Goal: Task Accomplishment & Management: Manage account settings

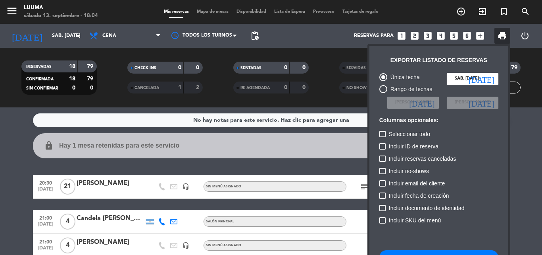
scroll to position [48, 0]
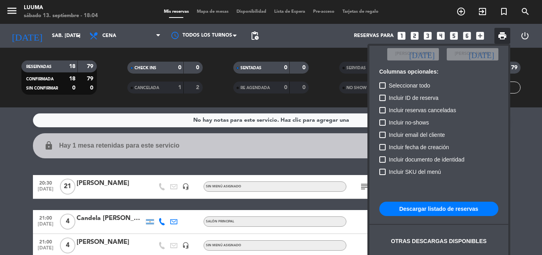
click at [205, 14] on div at bounding box center [271, 127] width 542 height 255
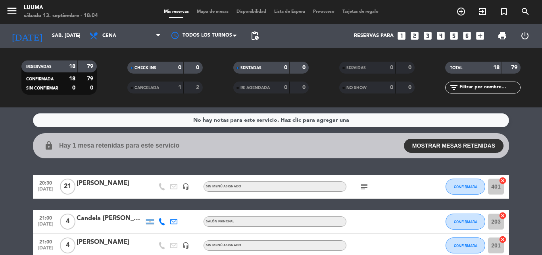
click at [206, 12] on span "Mapa de mesas" at bounding box center [213, 12] width 40 height 4
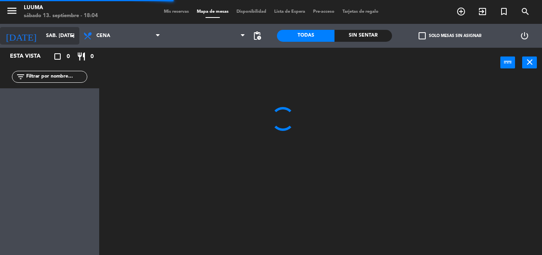
click at [42, 42] on input "sáb. [DATE]" at bounding box center [75, 36] width 67 height 14
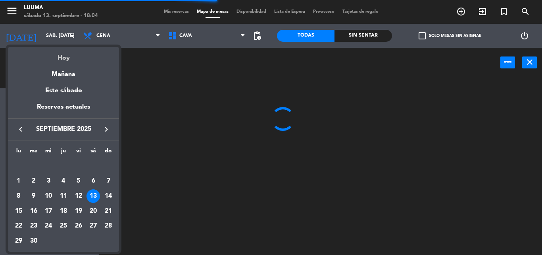
click at [60, 55] on div "Hoy" at bounding box center [63, 55] width 111 height 16
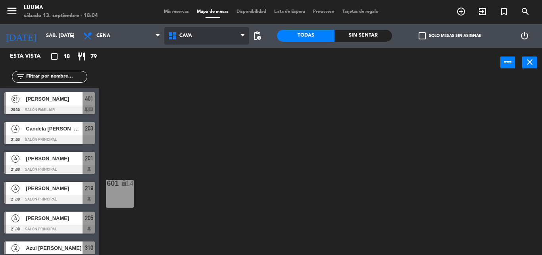
click at [186, 36] on span "Cava" at bounding box center [186, 36] width 13 height 6
click at [208, 142] on ng-component "menu Luuma sábado 13. septiembre - 18:04 Mis reservas Mapa de mesas Disponibili…" at bounding box center [271, 127] width 542 height 255
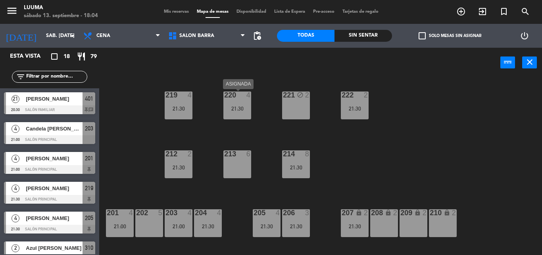
click at [242, 111] on div "21:30" at bounding box center [238, 109] width 28 height 6
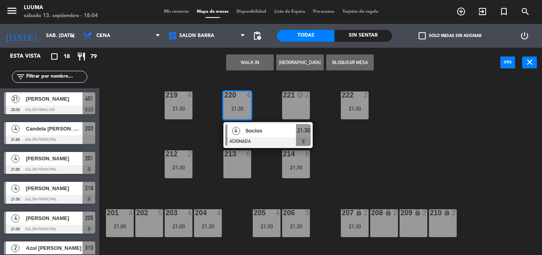
click at [261, 106] on div "220 4 21:30 4 Socios ASIGNADA 21:30 221 block 2 219 4 21:30 222 2 21:30 213 6 2…" at bounding box center [324, 165] width 438 height 177
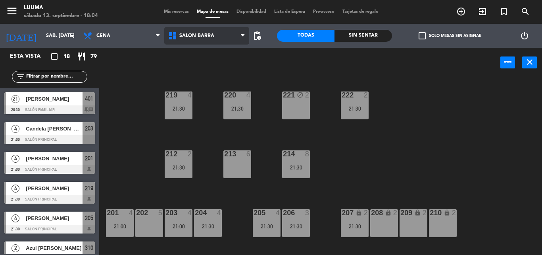
click at [171, 38] on icon at bounding box center [174, 36] width 12 height 10
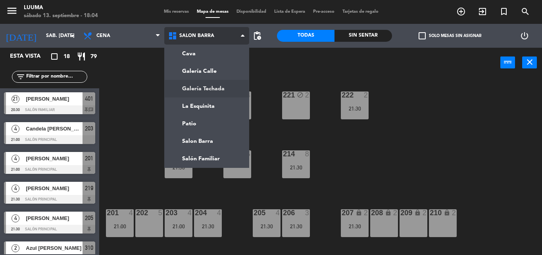
click at [212, 90] on ng-component "menu Luuma sábado 13. septiembre - 18:04 Mis reservas Mapa de mesas Disponibili…" at bounding box center [271, 127] width 542 height 255
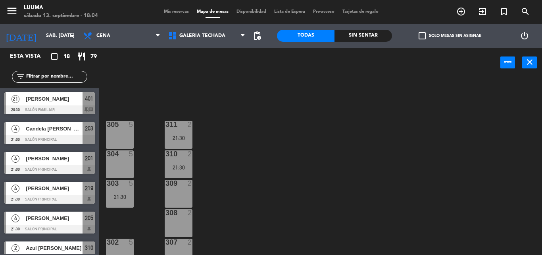
scroll to position [41, 0]
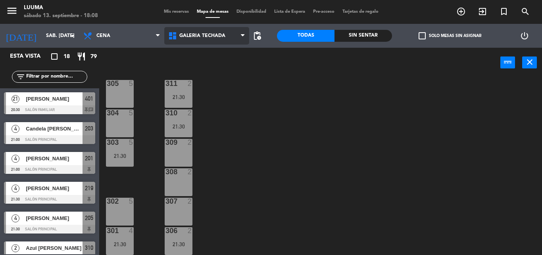
click at [189, 30] on span "Galería Techada" at bounding box center [206, 35] width 85 height 17
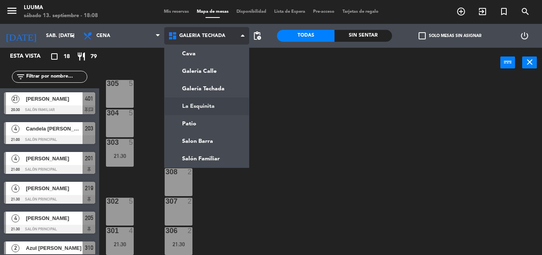
click at [226, 100] on ng-component "menu Luuma sábado 13. septiembre - 18:08 Mis reservas Mapa de mesas Disponibili…" at bounding box center [271, 127] width 542 height 255
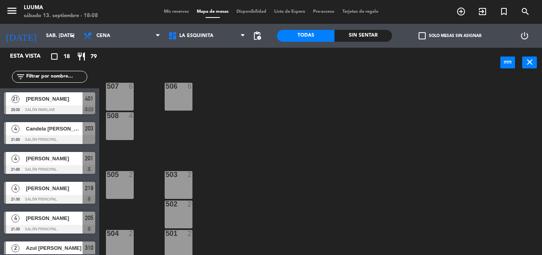
scroll to position [12, 0]
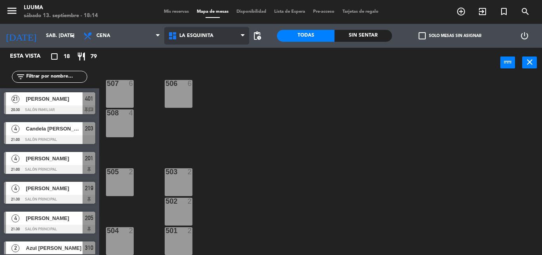
click at [206, 37] on span "La Esquinita" at bounding box center [197, 36] width 34 height 6
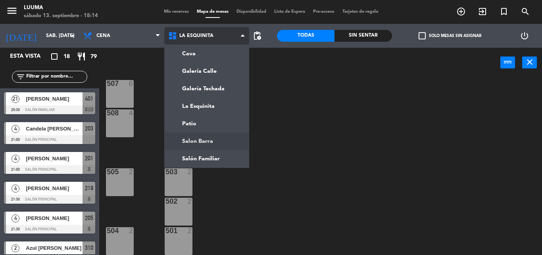
click at [216, 138] on ng-component "menu Luuma sábado 13. septiembre - 18:14 Mis reservas Mapa de mesas Disponibili…" at bounding box center [271, 127] width 542 height 255
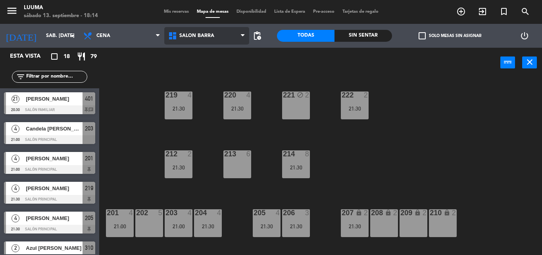
click at [204, 34] on span "Salon Barra" at bounding box center [197, 36] width 35 height 6
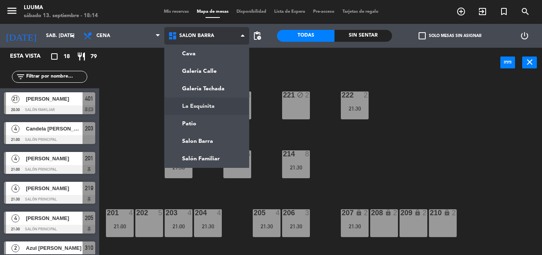
click at [214, 105] on ng-component "menu Luuma sábado 13. septiembre - 18:14 Mis reservas Mapa de mesas Disponibili…" at bounding box center [271, 127] width 542 height 255
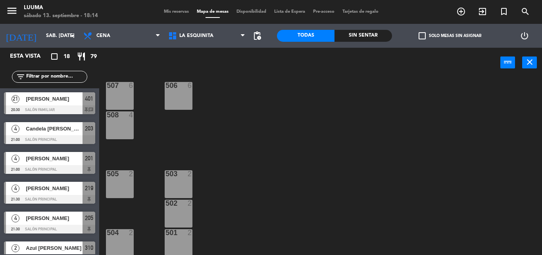
scroll to position [12, 0]
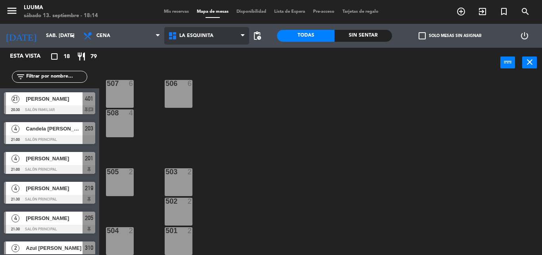
click at [204, 41] on span "La Esquinita" at bounding box center [206, 35] width 85 height 17
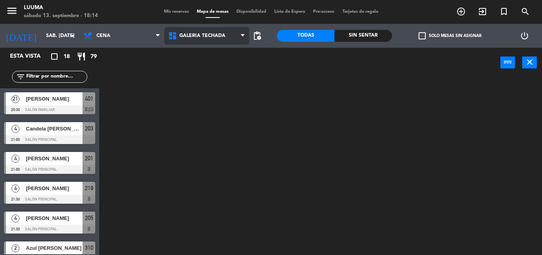
click at [219, 89] on ng-component "menu Luuma sábado 13. septiembre - 18:14 Mis reservas Mapa de mesas Disponibili…" at bounding box center [271, 127] width 542 height 255
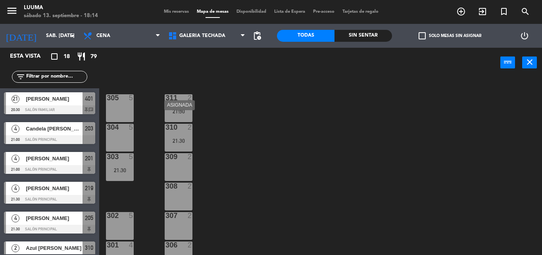
scroll to position [41, 0]
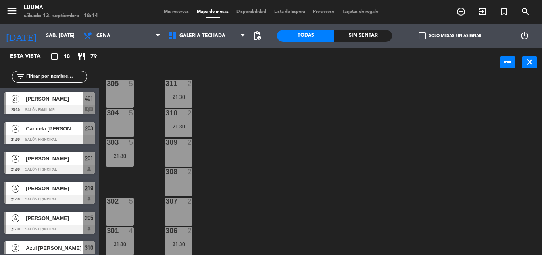
click at [178, 210] on div "307 2" at bounding box center [179, 211] width 28 height 28
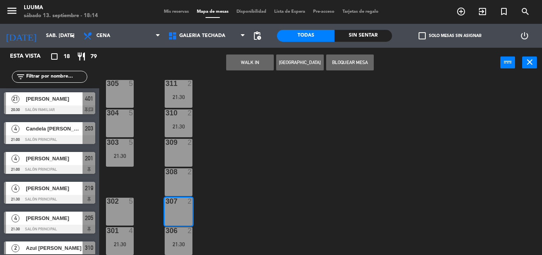
click at [300, 64] on button "[GEOGRAPHIC_DATA]" at bounding box center [300, 62] width 48 height 16
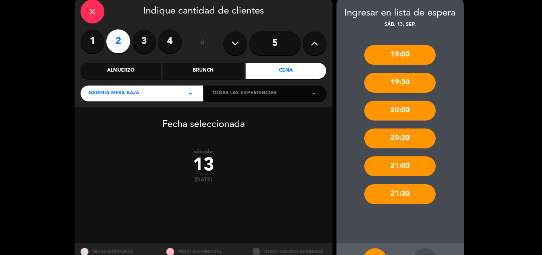
scroll to position [68, 0]
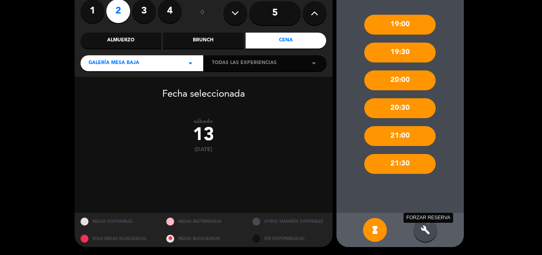
click at [426, 230] on icon "build" at bounding box center [426, 230] width 10 height 10
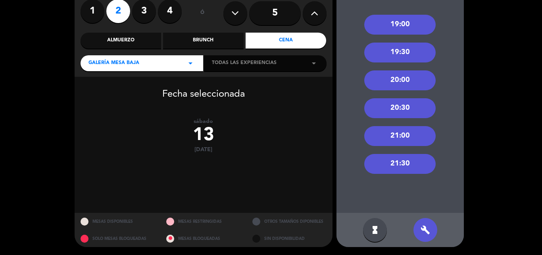
click at [406, 169] on div "21:30" at bounding box center [400, 164] width 71 height 20
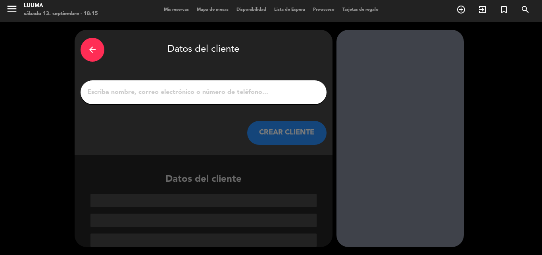
scroll to position [2, 0]
drag, startPoint x: 184, startPoint y: 79, endPoint x: 186, endPoint y: 91, distance: 12.4
click at [184, 81] on div "arrow_back Datos del cliente CREAR CLIENTE" at bounding box center [204, 92] width 258 height 125
click at [186, 92] on input "1" at bounding box center [204, 92] width 234 height 11
paste input "[PERSON_NAME]"
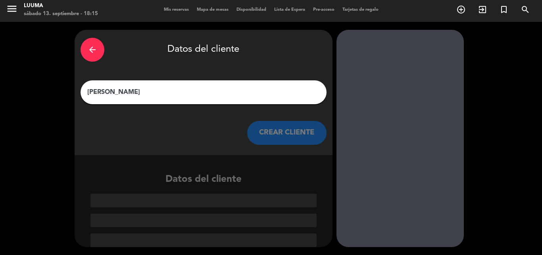
scroll to position [0, 0]
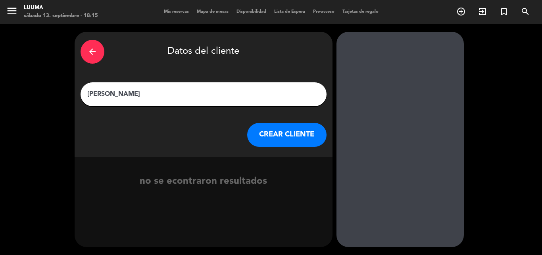
type input "[PERSON_NAME]"
click at [282, 135] on button "CREAR CLIENTE" at bounding box center [286, 135] width 79 height 24
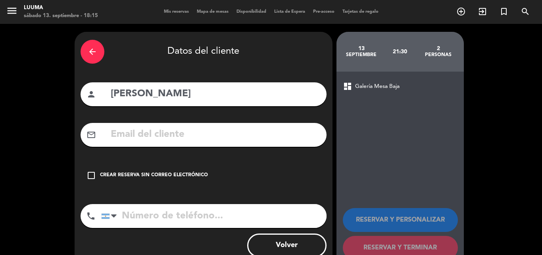
click at [176, 174] on div "Crear reserva sin correo electrónico" at bounding box center [154, 175] width 108 height 8
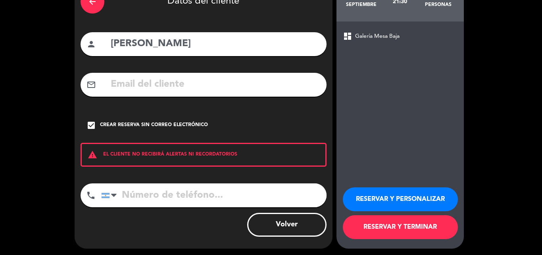
scroll to position [52, 0]
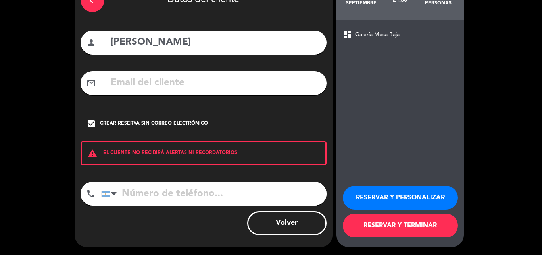
click at [401, 224] on button "RESERVAR Y TERMINAR" at bounding box center [400, 225] width 115 height 24
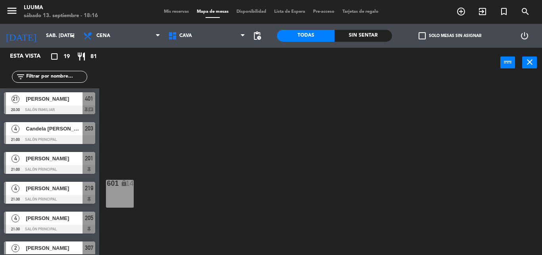
click at [70, 104] on div "[PERSON_NAME]" at bounding box center [54, 98] width 58 height 13
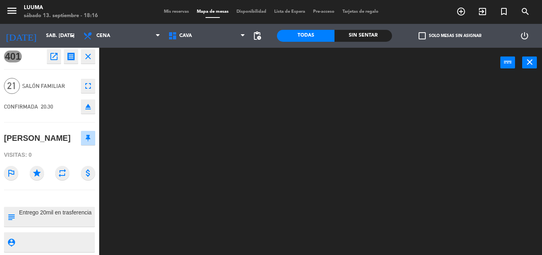
scroll to position [4, 0]
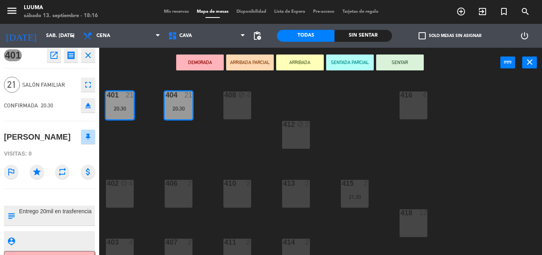
click at [193, 144] on div "401 21 20:30 404 21 20:30 408 block 4 416 4 412 block 2 402 block 4 406 2 410 2…" at bounding box center [324, 165] width 438 height 177
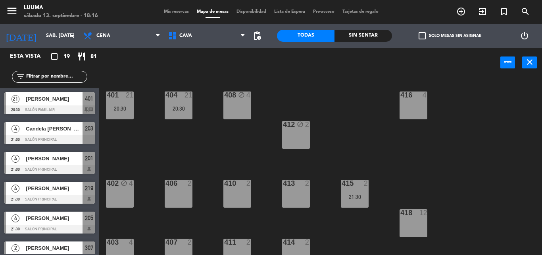
click at [124, 110] on div "20:30" at bounding box center [120, 109] width 28 height 6
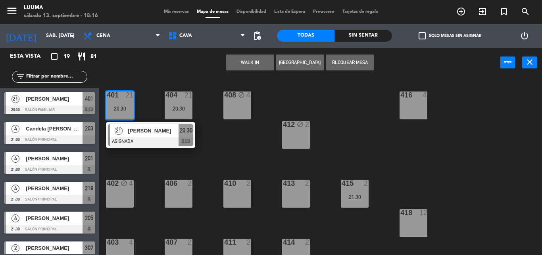
click at [155, 135] on div "[PERSON_NAME]" at bounding box center [153, 130] width 52 height 13
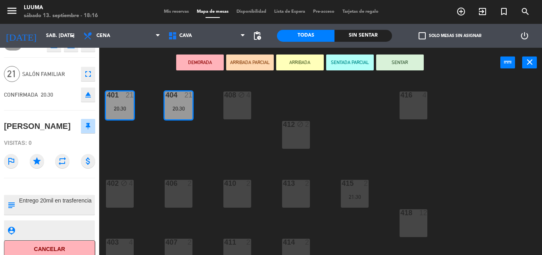
scroll to position [21, 0]
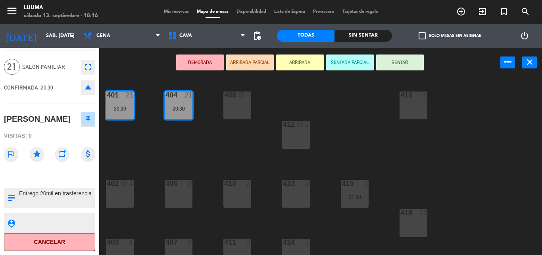
click at [78, 201] on textarea at bounding box center [56, 197] width 76 height 17
click at [91, 195] on textarea at bounding box center [56, 197] width 76 height 17
click at [91, 65] on icon "fullscreen" at bounding box center [88, 67] width 10 height 10
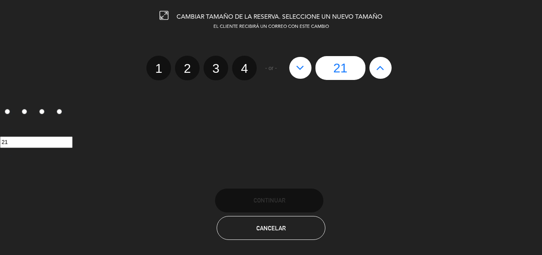
click at [388, 65] on button at bounding box center [381, 67] width 22 height 21
type input "22"
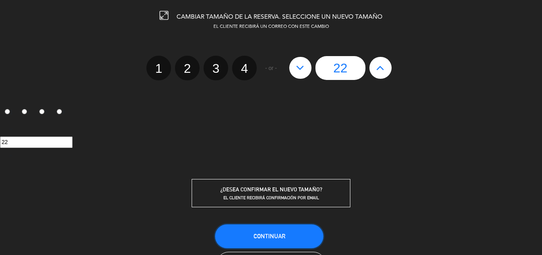
click at [286, 242] on button "Continuar" at bounding box center [269, 236] width 108 height 24
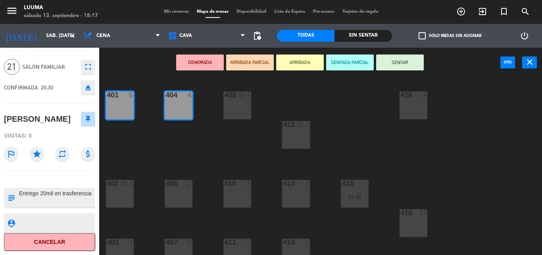
click at [212, 155] on div "401 6 404 4 408 block 4 416 4 412 block 2 402 block 4 406 2 410 2 413 2 415 2 2…" at bounding box center [324, 165] width 438 height 177
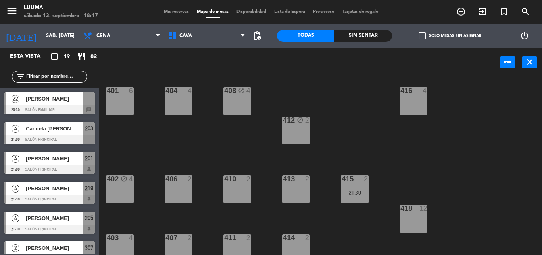
scroll to position [12, 0]
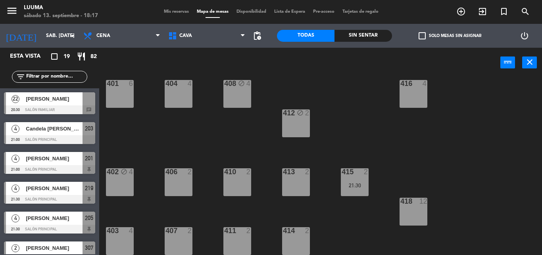
click at [363, 190] on div "415 2 21:30" at bounding box center [355, 182] width 28 height 28
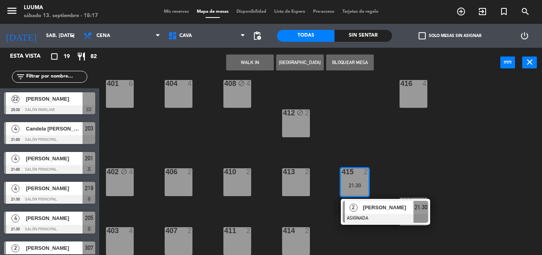
click at [332, 231] on div "401 6 404 4 408 block 4 416 4 412 block 2 402 block 4 406 2 410 2 413 2 415 2 2…" at bounding box center [324, 165] width 438 height 177
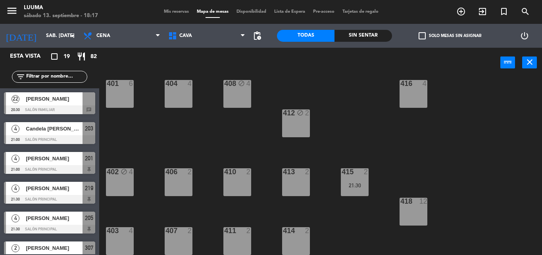
click at [64, 110] on div at bounding box center [49, 109] width 91 height 9
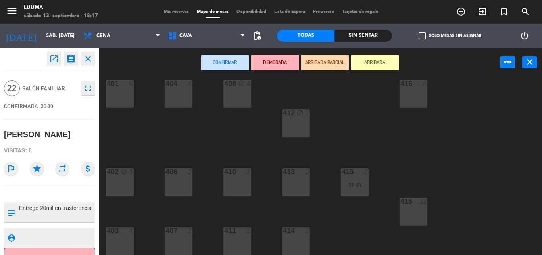
click at [134, 94] on div "401 6" at bounding box center [120, 94] width 28 height 28
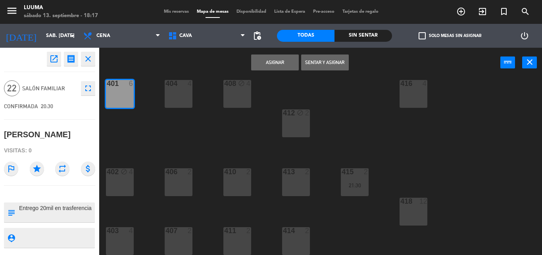
click at [177, 93] on div "404 4" at bounding box center [179, 94] width 28 height 28
click at [286, 60] on button "Asignar" at bounding box center [275, 62] width 48 height 16
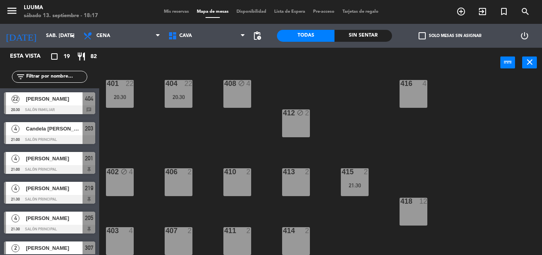
click at [196, 129] on div "401 22 20:30 404 22 20:30 408 block 4 416 4 412 block 2 402 block 4 406 2 410 2…" at bounding box center [324, 165] width 438 height 177
click at [172, 94] on div "20:30" at bounding box center [179, 97] width 28 height 6
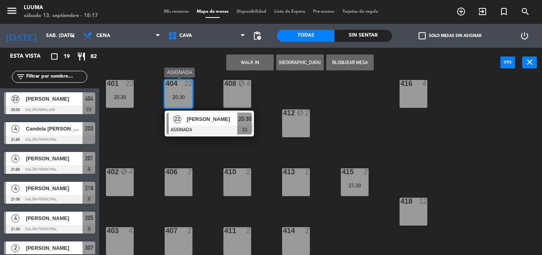
click at [160, 130] on div "22 [PERSON_NAME] ASIGNADA 20:30 chat" at bounding box center [209, 123] width 101 height 26
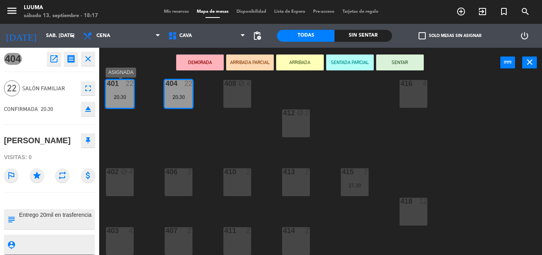
click at [117, 82] on div at bounding box center [119, 83] width 13 height 7
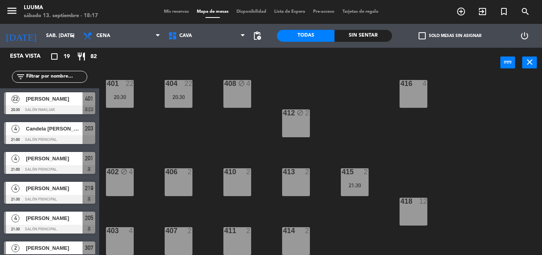
click at [115, 94] on div "20:30" at bounding box center [120, 97] width 28 height 6
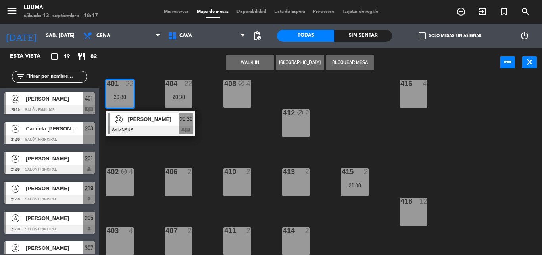
click at [168, 154] on div "401 22 20:30 22 [PERSON_NAME] ASIGNADA 20:30 chat 404 22 20:30 408 block 4 416 …" at bounding box center [324, 165] width 438 height 177
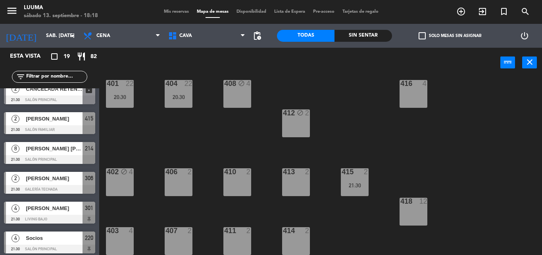
scroll to position [430, 0]
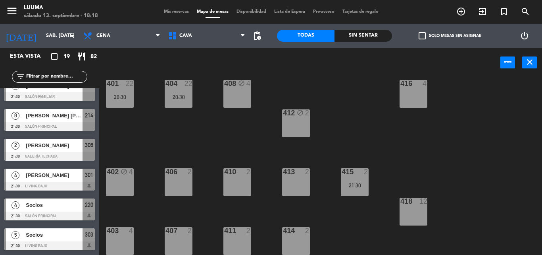
click at [53, 180] on div "[PERSON_NAME]" at bounding box center [54, 174] width 58 height 13
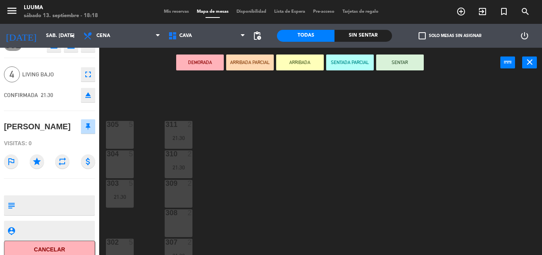
scroll to position [21, 0]
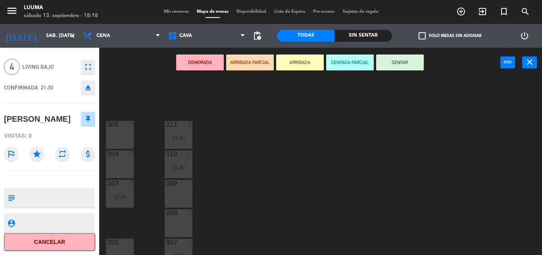
click at [72, 236] on button "Cancelar" at bounding box center [49, 242] width 91 height 18
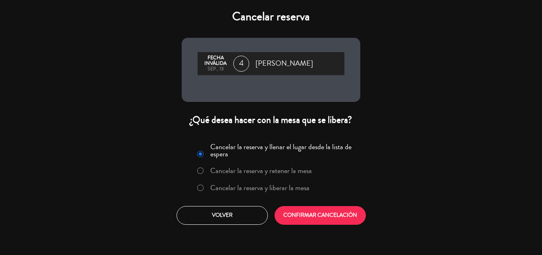
click at [254, 184] on label "Cancelar la reserva y liberar la mesa" at bounding box center [259, 187] width 99 height 7
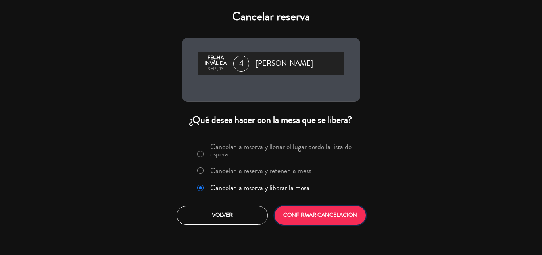
click at [315, 209] on button "CONFIRMAR CANCELACIÓN" at bounding box center [320, 215] width 91 height 19
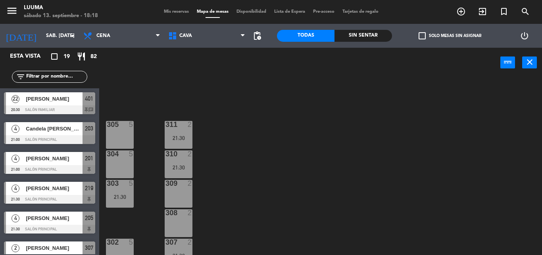
scroll to position [123, 0]
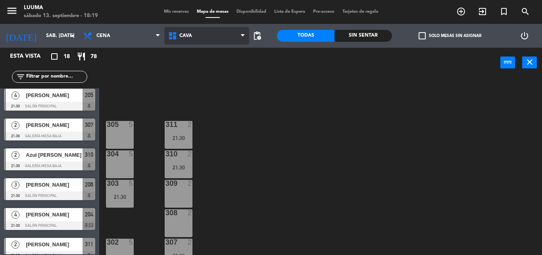
click at [189, 38] on span "Cava" at bounding box center [186, 36] width 13 height 6
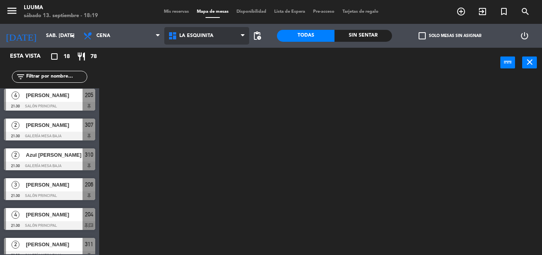
click at [215, 106] on ng-component "menu Luuma sábado 13. septiembre - 18:19 Mis reservas Mapa de mesas Disponibili…" at bounding box center [271, 127] width 542 height 255
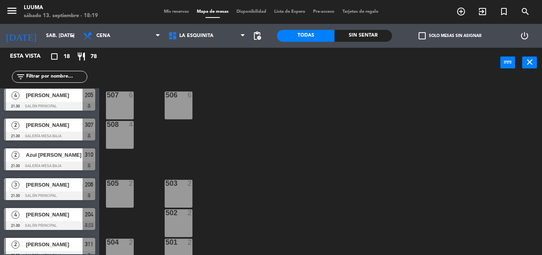
scroll to position [12, 0]
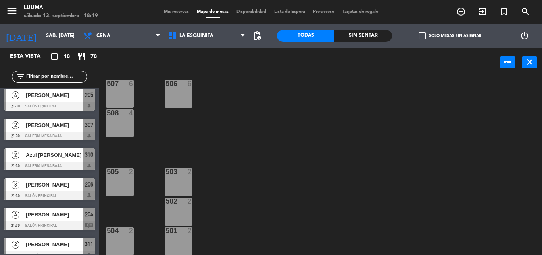
click at [121, 234] on div at bounding box center [119, 230] width 13 height 7
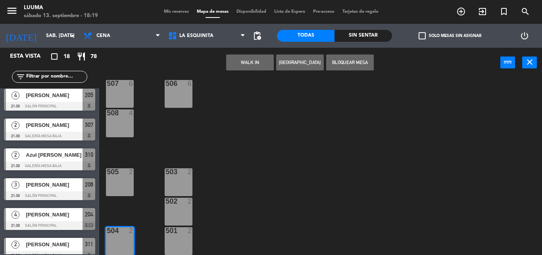
click at [304, 60] on button "[GEOGRAPHIC_DATA]" at bounding box center [300, 62] width 48 height 16
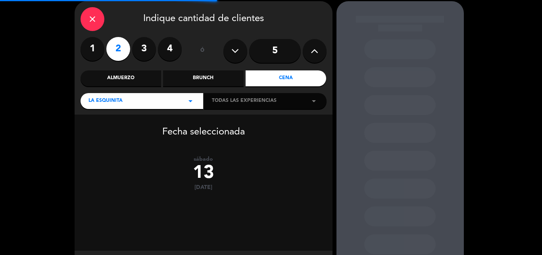
scroll to position [68, 0]
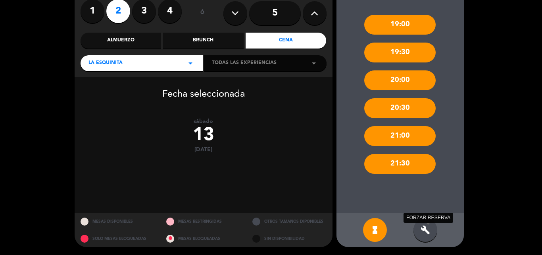
click at [427, 229] on icon "build" at bounding box center [426, 230] width 10 height 10
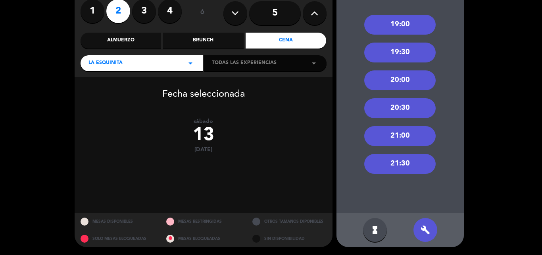
click at [406, 103] on div "20:30" at bounding box center [400, 108] width 71 height 20
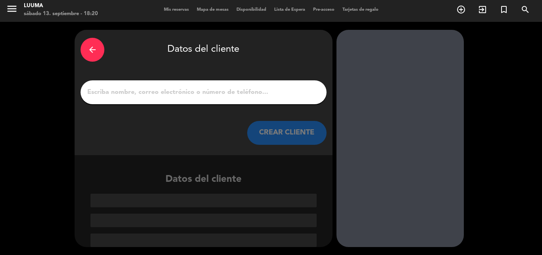
scroll to position [2, 0]
click at [184, 93] on input "1" at bounding box center [204, 92] width 234 height 11
paste input "[PERSON_NAME]"
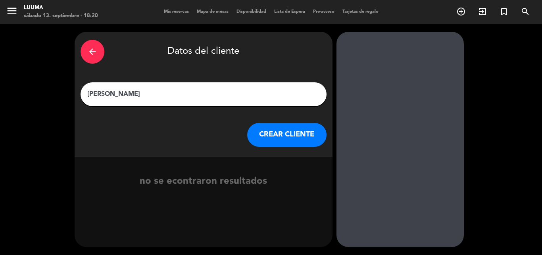
type input "[PERSON_NAME]"
click at [283, 136] on button "CREAR CLIENTE" at bounding box center [286, 135] width 79 height 24
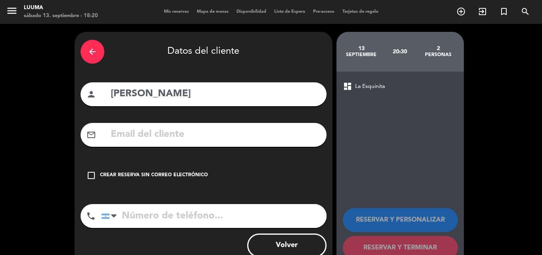
click at [159, 177] on div "check_box_outline_blank Crear reserva sin correo electrónico" at bounding box center [204, 175] width 246 height 24
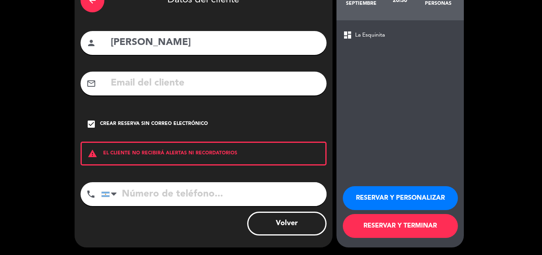
scroll to position [52, 0]
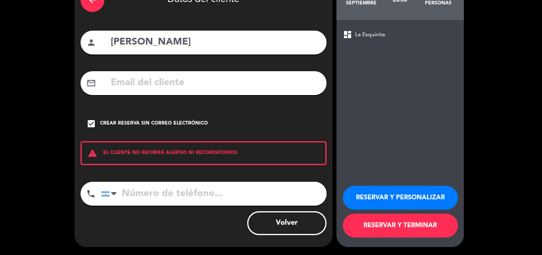
click at [396, 230] on button "RESERVAR Y TERMINAR" at bounding box center [400, 225] width 115 height 24
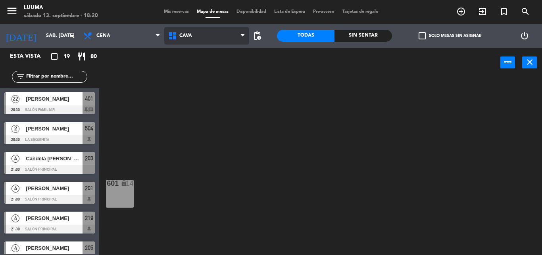
click at [181, 42] on span "Cava" at bounding box center [206, 35] width 85 height 17
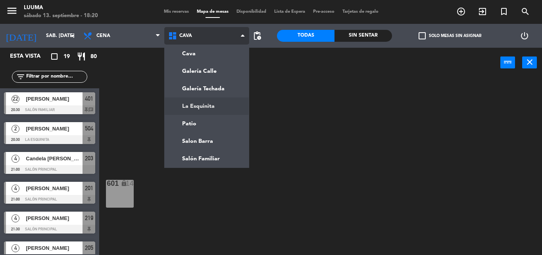
click at [212, 105] on ng-component "menu Luuma sábado 13. septiembre - 18:20 Mis reservas Mapa de mesas Disponibili…" at bounding box center [271, 127] width 542 height 255
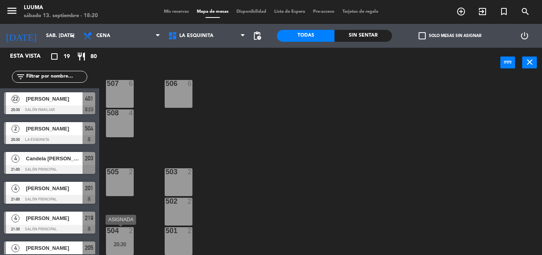
click at [131, 235] on div "504 2" at bounding box center [120, 231] width 28 height 8
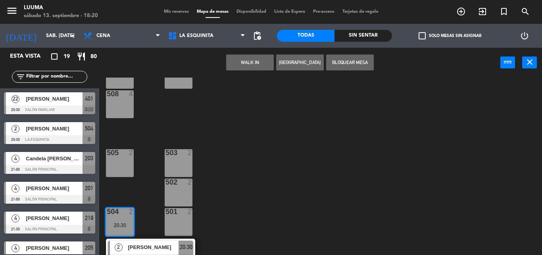
scroll to position [40, 0]
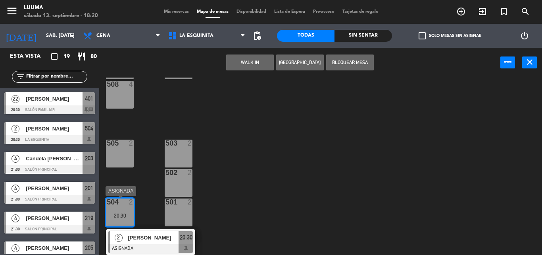
click at [152, 241] on span "[PERSON_NAME]" at bounding box center [153, 237] width 51 height 8
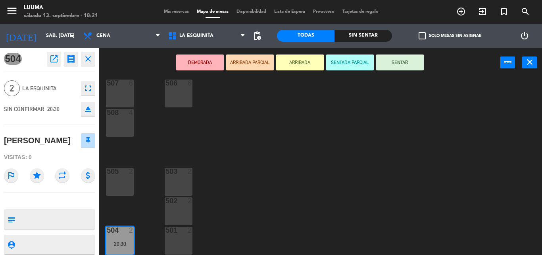
scroll to position [12, 0]
click at [76, 217] on textarea at bounding box center [56, 218] width 76 height 17
type textarea "S"
click at [214, 202] on div "507 6 506 6 508 4 505 2 503 2 502 2 504 2 20:30 501 2" at bounding box center [324, 165] width 438 height 177
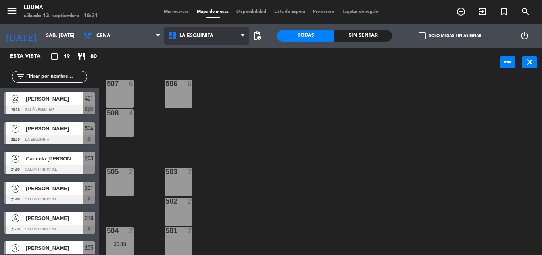
click at [188, 31] on span "La Esquinita" at bounding box center [206, 35] width 85 height 17
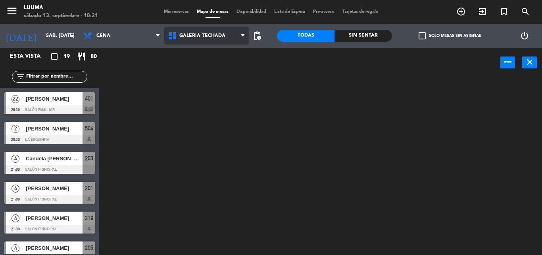
click at [221, 89] on ng-component "menu Luuma sábado 13. septiembre - 18:21 Mis reservas Mapa de mesas Disponibili…" at bounding box center [271, 127] width 542 height 255
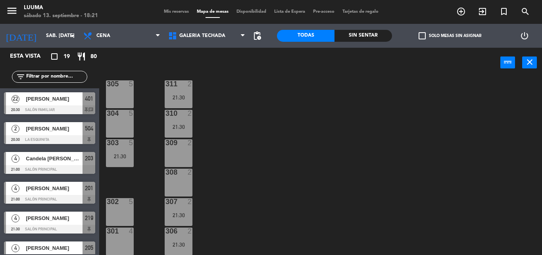
scroll to position [41, 0]
click at [183, 176] on div "308 2" at bounding box center [179, 172] width 28 height 8
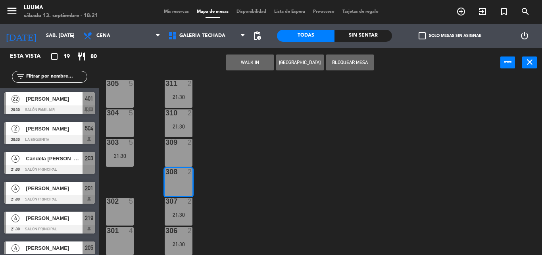
click at [290, 65] on button "[GEOGRAPHIC_DATA]" at bounding box center [300, 62] width 48 height 16
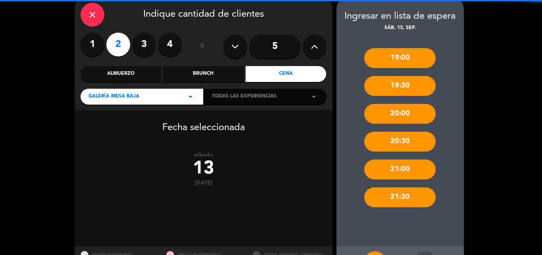
scroll to position [68, 0]
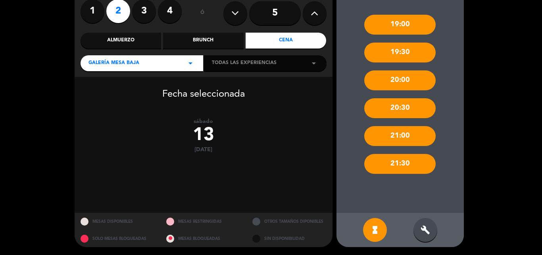
click at [423, 229] on icon "build" at bounding box center [426, 230] width 10 height 10
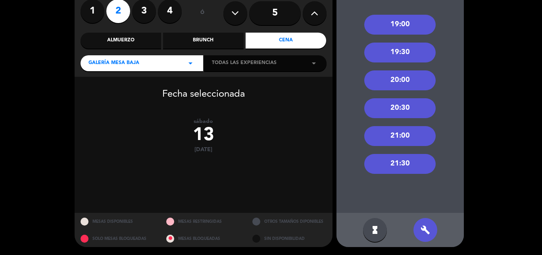
click at [408, 102] on div "20:30" at bounding box center [400, 108] width 71 height 20
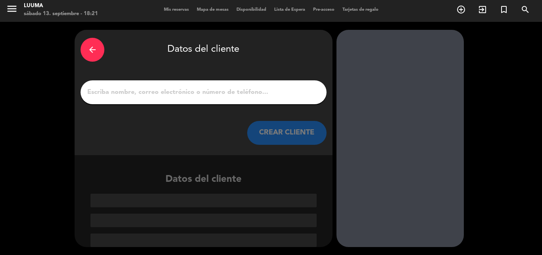
click at [220, 95] on input "1" at bounding box center [204, 92] width 234 height 11
paste input "[PERSON_NAME]"
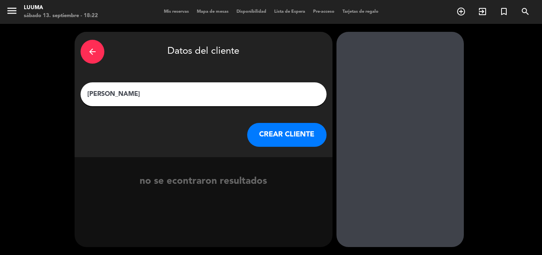
type input "[PERSON_NAME]"
click at [284, 138] on button "CREAR CLIENTE" at bounding box center [286, 135] width 79 height 24
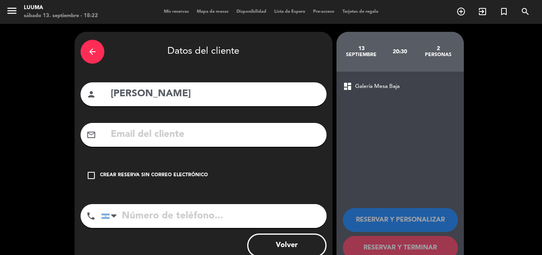
click at [127, 178] on div "Crear reserva sin correo electrónico" at bounding box center [154, 175] width 108 height 8
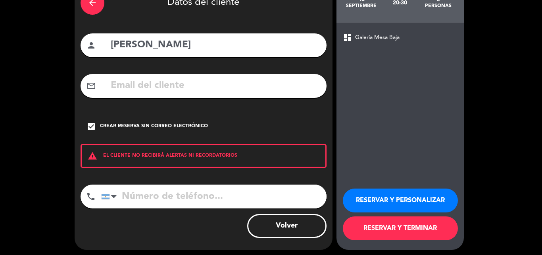
scroll to position [52, 0]
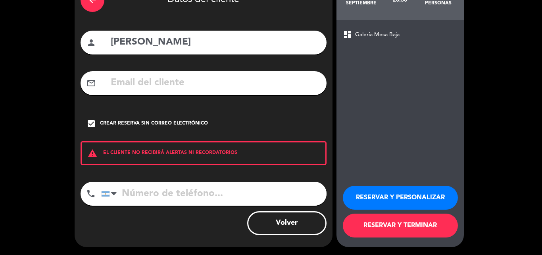
click at [384, 230] on button "RESERVAR Y TERMINAR" at bounding box center [400, 225] width 115 height 24
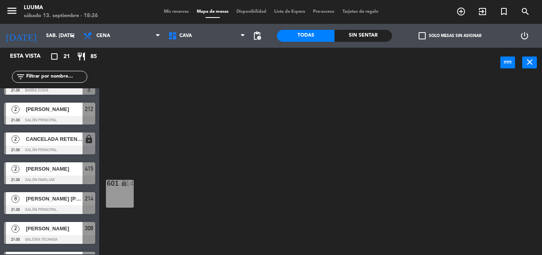
scroll to position [437, 0]
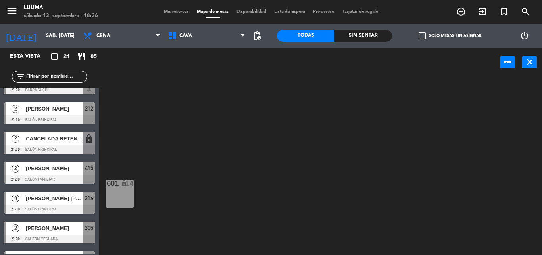
click at [68, 147] on div at bounding box center [49, 149] width 91 height 9
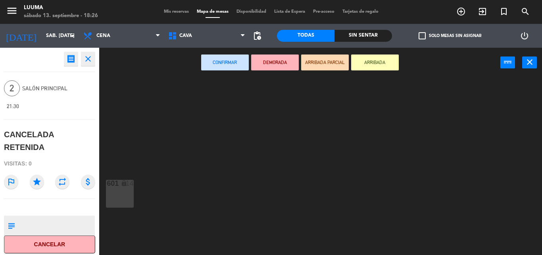
scroll to position [2, 0]
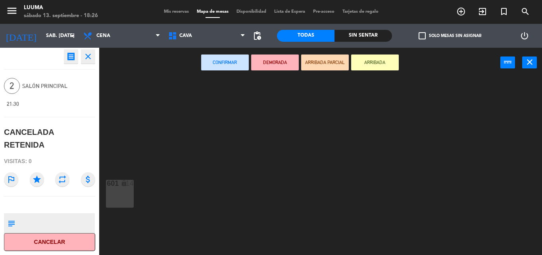
click at [141, 151] on div "601 lock 14" at bounding box center [324, 165] width 438 height 177
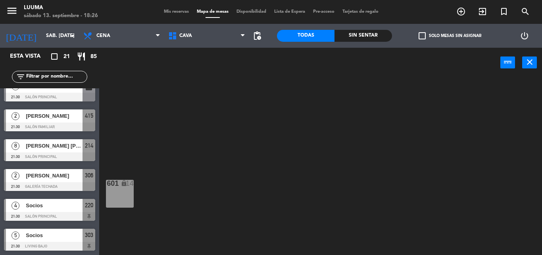
scroll to position [490, 0]
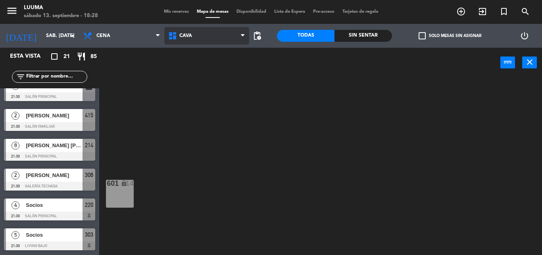
click at [183, 34] on span "Cava" at bounding box center [186, 36] width 13 height 6
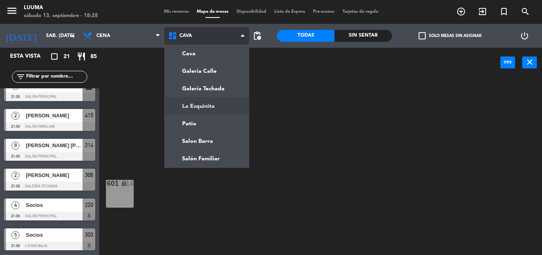
click at [214, 108] on ng-component "menu Luuma sábado 13. septiembre - 18:28 Mis reservas Mapa de mesas Disponibili…" at bounding box center [271, 127] width 542 height 255
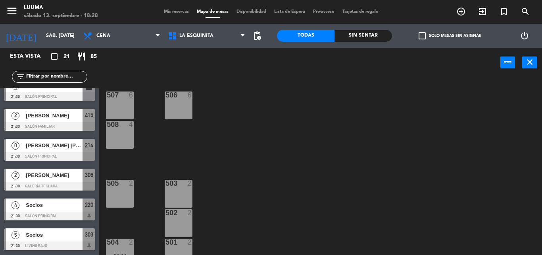
scroll to position [12, 0]
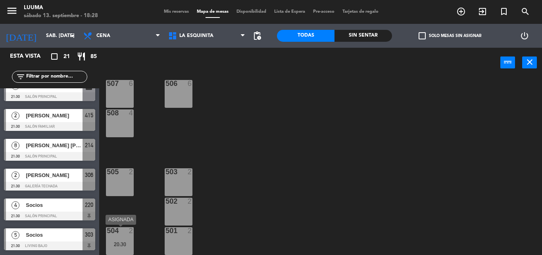
click at [124, 237] on div "504 2 20:30" at bounding box center [120, 241] width 28 height 28
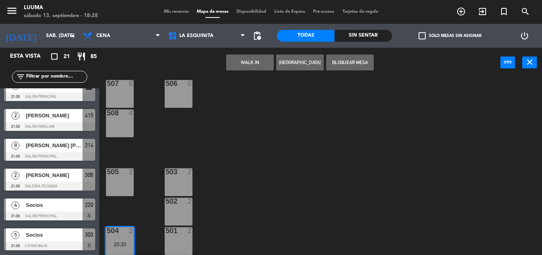
click at [266, 209] on div "507 6 506 6 508 4 505 2 503 2 502 2 504 2 20:30 2 [PERSON_NAME] ASIGNADA 20:30 …" at bounding box center [324, 165] width 438 height 177
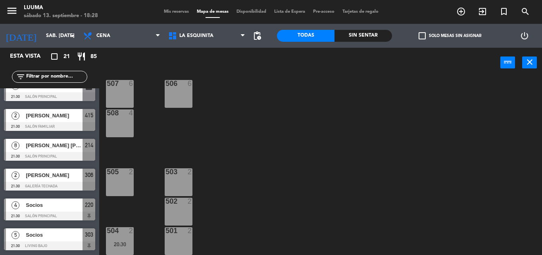
click at [129, 230] on div "2" at bounding box center [131, 230] width 5 height 7
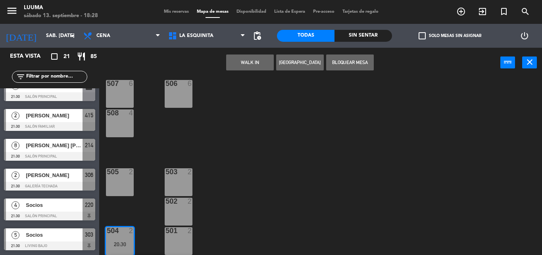
click at [123, 121] on div "508 4" at bounding box center [120, 123] width 28 height 28
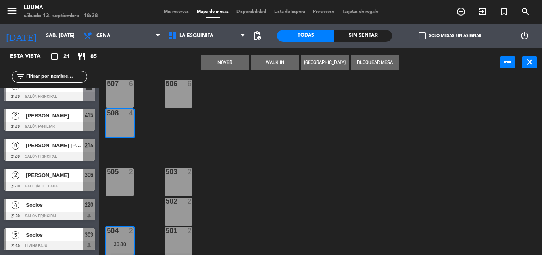
click at [233, 62] on button "Mover" at bounding box center [225, 62] width 48 height 16
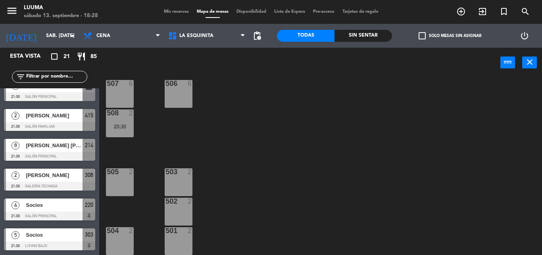
click at [130, 114] on div "2" at bounding box center [131, 112] width 5 height 7
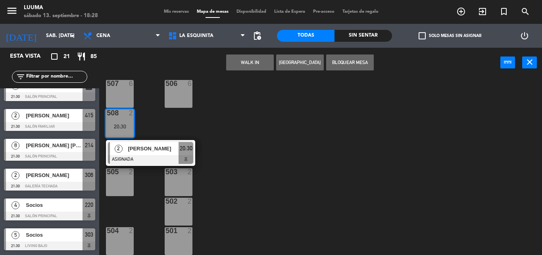
click at [145, 146] on span "[PERSON_NAME]" at bounding box center [153, 148] width 51 height 8
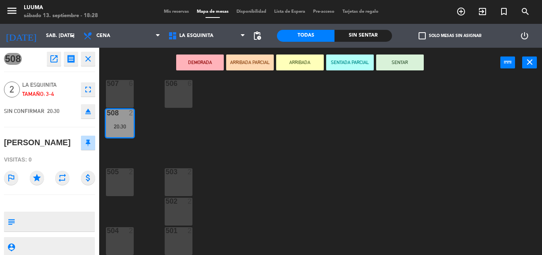
click at [86, 87] on icon "fullscreen" at bounding box center [88, 90] width 10 height 10
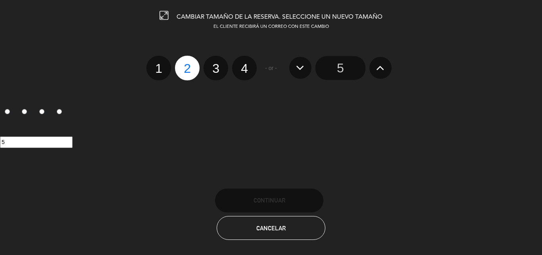
click at [249, 70] on label "4" at bounding box center [244, 68] width 25 height 25
click at [246, 64] on input "4" at bounding box center [243, 61] width 5 height 5
radio input "true"
radio input "false"
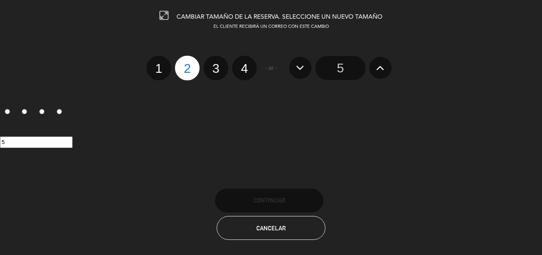
radio input "false"
radio input "true"
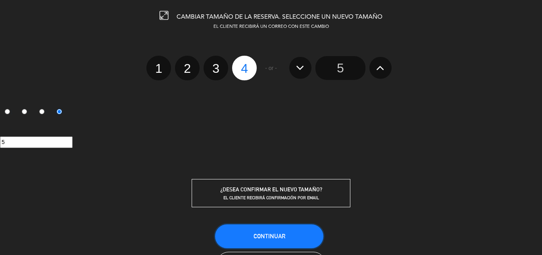
click at [294, 239] on button "Continuar" at bounding box center [269, 236] width 108 height 24
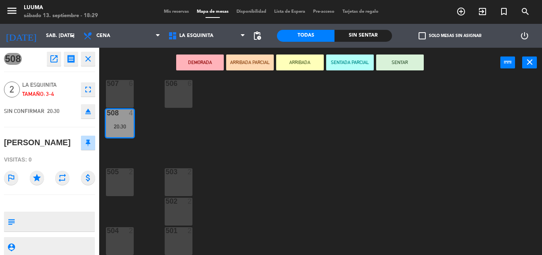
click at [301, 179] on div "507 6 506 6 508 4 20:30 505 2 503 2 502 2 504 2 501 2" at bounding box center [324, 165] width 438 height 177
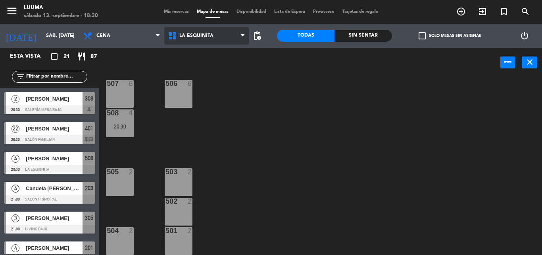
click at [183, 39] on span "La Esquinita" at bounding box center [206, 35] width 85 height 17
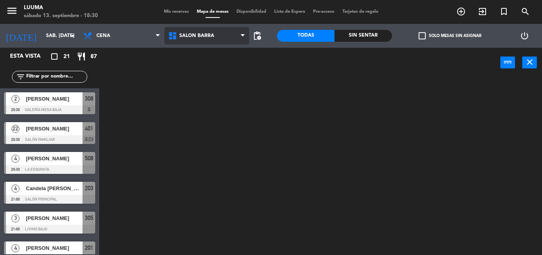
scroll to position [0, 0]
click at [222, 143] on ng-component "menu Luuma sábado 13. septiembre - 18:30 Mis reservas Mapa de mesas Disponibili…" at bounding box center [271, 127] width 542 height 255
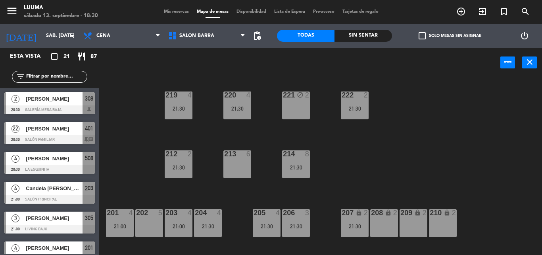
click at [153, 221] on div "202 5" at bounding box center [149, 223] width 28 height 28
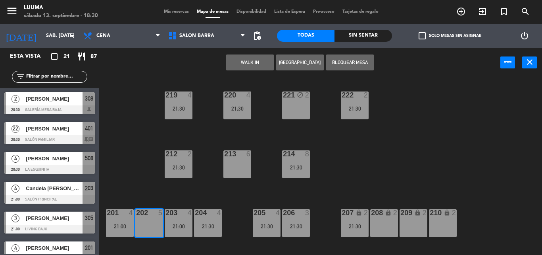
click at [193, 190] on div "220 4 21:30 221 block 2 219 4 21:30 222 2 21:30 213 6 214 8 21:30 212 2 21:30 2…" at bounding box center [324, 165] width 438 height 177
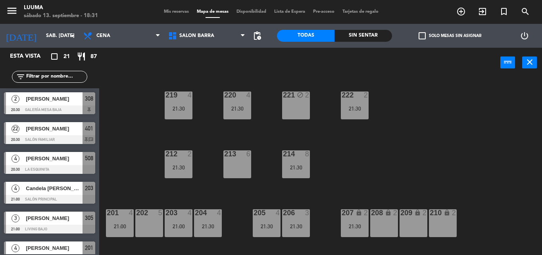
click at [151, 222] on div "202 5" at bounding box center [149, 223] width 28 height 28
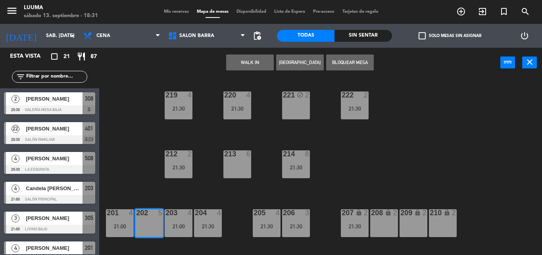
click at [292, 63] on button "[GEOGRAPHIC_DATA]" at bounding box center [300, 62] width 48 height 16
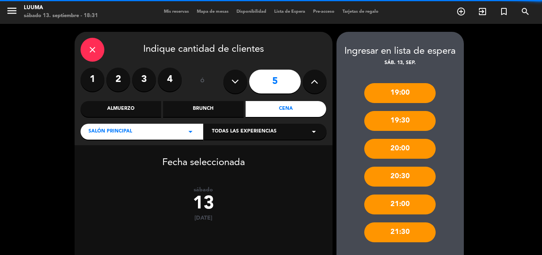
click at [175, 78] on label "4" at bounding box center [170, 80] width 24 height 24
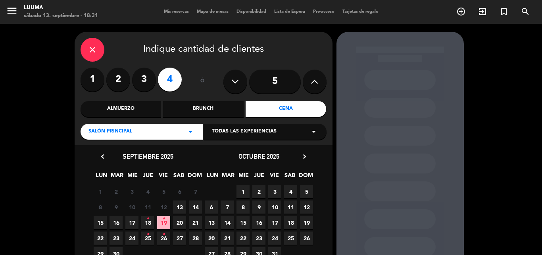
click at [97, 46] on div "close" at bounding box center [93, 50] width 24 height 24
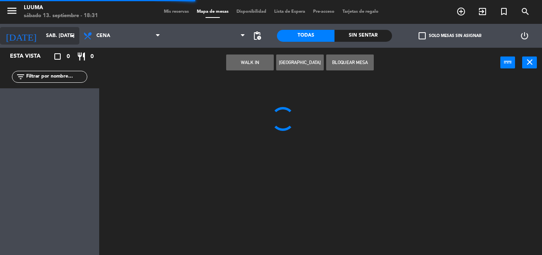
click at [60, 39] on input "sáb. [DATE]" at bounding box center [75, 36] width 67 height 14
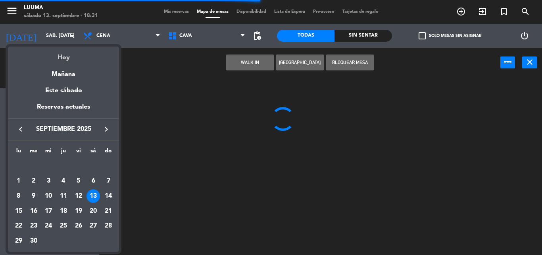
click at [70, 59] on div "Hoy" at bounding box center [63, 54] width 111 height 16
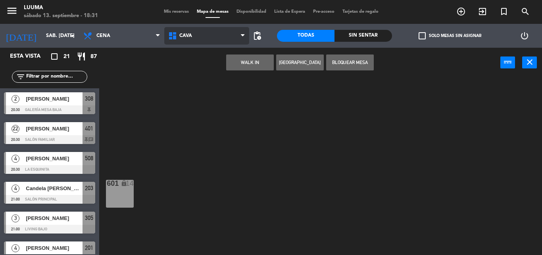
click at [219, 38] on span "Cava" at bounding box center [206, 35] width 85 height 17
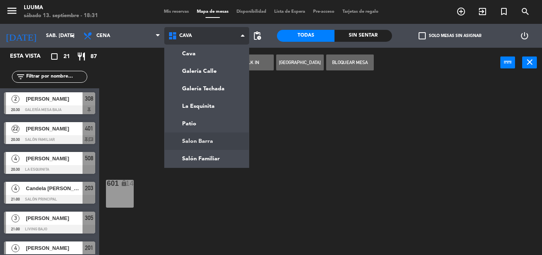
click at [209, 142] on ng-component "menu Luuma sábado 13. septiembre - 18:31 Mis reservas Mapa de mesas Disponibili…" at bounding box center [271, 127] width 542 height 255
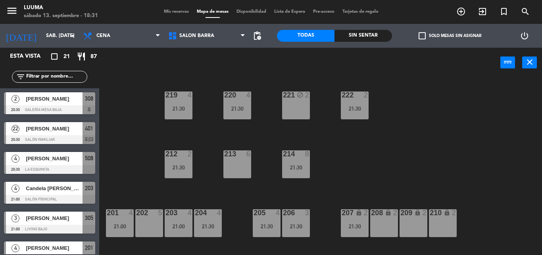
click at [145, 230] on div "202 5" at bounding box center [149, 223] width 28 height 28
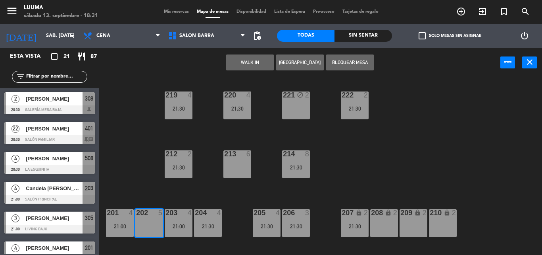
click at [298, 64] on button "[GEOGRAPHIC_DATA]" at bounding box center [300, 62] width 48 height 16
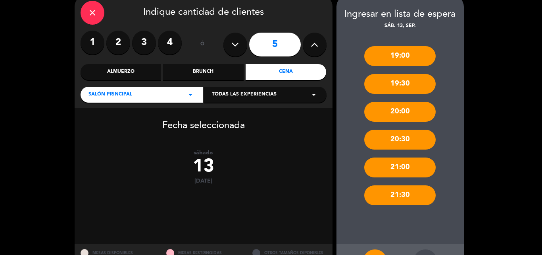
scroll to position [68, 0]
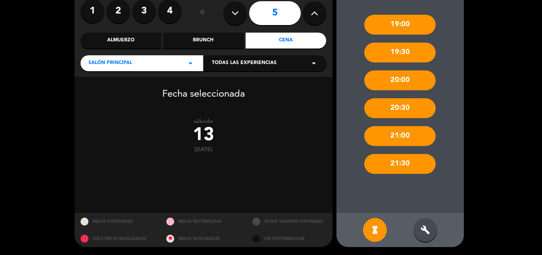
click at [425, 230] on icon "build" at bounding box center [426, 230] width 10 height 10
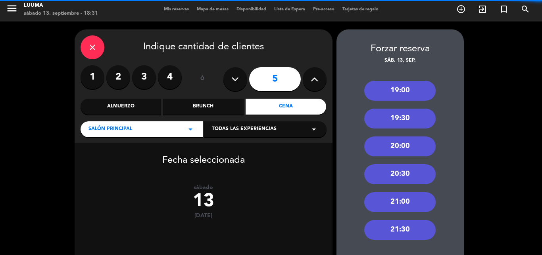
scroll to position [0, 0]
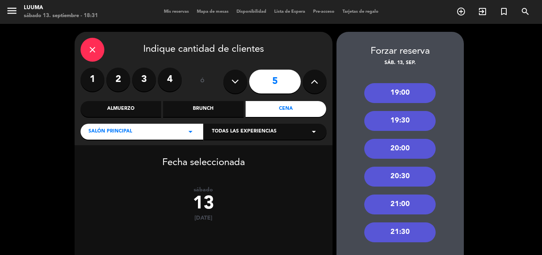
click at [176, 80] on label "4" at bounding box center [170, 80] width 24 height 24
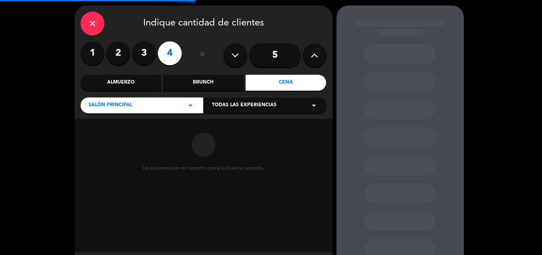
scroll to position [66, 0]
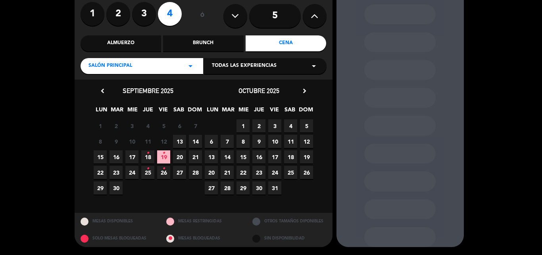
click at [182, 144] on span "13" at bounding box center [179, 141] width 13 height 13
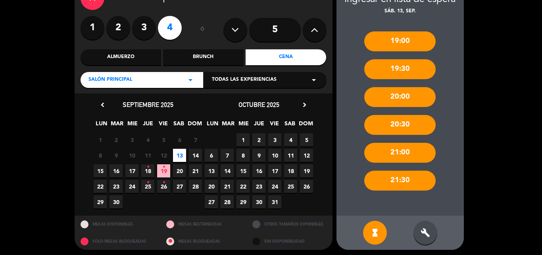
scroll to position [54, 0]
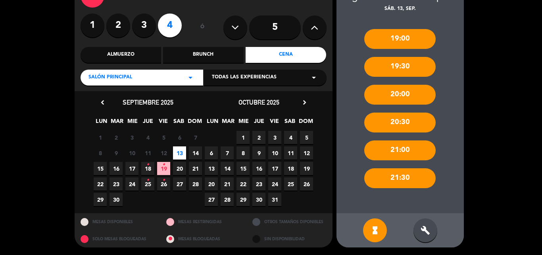
click at [434, 225] on div "build" at bounding box center [426, 230] width 24 height 24
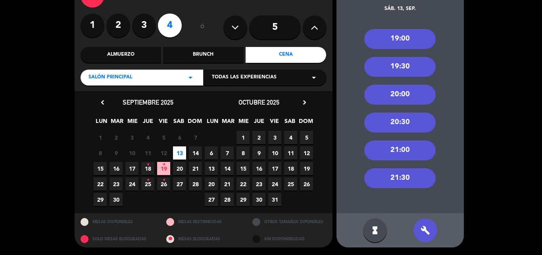
click at [391, 150] on div "21:00" at bounding box center [400, 150] width 71 height 20
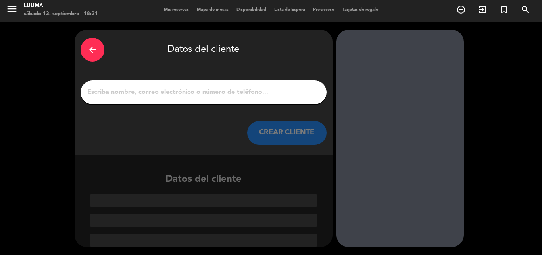
click at [186, 93] on input "1" at bounding box center [204, 92] width 234 height 11
click at [174, 90] on input "1" at bounding box center [204, 92] width 234 height 11
drag, startPoint x: 158, startPoint y: 84, endPoint x: 158, endPoint y: 93, distance: 8.7
click at [158, 93] on div at bounding box center [204, 92] width 246 height 24
click at [159, 93] on input "1" at bounding box center [204, 92] width 234 height 11
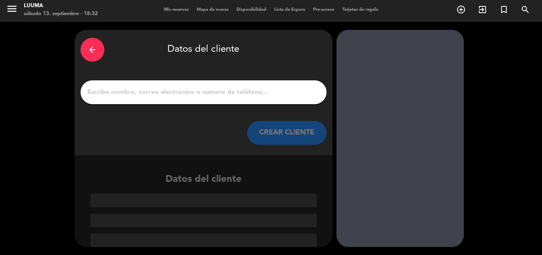
click at [127, 92] on input "1" at bounding box center [204, 92] width 234 height 11
click at [107, 94] on input "1" at bounding box center [204, 92] width 234 height 11
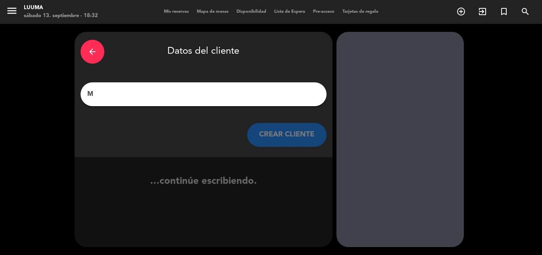
scroll to position [0, 0]
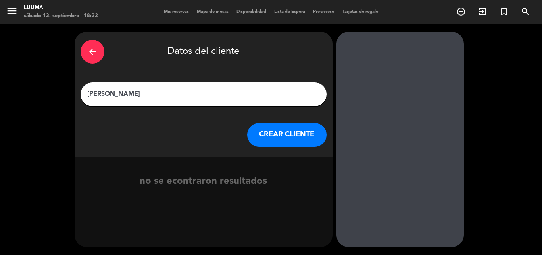
type input "[PERSON_NAME]"
click at [287, 134] on button "CREAR CLIENTE" at bounding box center [286, 135] width 79 height 24
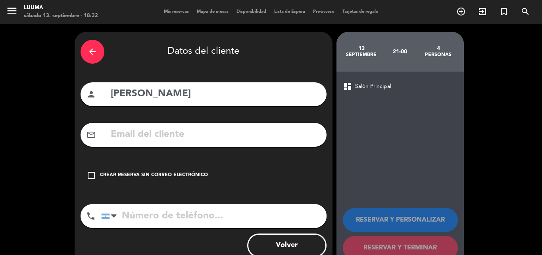
click at [184, 179] on div "Crear reserva sin correo electrónico" at bounding box center [154, 175] width 108 height 8
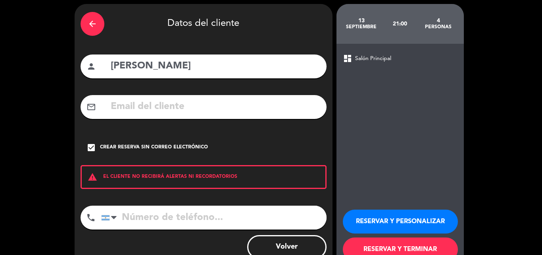
scroll to position [52, 0]
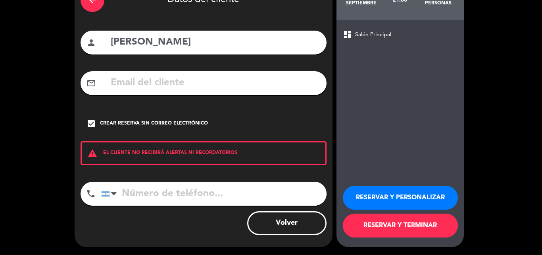
click at [406, 230] on button "RESERVAR Y TERMINAR" at bounding box center [400, 225] width 115 height 24
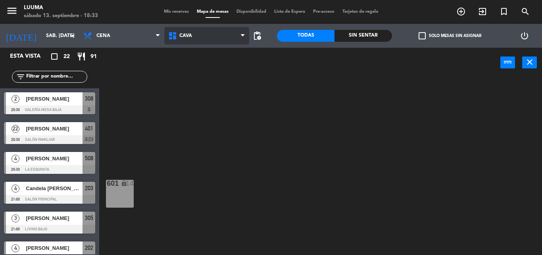
click at [195, 42] on span "Cava" at bounding box center [206, 35] width 85 height 17
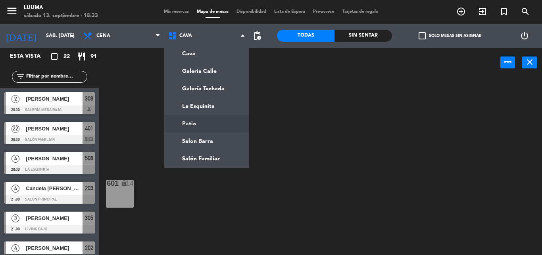
click at [207, 132] on ng-component "menu Luuma sábado 13. septiembre - 18:33 Mis reservas Mapa de mesas Disponibili…" at bounding box center [271, 127] width 542 height 255
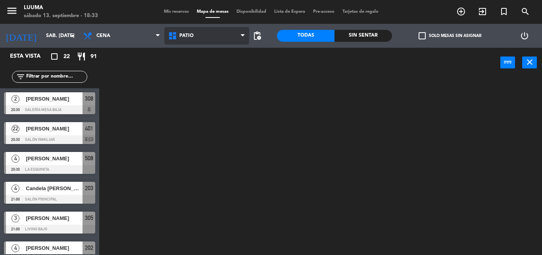
click at [189, 37] on span "Patio" at bounding box center [187, 36] width 14 height 6
click at [208, 140] on ng-component "menu Luuma sábado 13. septiembre - 18:33 Mis reservas Mapa de mesas Disponibili…" at bounding box center [271, 127] width 542 height 255
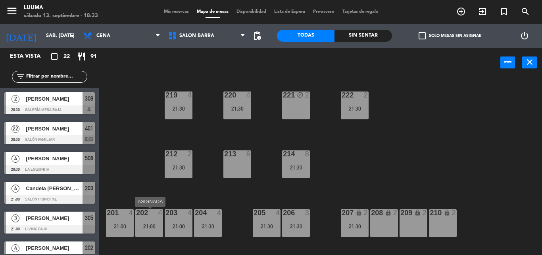
click at [159, 222] on div "202 4 21:00" at bounding box center [149, 223] width 28 height 28
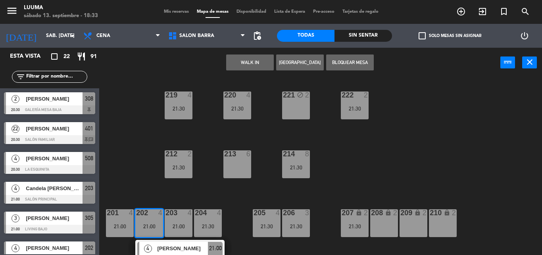
click at [189, 193] on div "220 4 21:30 221 block 2 219 4 21:30 222 2 21:30 213 6 214 8 21:30 212 2 21:30 2…" at bounding box center [324, 165] width 438 height 177
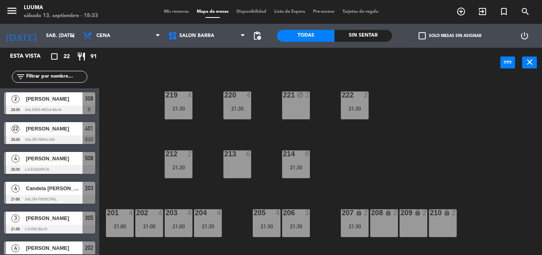
click at [127, 220] on div "201 4 21:00" at bounding box center [120, 223] width 28 height 28
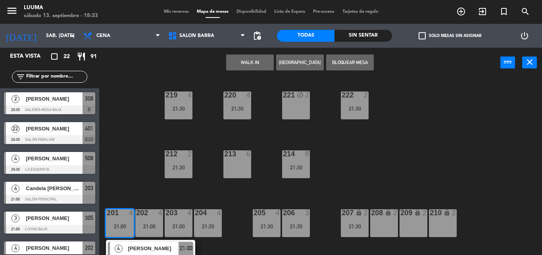
click at [141, 182] on div "220 4 21:30 221 block 2 219 4 21:30 222 2 21:30 213 6 214 8 21:30 212 2 21:30 2…" at bounding box center [324, 165] width 438 height 177
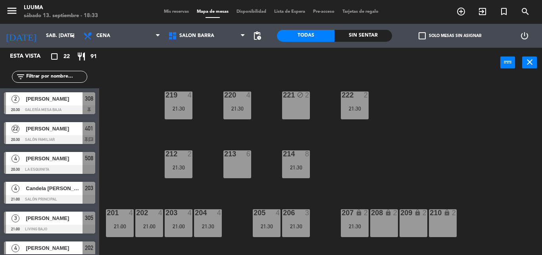
click at [151, 210] on div at bounding box center [149, 212] width 13 height 7
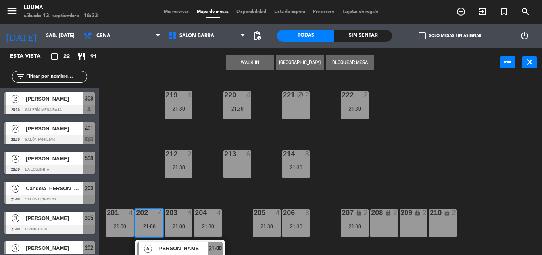
click at [151, 177] on div "220 4 21:30 221 block 2 219 4 21:30 222 2 21:30 213 6 214 8 21:30 212 2 21:30 2…" at bounding box center [324, 165] width 438 height 177
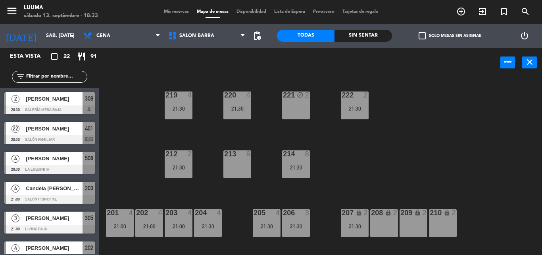
click at [173, 223] on div "21:00" at bounding box center [179, 226] width 28 height 6
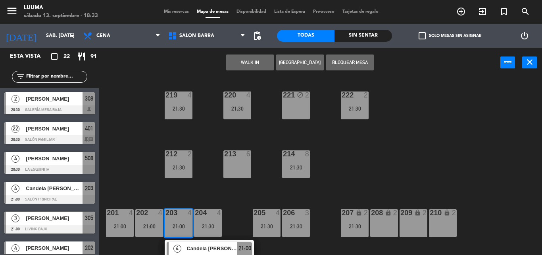
click at [207, 194] on div "220 4 21:30 221 block 2 219 4 21:30 222 2 21:30 213 6 214 8 21:30 212 2 21:30 2…" at bounding box center [324, 165] width 438 height 177
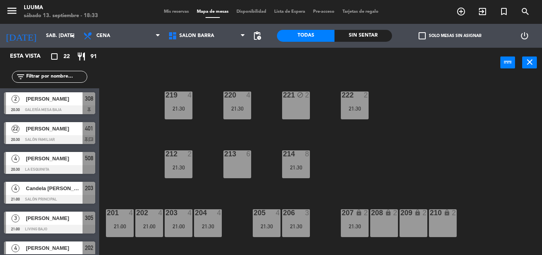
click at [211, 221] on div "204 4 21:30" at bounding box center [208, 223] width 28 height 28
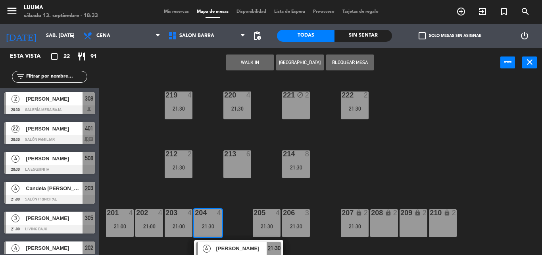
click at [215, 192] on div "220 4 21:30 221 block 2 219 4 21:30 222 2 21:30 213 6 214 8 21:30 212 2 21:30 2…" at bounding box center [324, 165] width 438 height 177
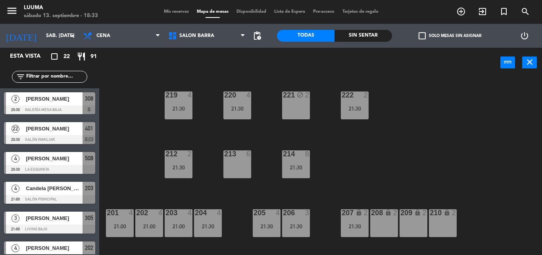
click at [263, 231] on div "205 4 21:30" at bounding box center [267, 223] width 28 height 28
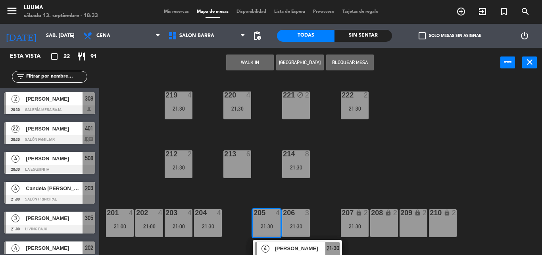
scroll to position [11, 0]
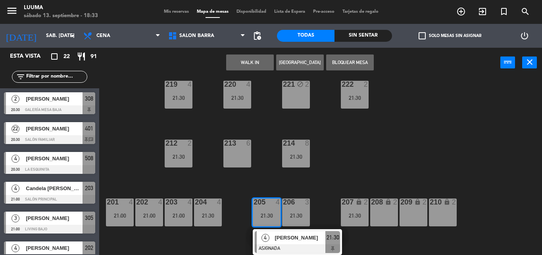
click at [311, 180] on div "220 4 21:30 221 block 2 219 4 21:30 222 2 21:30 213 6 214 8 21:30 212 2 21:30 2…" at bounding box center [324, 165] width 438 height 177
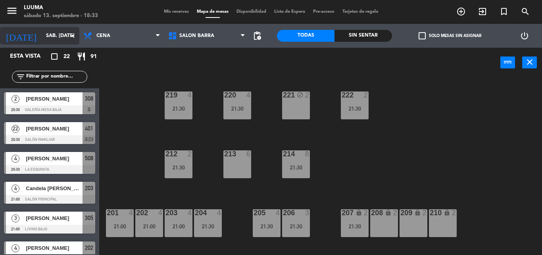
click at [42, 37] on input "sáb. [DATE]" at bounding box center [75, 36] width 67 height 14
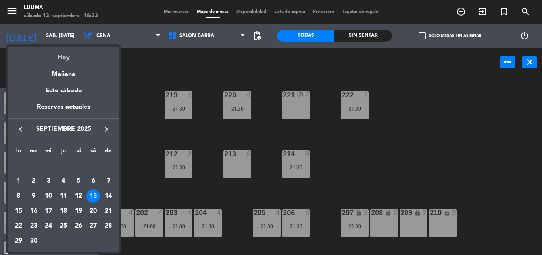
click at [57, 57] on div "Hoy" at bounding box center [63, 54] width 111 height 16
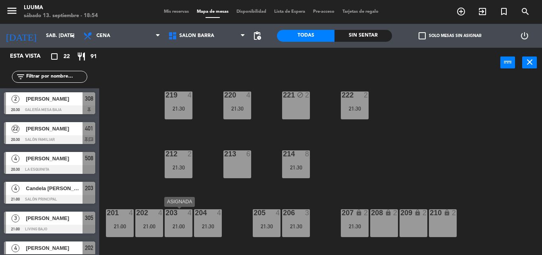
click at [149, 226] on div "21:00" at bounding box center [149, 226] width 28 height 6
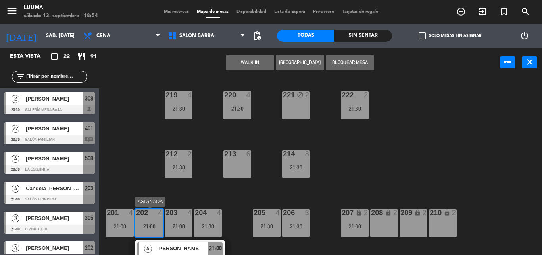
click at [183, 245] on span "[PERSON_NAME]" at bounding box center [182, 248] width 51 height 8
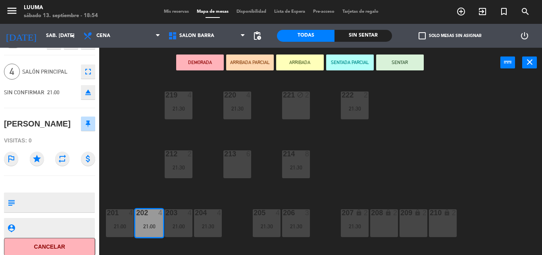
scroll to position [21, 0]
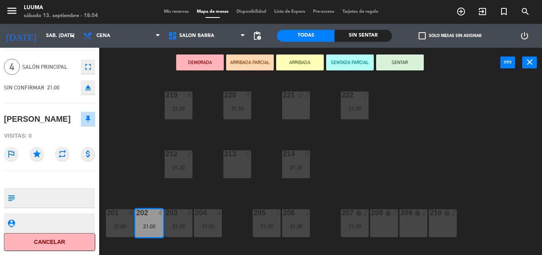
click at [66, 242] on button "Cancelar" at bounding box center [49, 242] width 91 height 18
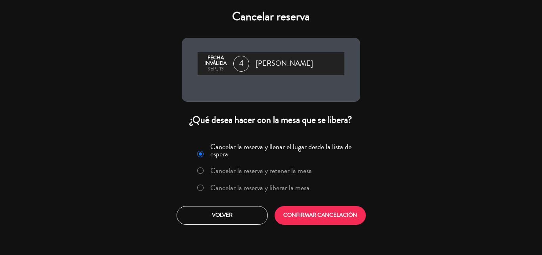
click at [261, 189] on label "Cancelar la reserva y liberar la mesa" at bounding box center [259, 187] width 99 height 7
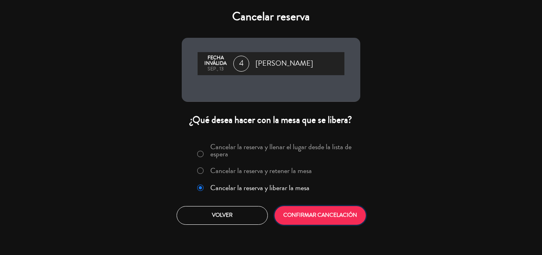
click at [307, 216] on button "CONFIRMAR CANCELACIÓN" at bounding box center [320, 215] width 91 height 19
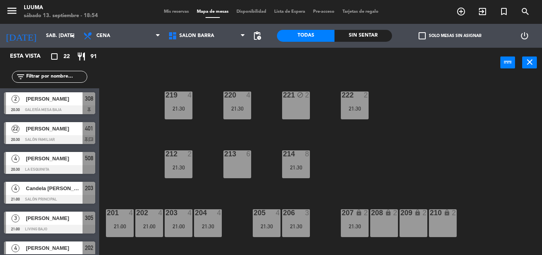
scroll to position [0, 0]
click at [195, 37] on span "Salon Barra" at bounding box center [197, 36] width 35 height 6
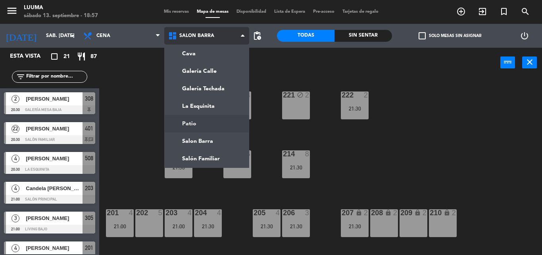
click at [210, 124] on ng-component "menu Luuma sábado 13. septiembre - 18:57 Mis reservas Mapa de mesas Disponibili…" at bounding box center [271, 127] width 542 height 255
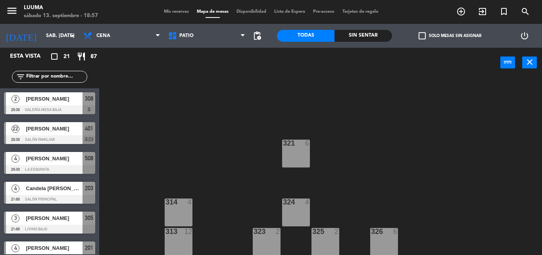
scroll to position [70, 0]
click at [300, 144] on div at bounding box center [296, 142] width 13 height 7
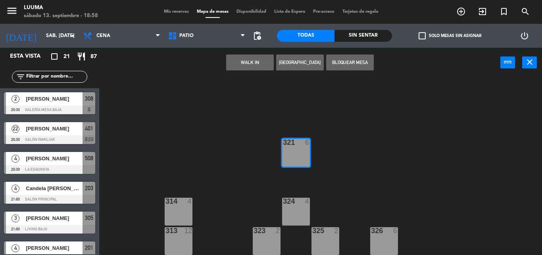
click at [301, 63] on button "[GEOGRAPHIC_DATA]" at bounding box center [300, 62] width 48 height 16
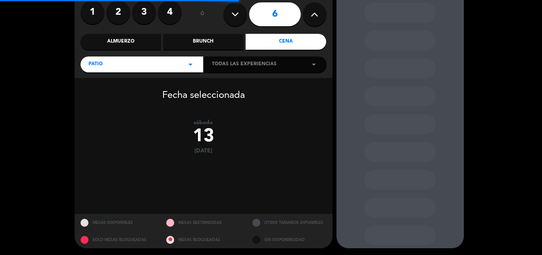
scroll to position [68, 0]
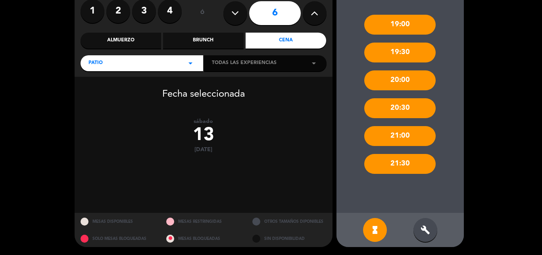
click at [424, 220] on div "build" at bounding box center [426, 230] width 24 height 24
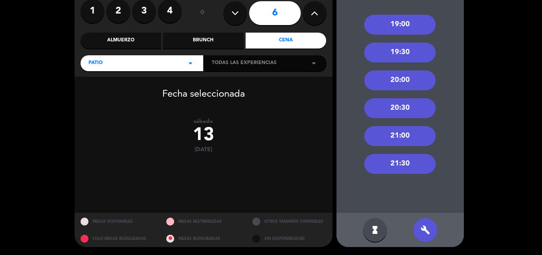
click at [404, 163] on div "21:30" at bounding box center [400, 164] width 71 height 20
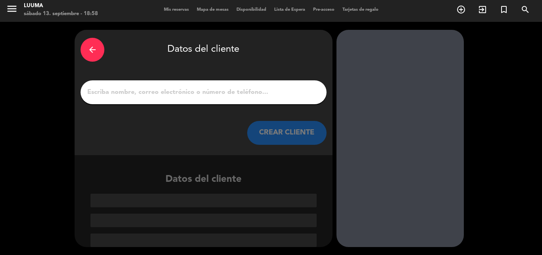
click at [263, 91] on input "1" at bounding box center [204, 92] width 234 height 11
paste input "[PERSON_NAME]"
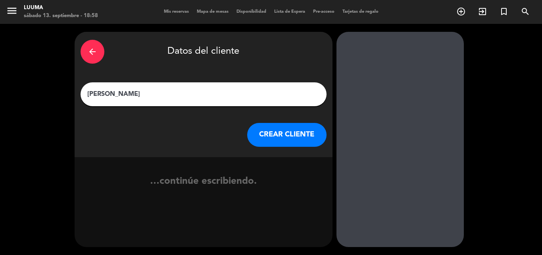
scroll to position [0, 0]
type input "[PERSON_NAME]"
click at [273, 133] on button "CREAR CLIENTE" at bounding box center [286, 135] width 79 height 24
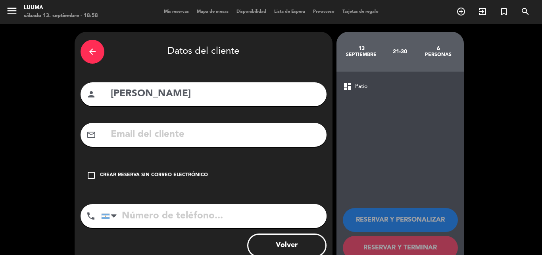
click at [174, 166] on div "check_box_outline_blank Crear reserva sin correo electrónico" at bounding box center [204, 175] width 246 height 24
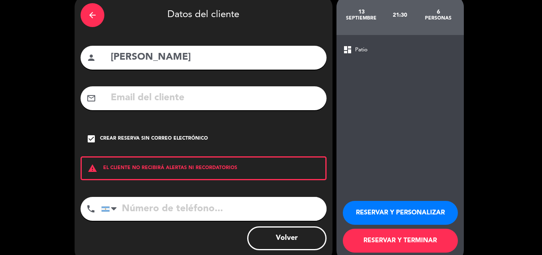
scroll to position [52, 0]
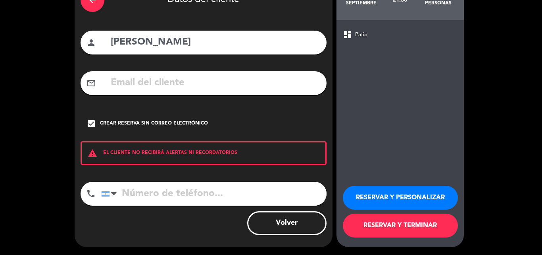
click at [354, 222] on button "RESERVAR Y TERMINAR" at bounding box center [400, 225] width 115 height 24
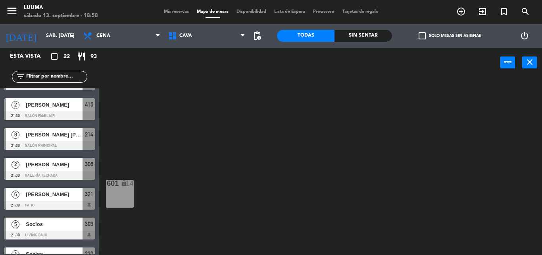
scroll to position [519, 0]
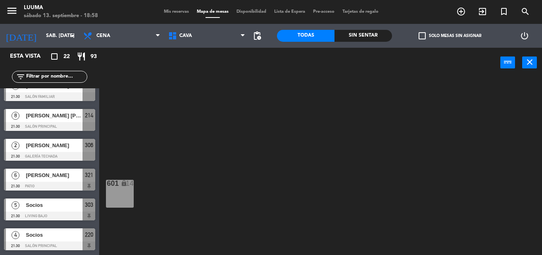
click at [65, 176] on span "[PERSON_NAME]" at bounding box center [54, 175] width 57 height 8
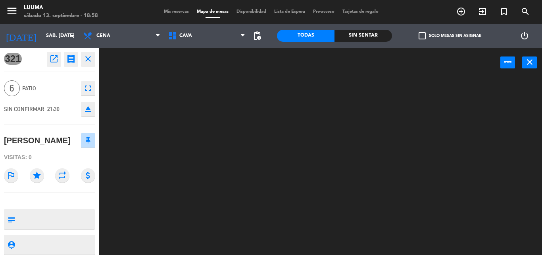
click at [58, 215] on textarea at bounding box center [56, 218] width 76 height 17
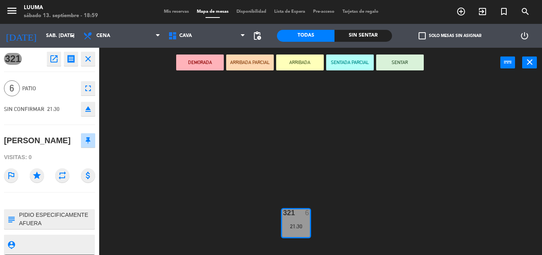
type textarea "PIDIO ESPECIFICAMENTE AFUERA"
click at [158, 179] on div "321 6 21:30 314 4 324 4 313 12 323 2 325 2 326 6" at bounding box center [324, 165] width 438 height 177
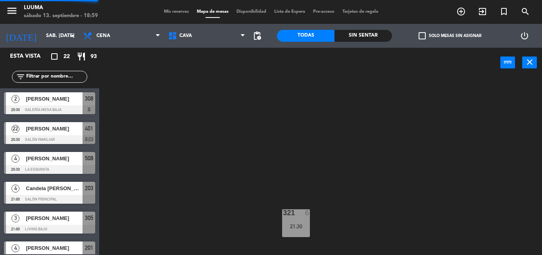
scroll to position [154, 0]
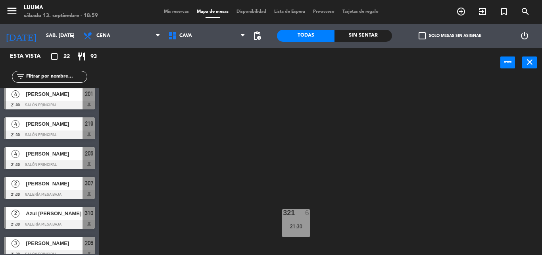
click at [182, 11] on span "Mis reservas" at bounding box center [176, 12] width 33 height 4
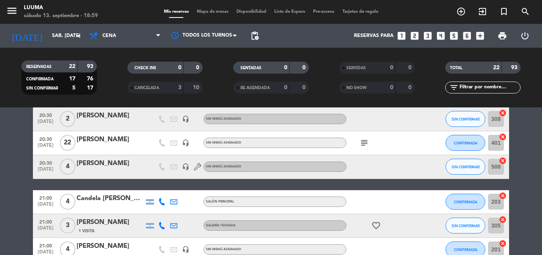
scroll to position [79, 0]
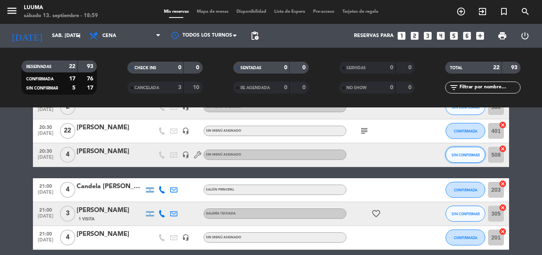
click at [462, 154] on span "SIN CONFIRMAR" at bounding box center [466, 155] width 28 height 4
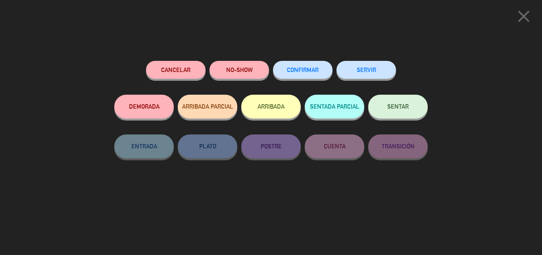
click at [306, 69] on span "CONFIRMAR" at bounding box center [303, 69] width 32 height 7
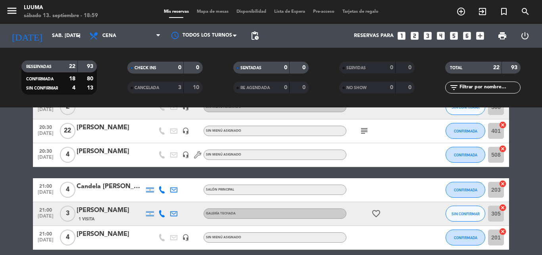
click at [210, 12] on span "Mapa de mesas" at bounding box center [213, 12] width 40 height 4
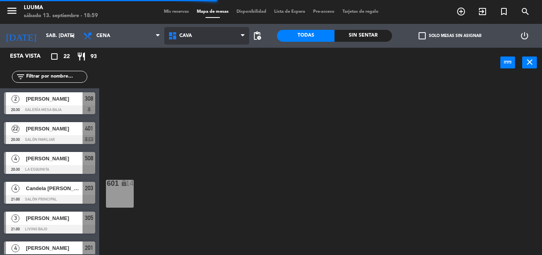
click at [205, 40] on span "Cava" at bounding box center [206, 35] width 85 height 17
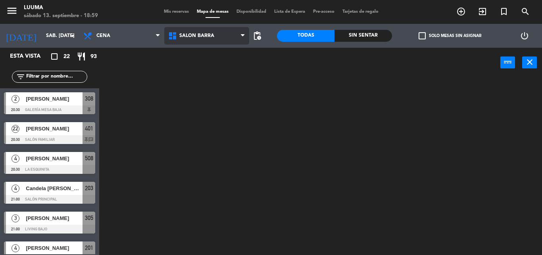
click at [216, 139] on ng-component "menu Luuma sábado 13. septiembre - 18:59 Mis reservas Mapa de mesas Disponibili…" at bounding box center [271, 127] width 542 height 255
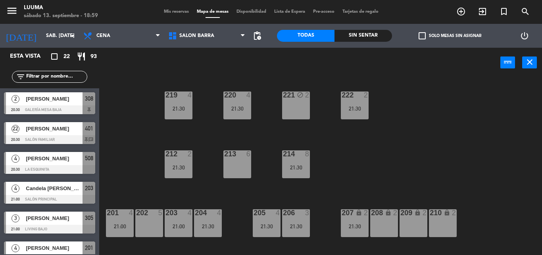
click at [67, 166] on div at bounding box center [49, 169] width 91 height 9
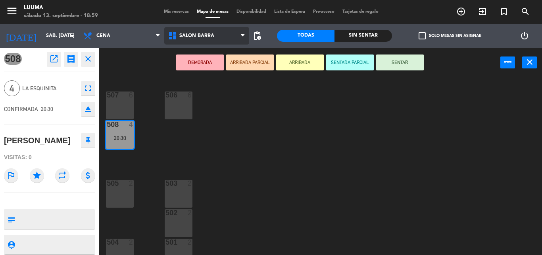
click at [219, 39] on span "Salon Barra" at bounding box center [206, 35] width 85 height 17
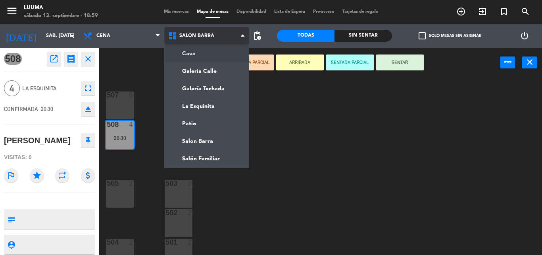
click at [217, 55] on ng-component "menu Luuma sábado 13. septiembre - 18:59 Mis reservas Mapa de mesas Disponibili…" at bounding box center [271, 127] width 542 height 255
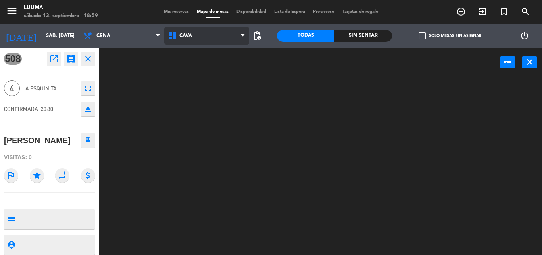
click at [203, 33] on span "Cava" at bounding box center [206, 35] width 85 height 17
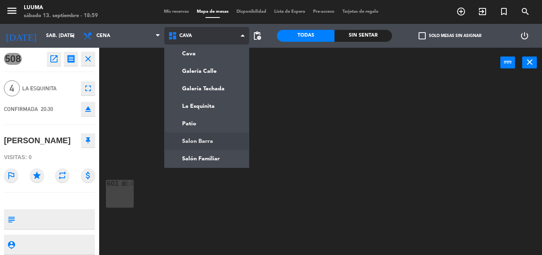
click at [206, 142] on ng-component "menu Luuma sábado 13. septiembre - 18:59 Mis reservas Mapa de mesas Disponibili…" at bounding box center [271, 127] width 542 height 255
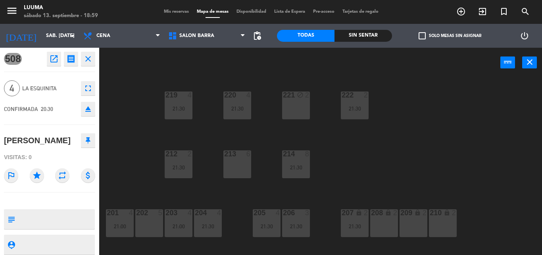
click at [141, 225] on div "202 5" at bounding box center [149, 223] width 28 height 28
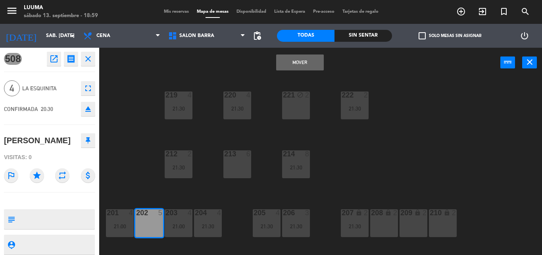
click at [297, 64] on button "Mover" at bounding box center [300, 62] width 48 height 16
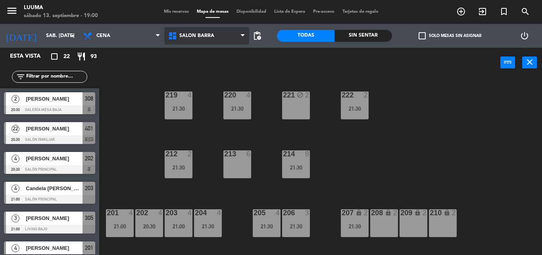
click at [214, 33] on span "Salon Barra" at bounding box center [206, 35] width 85 height 17
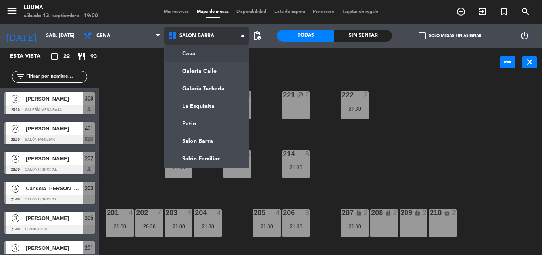
click at [202, 60] on ng-component "menu Luuma sábado 13. septiembre - 19:00 Mis reservas Mapa de mesas Disponibili…" at bounding box center [271, 127] width 542 height 255
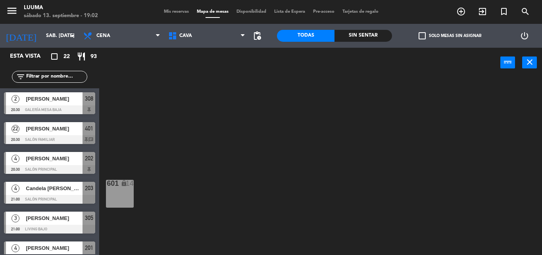
click at [174, 10] on span "Mis reservas" at bounding box center [176, 12] width 33 height 4
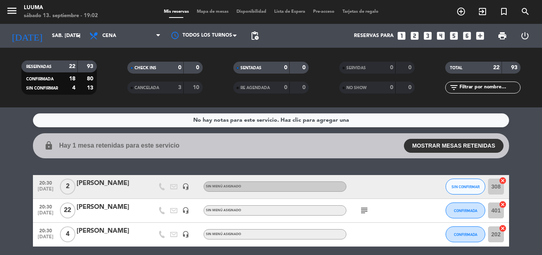
click at [452, 141] on button "MOSTRAR MESAS RETENIDAS" at bounding box center [454, 146] width 100 height 14
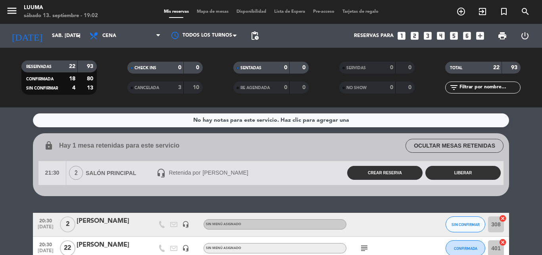
click at [454, 146] on button "OCULTAR MESAS RETENIDAS" at bounding box center [455, 146] width 98 height 14
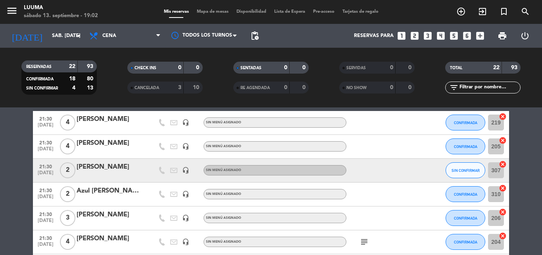
scroll to position [238, 0]
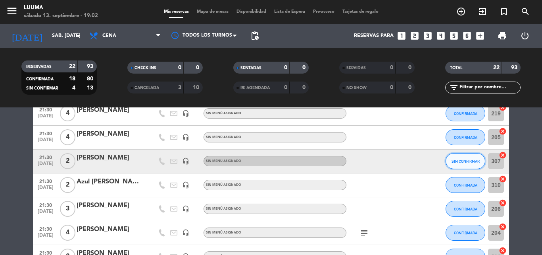
click at [459, 162] on span "SIN CONFIRMAR" at bounding box center [466, 161] width 28 height 4
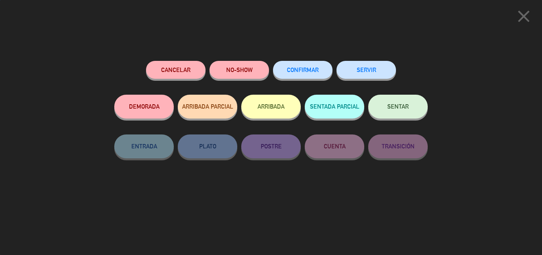
click at [315, 71] on span "CONFIRMAR" at bounding box center [303, 69] width 32 height 7
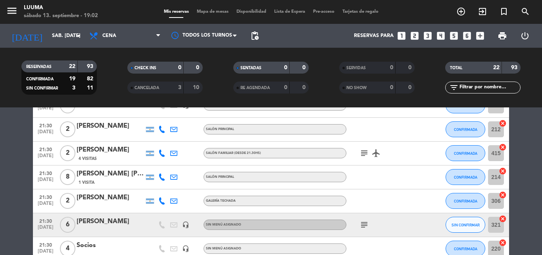
scroll to position [506, 0]
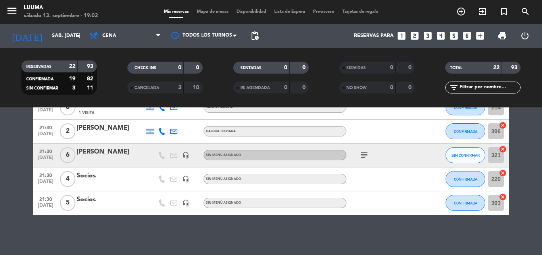
click at [365, 154] on icon "subject" at bounding box center [365, 155] width 10 height 10
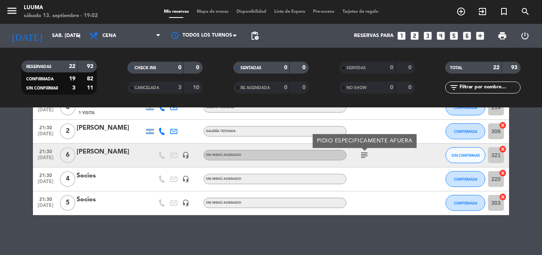
click at [466, 164] on div "SIN CONFIRMAR" at bounding box center [466, 154] width 40 height 23
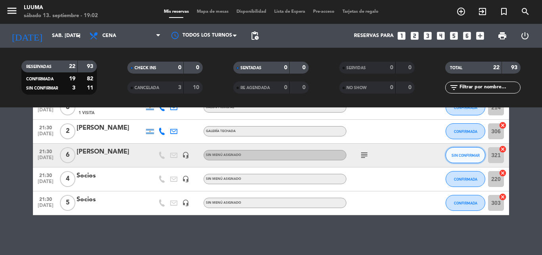
click at [464, 155] on span "SIN CONFIRMAR" at bounding box center [466, 155] width 28 height 4
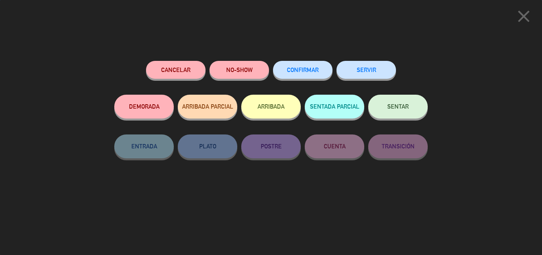
click at [297, 64] on button "CONFIRMAR" at bounding box center [303, 70] width 60 height 18
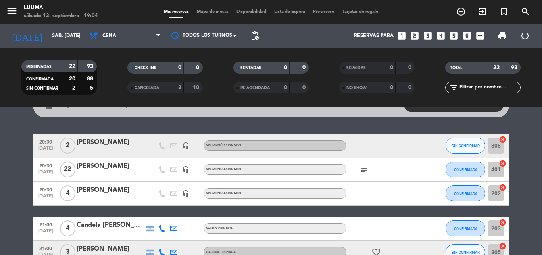
scroll to position [79, 0]
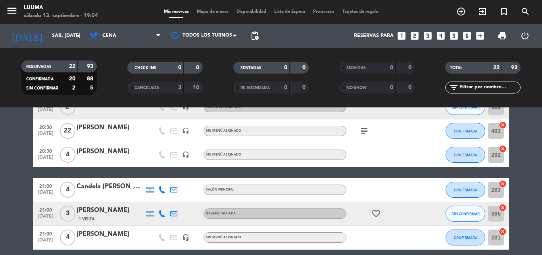
click at [212, 12] on span "Mapa de mesas" at bounding box center [213, 12] width 40 height 4
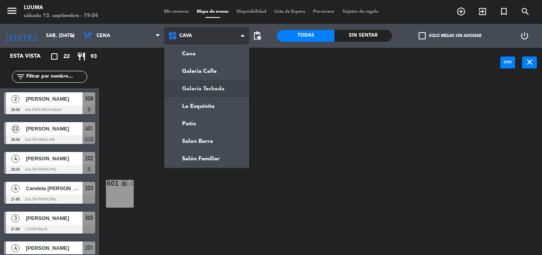
click at [219, 92] on ng-component "menu Luuma sábado 13. septiembre - 19:04 Mis reservas Mapa de mesas Disponibili…" at bounding box center [271, 127] width 542 height 255
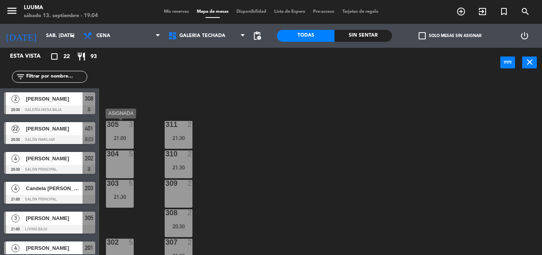
click at [126, 137] on div "21:00" at bounding box center [120, 138] width 28 height 6
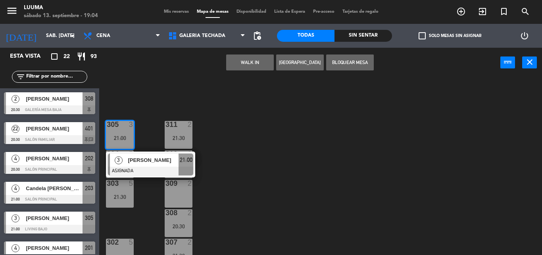
click at [277, 176] on div "305 3 21:00 3 [PERSON_NAME] ASIGNADA 21:00 311 2 21:30 304 5 310 2 21:30 303 5 …" at bounding box center [324, 165] width 438 height 177
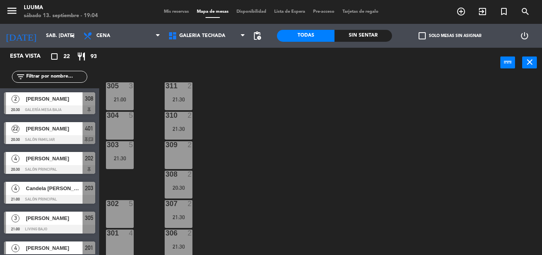
scroll to position [41, 0]
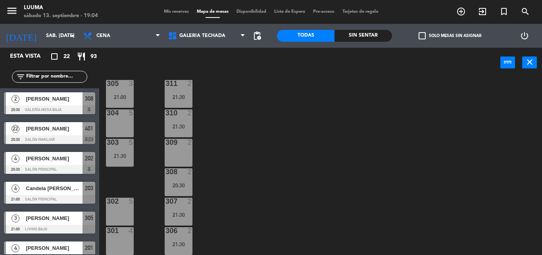
click at [124, 97] on div "21:00" at bounding box center [120, 97] width 28 height 6
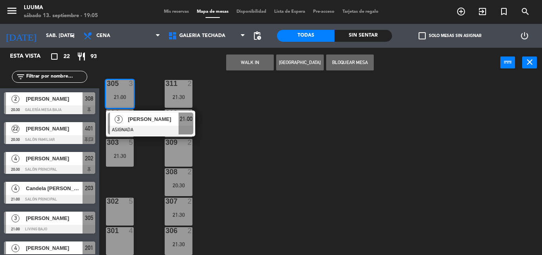
click at [121, 236] on div "301 4" at bounding box center [120, 241] width 28 height 28
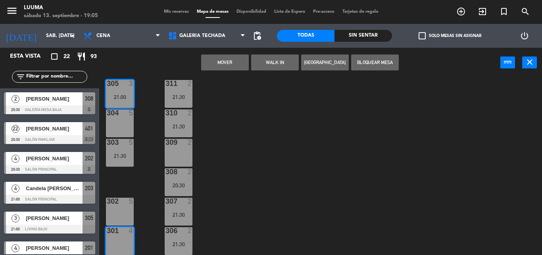
click at [253, 107] on div "305 3 21:00 311 2 21:30 304 5 310 2 21:30 303 5 21:30 309 2 308 2 20:30 302 5 3…" at bounding box center [324, 165] width 438 height 177
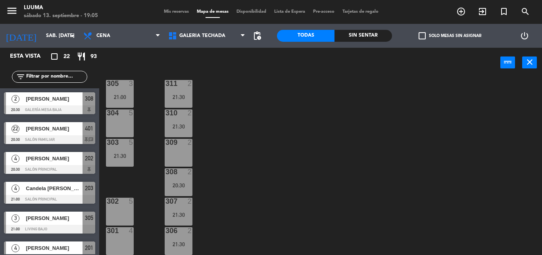
click at [170, 12] on span "Mis reservas" at bounding box center [176, 12] width 33 height 4
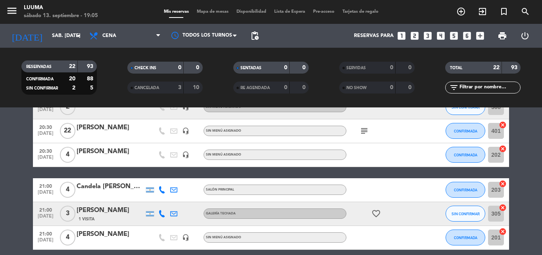
scroll to position [119, 0]
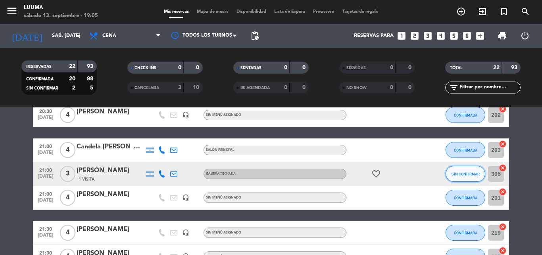
click at [464, 178] on button "SIN CONFIRMAR" at bounding box center [466, 174] width 40 height 16
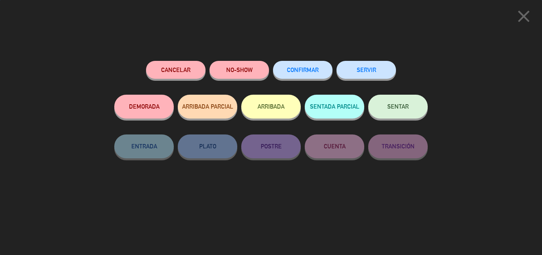
click at [299, 64] on button "CONFIRMAR" at bounding box center [303, 70] width 60 height 18
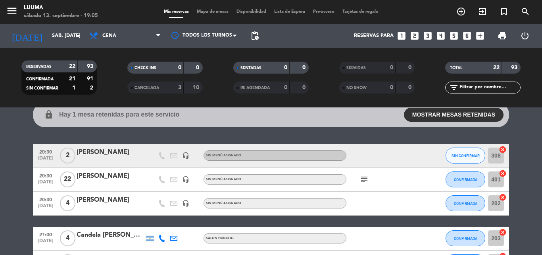
scroll to position [40, 0]
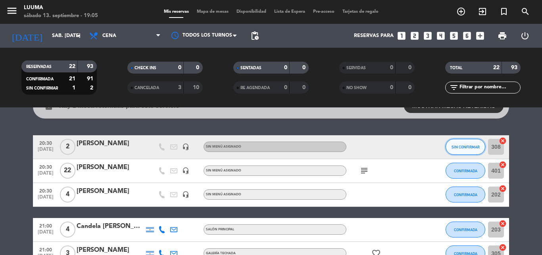
click at [454, 150] on button "SIN CONFIRMAR" at bounding box center [466, 147] width 40 height 16
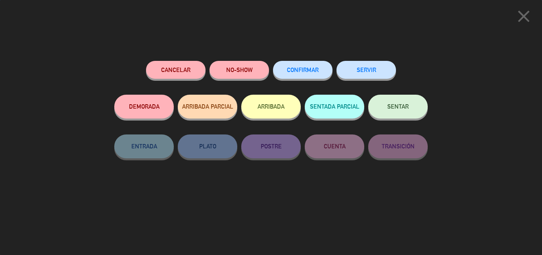
click at [303, 73] on button "CONFIRMAR" at bounding box center [303, 70] width 60 height 18
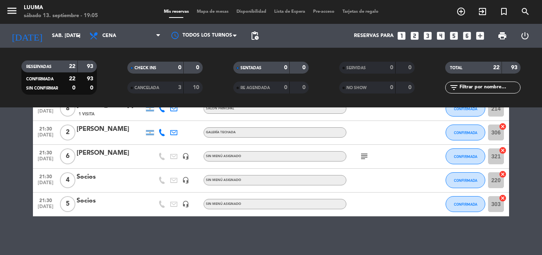
scroll to position [506, 0]
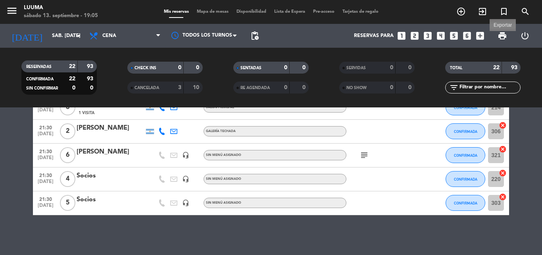
click at [502, 35] on span "print" at bounding box center [503, 36] width 10 height 10
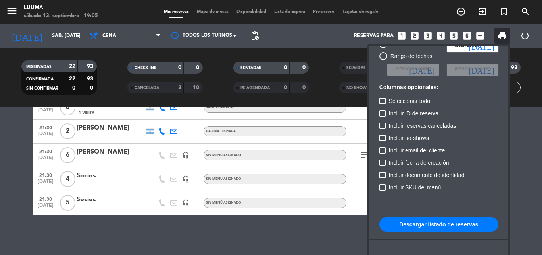
scroll to position [48, 0]
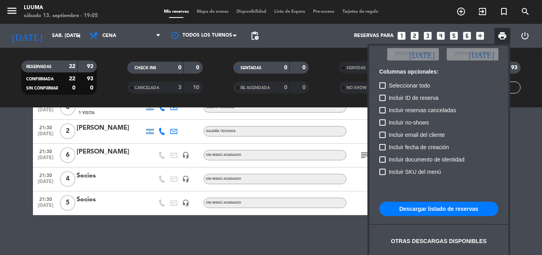
click at [443, 207] on button "Descargar listado de reservas" at bounding box center [439, 208] width 119 height 14
click at [194, 11] on div at bounding box center [271, 127] width 542 height 255
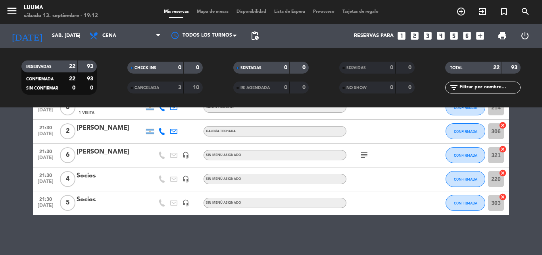
click at [204, 10] on span "Mapa de mesas" at bounding box center [213, 12] width 40 height 4
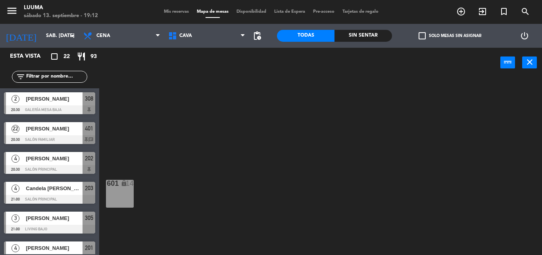
click at [224, 135] on div "601 lock 14" at bounding box center [324, 165] width 438 height 177
click at [174, 26] on div "Cava Galería Calle Galería Techada La Esquinita Patio Salon Barra [GEOGRAPHIC_D…" at bounding box center [206, 36] width 85 height 24
click at [181, 37] on span "Cava" at bounding box center [186, 36] width 13 height 6
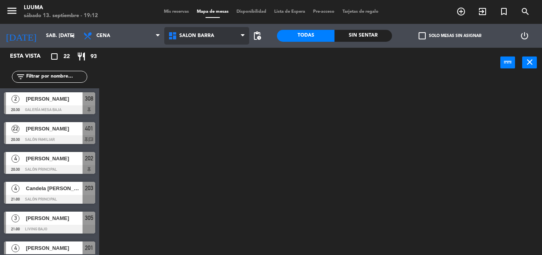
click at [216, 149] on ng-component "menu Luuma sábado 13. septiembre - 19:12 Mis reservas Mapa de mesas Disponibili…" at bounding box center [271, 127] width 542 height 255
click at [210, 38] on span "Salon Barra" at bounding box center [197, 36] width 35 height 6
click at [216, 152] on ng-component "menu Luuma sábado 13. septiembre - 19:12 Mis reservas Mapa de mesas Disponibili…" at bounding box center [271, 127] width 542 height 255
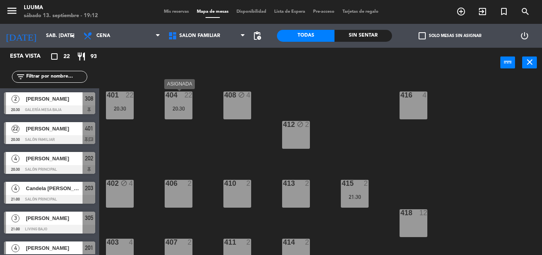
click at [167, 101] on div "404 22 20:30" at bounding box center [179, 105] width 28 height 28
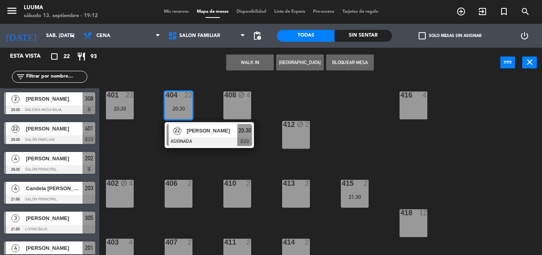
click at [144, 148] on div "401 22 20:30 404 22 20:30 22 [PERSON_NAME] ASIGNADA 20:30 chat 408 block 4 416 …" at bounding box center [324, 165] width 438 height 177
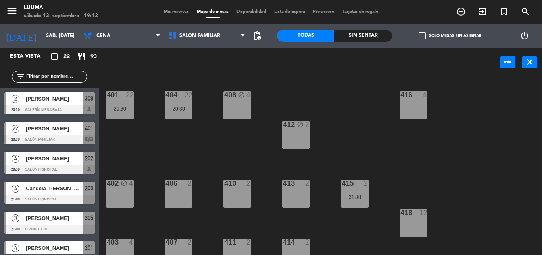
click at [128, 113] on div "401 22 20:30" at bounding box center [120, 105] width 28 height 28
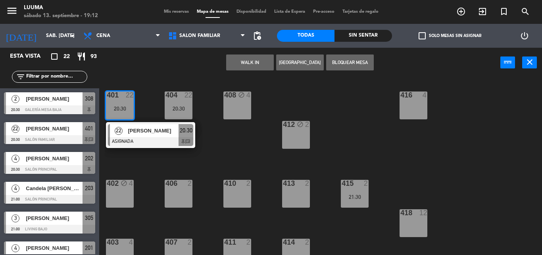
click at [157, 106] on div "401 22 20:30 22 [PERSON_NAME] ASIGNADA 20:30 chat 404 22 20:30 408 block 4 416 …" at bounding box center [324, 165] width 438 height 177
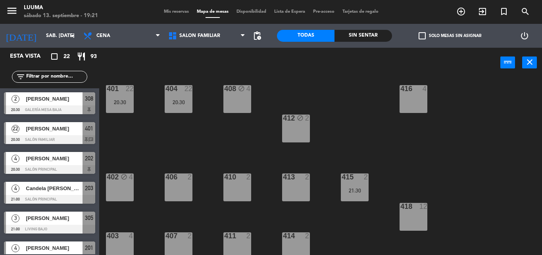
scroll to position [12, 0]
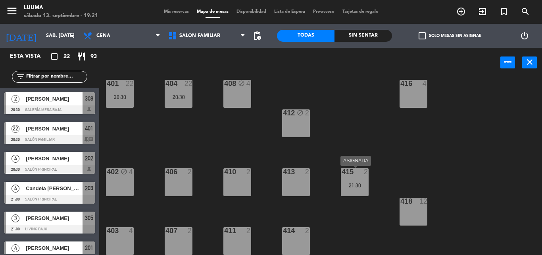
click at [363, 182] on div "21:30" at bounding box center [355, 185] width 28 height 6
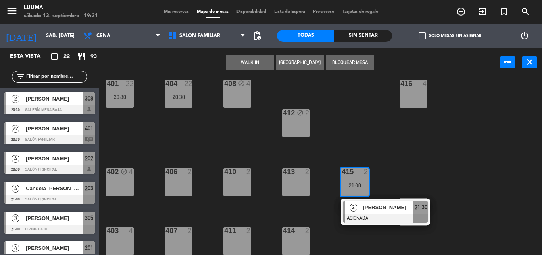
click at [396, 159] on div "401 22 20:30 404 22 20:30 408 block 4 416 4 412 block 2 402 block 4 406 2 410 2…" at bounding box center [324, 165] width 438 height 177
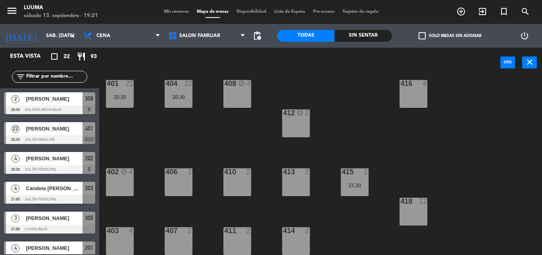
click at [409, 89] on div "416 4" at bounding box center [414, 94] width 28 height 28
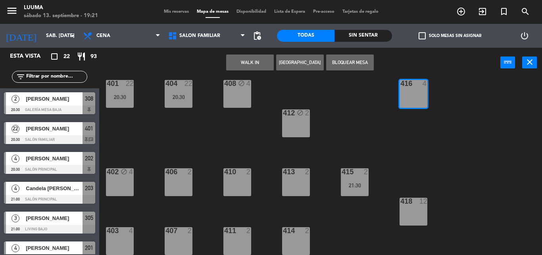
click at [429, 140] on div "401 22 20:30 404 22 20:30 408 block 4 416 4 412 block 2 402 block 4 406 2 410 2…" at bounding box center [324, 165] width 438 height 177
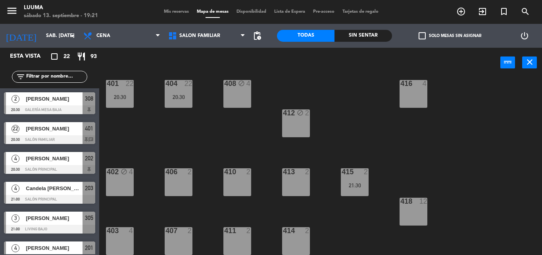
click at [358, 181] on div "415 2 21:30" at bounding box center [355, 182] width 28 height 28
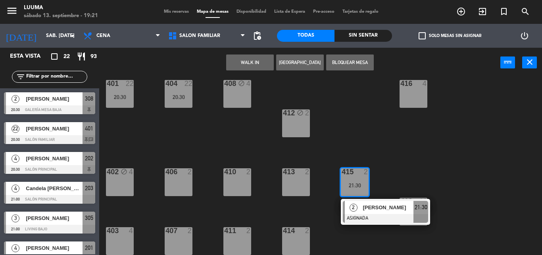
click at [404, 162] on div "401 22 20:30 404 22 20:30 408 block 4 416 4 412 block 2 402 block 4 406 2 410 2…" at bounding box center [324, 165] width 438 height 177
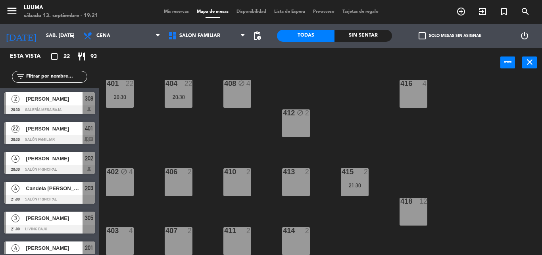
click at [408, 86] on div at bounding box center [413, 83] width 13 height 7
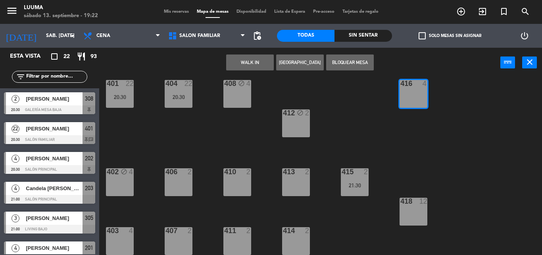
click at [124, 241] on div "403 4" at bounding box center [120, 241] width 28 height 28
click at [185, 241] on div "407 2" at bounding box center [179, 241] width 28 height 28
click at [367, 128] on div "401 22 20:30 404 22 20:30 408 block 4 416 4 412 block 2 402 block 4 406 2 410 2…" at bounding box center [324, 165] width 438 height 177
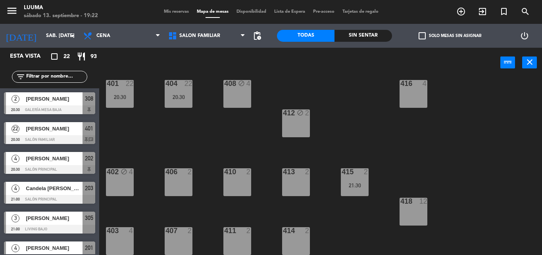
click at [127, 243] on div "403 4" at bounding box center [120, 241] width 28 height 28
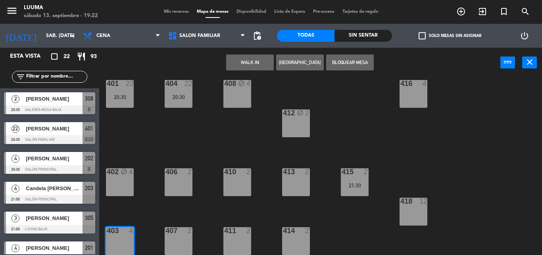
click at [188, 238] on div "407 2" at bounding box center [179, 241] width 28 height 28
click at [306, 61] on button "[GEOGRAPHIC_DATA]" at bounding box center [300, 62] width 48 height 16
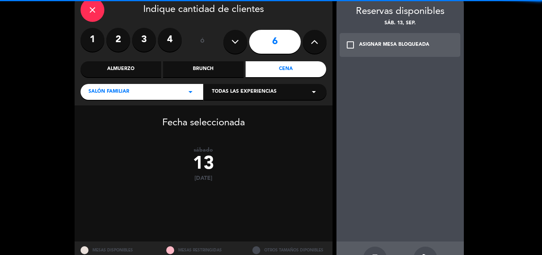
scroll to position [68, 0]
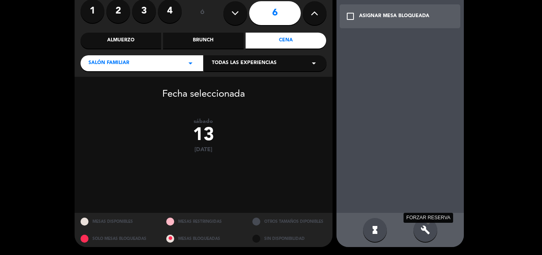
click at [428, 232] on icon "build" at bounding box center [426, 230] width 10 height 10
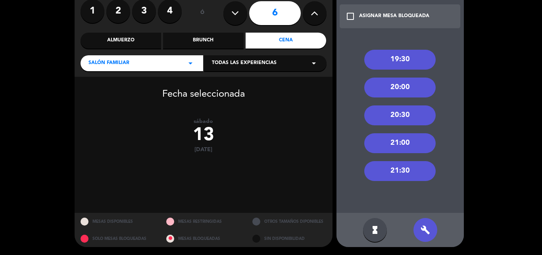
click at [400, 87] on div "20:00" at bounding box center [400, 87] width 71 height 20
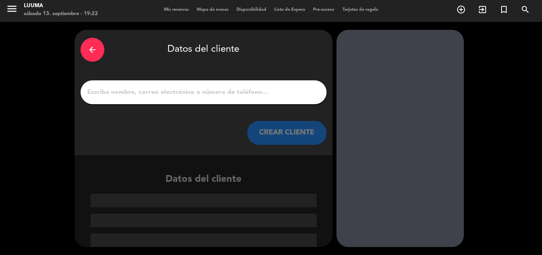
click at [244, 90] on input "1" at bounding box center [204, 92] width 234 height 11
paste input "[PERSON_NAME]"
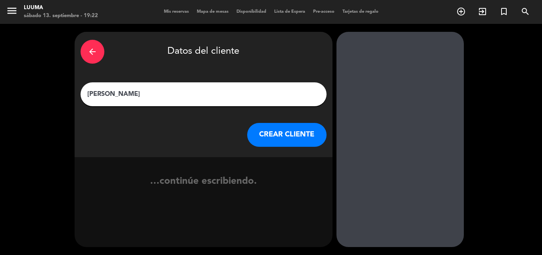
scroll to position [0, 0]
type input "[PERSON_NAME]"
click at [295, 139] on button "CREAR CLIENTE" at bounding box center [286, 135] width 79 height 24
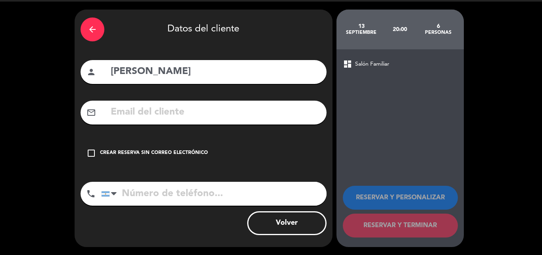
click at [203, 143] on div "check_box_outline_blank Crear reserva sin correo electrónico" at bounding box center [204, 153] width 246 height 24
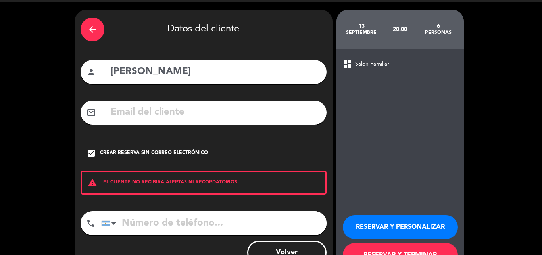
scroll to position [52, 0]
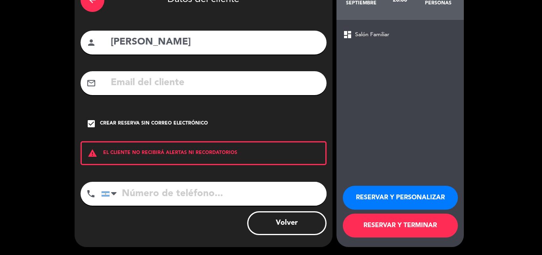
click at [411, 221] on button "RESERVAR Y TERMINAR" at bounding box center [400, 225] width 115 height 24
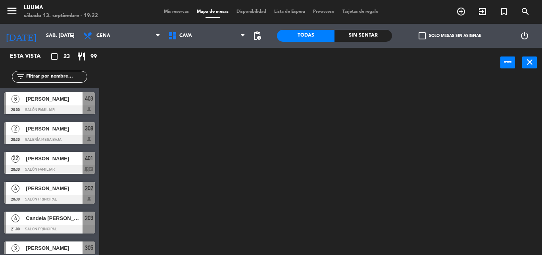
click at [58, 103] on span "[PERSON_NAME]" at bounding box center [54, 99] width 57 height 8
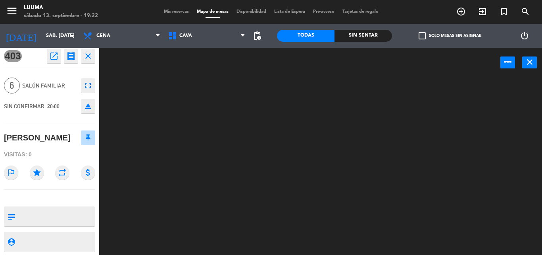
scroll to position [4, 0]
click at [58, 210] on textarea at bounding box center [56, 215] width 76 height 17
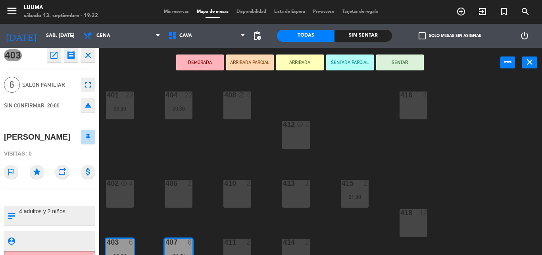
type textarea "4 adultos y 2 niños"
click at [127, 217] on div "401 22 20:30 404 22 20:30 408 block 4 416 4 412 block 2 402 block 4 406 2 410 2…" at bounding box center [324, 165] width 438 height 177
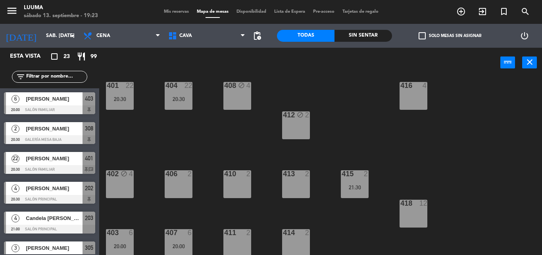
scroll to position [12, 0]
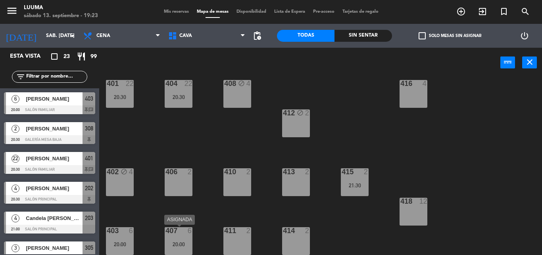
click at [177, 233] on div at bounding box center [178, 230] width 13 height 7
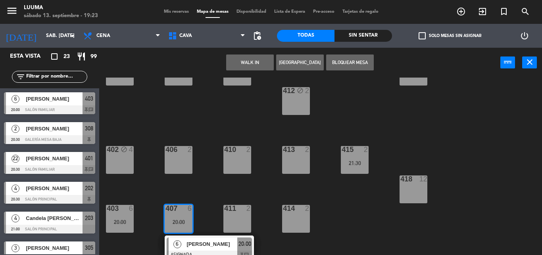
scroll to position [40, 0]
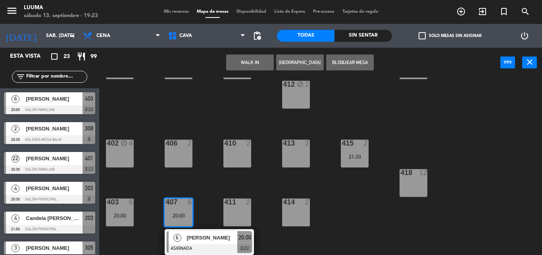
click at [213, 196] on div "401 22 20:30 404 22 20:30 408 block 4 416 4 412 block 2 402 block 4 406 2 410 2…" at bounding box center [324, 165] width 438 height 177
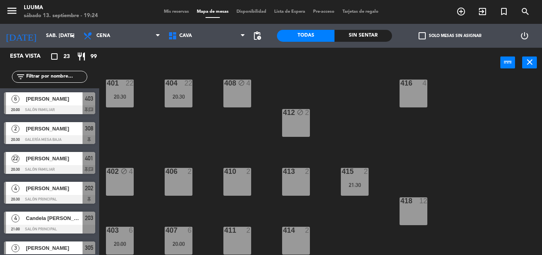
scroll to position [12, 0]
click at [152, 33] on span "Cena" at bounding box center [121, 35] width 85 height 17
click at [207, 33] on span "Cava" at bounding box center [206, 35] width 85 height 17
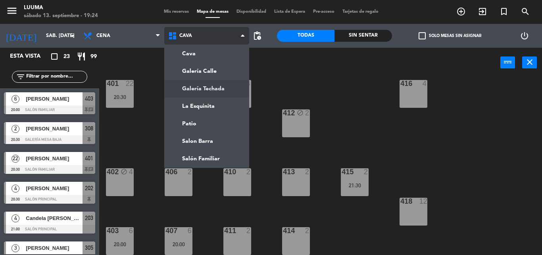
click at [208, 87] on ng-component "menu Luuma sábado 13. septiembre - 19:24 Mis reservas Mapa de mesas Disponibili…" at bounding box center [271, 127] width 542 height 255
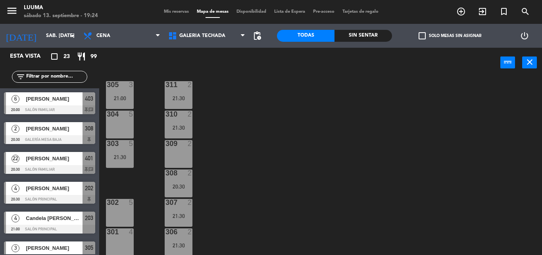
scroll to position [41, 0]
click at [181, 150] on div "309 2" at bounding box center [179, 153] width 28 height 28
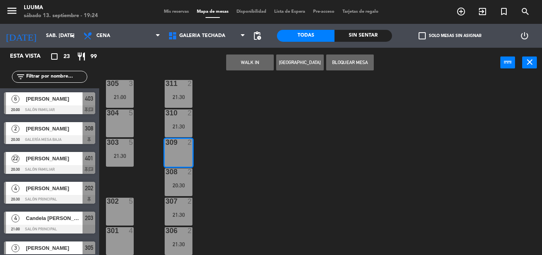
click at [307, 62] on button "[GEOGRAPHIC_DATA]" at bounding box center [300, 62] width 48 height 16
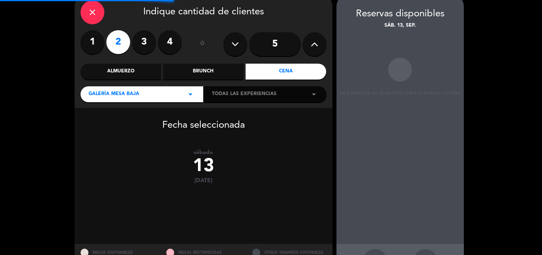
scroll to position [68, 0]
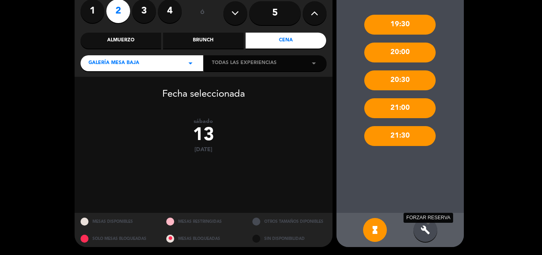
click at [422, 233] on icon "build" at bounding box center [426, 230] width 10 height 10
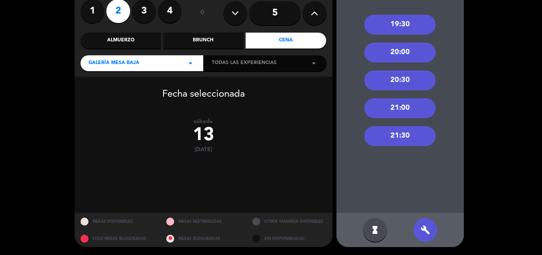
drag, startPoint x: 387, startPoint y: 127, endPoint x: 388, endPoint y: 132, distance: 5.3
click at [388, 129] on div "21:30" at bounding box center [400, 136] width 71 height 20
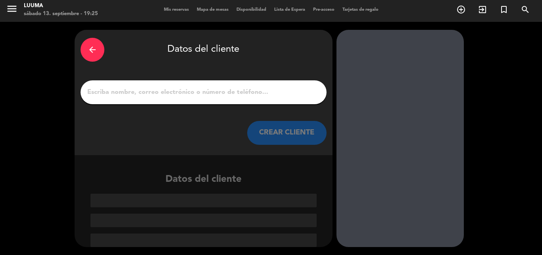
click at [239, 89] on input "1" at bounding box center [204, 92] width 234 height 11
paste input "[PERSON_NAME]"
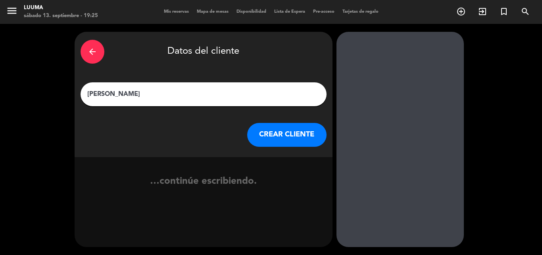
scroll to position [0, 0]
type input "[PERSON_NAME]"
click at [286, 136] on button "CREAR CLIENTE" at bounding box center [286, 135] width 79 height 24
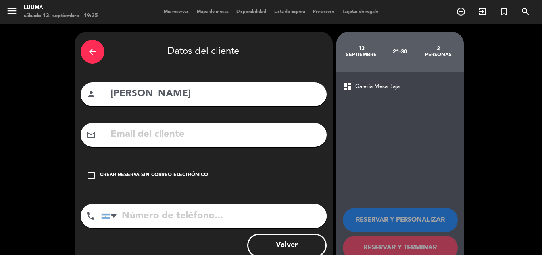
click at [151, 176] on div "Crear reserva sin correo electrónico" at bounding box center [154, 175] width 108 height 8
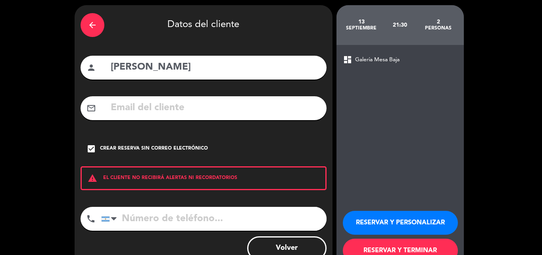
scroll to position [52, 0]
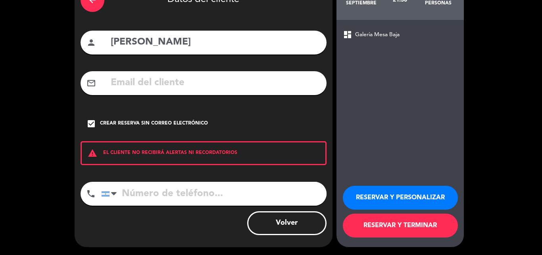
click at [382, 224] on button "RESERVAR Y TERMINAR" at bounding box center [400, 225] width 115 height 24
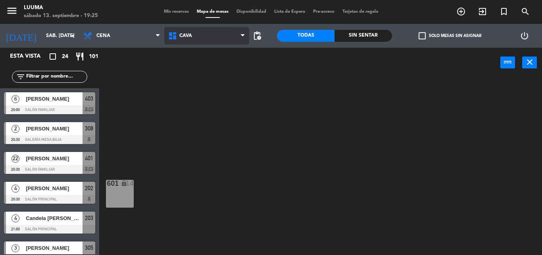
click at [197, 33] on span "Cava" at bounding box center [206, 35] width 85 height 17
click at [220, 87] on ng-component "menu Luuma sábado 13. septiembre - 19:25 Mis reservas Mapa de mesas Disponibili…" at bounding box center [271, 127] width 542 height 255
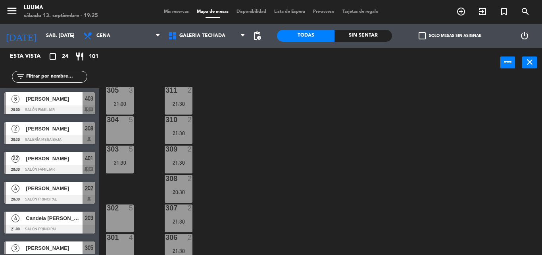
scroll to position [41, 0]
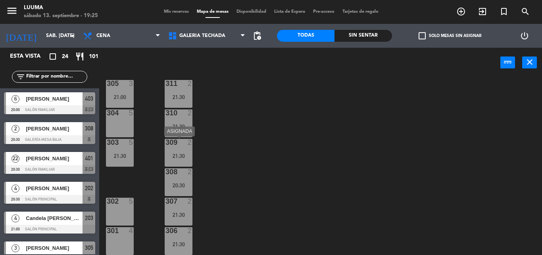
click at [177, 153] on div "21:30" at bounding box center [179, 156] width 28 height 6
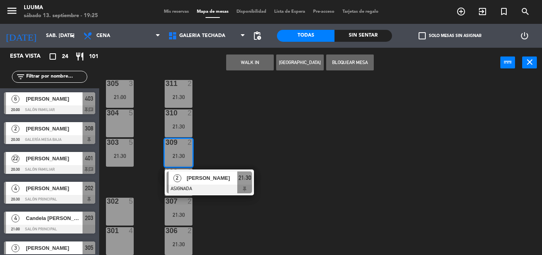
click at [239, 145] on div "305 3 21:00 311 2 21:30 304 5 310 2 21:30 303 5 21:30 309 2 21:30 2 Maxi renny …" at bounding box center [324, 165] width 438 height 177
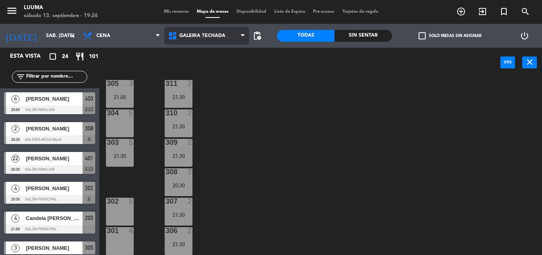
click at [205, 34] on span "Galería Techada" at bounding box center [203, 36] width 46 height 6
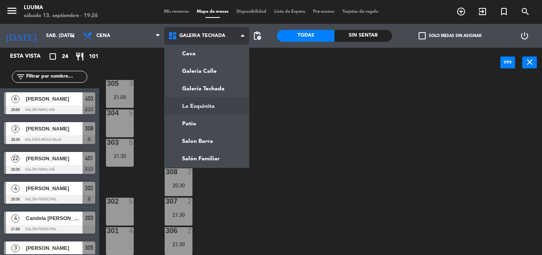
scroll to position [0, 0]
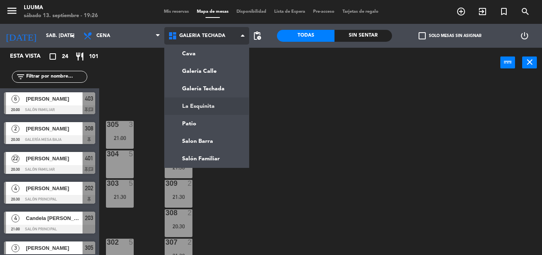
click at [224, 101] on ng-component "menu Luuma sábado 13. septiembre - 19:26 Mis reservas Mapa de mesas Disponibili…" at bounding box center [271, 127] width 542 height 255
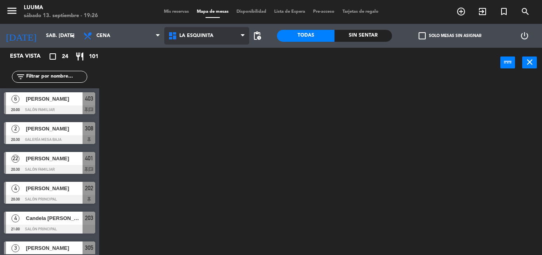
click at [182, 35] on span "La Esquinita" at bounding box center [197, 36] width 34 height 6
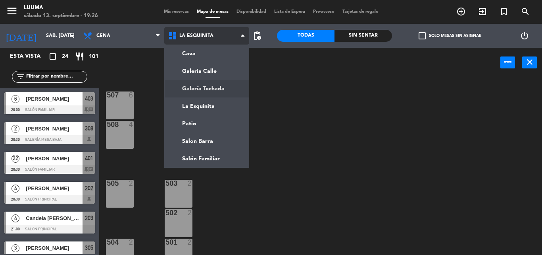
click at [206, 87] on ng-component "menu Luuma sábado 13. septiembre - 19:26 Mis reservas Mapa de mesas Disponibili…" at bounding box center [271, 127] width 542 height 255
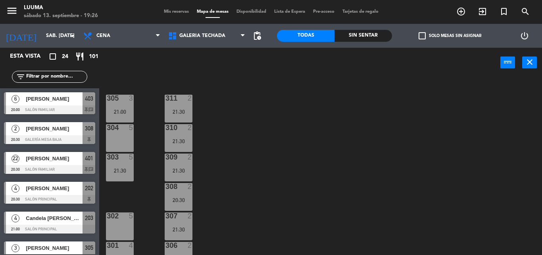
scroll to position [41, 0]
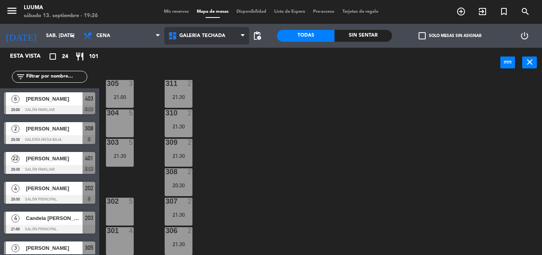
click at [203, 42] on span "Galería Techada" at bounding box center [206, 35] width 85 height 17
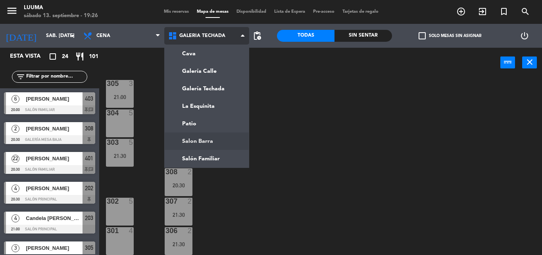
click at [212, 145] on ng-component "menu Luuma sábado 13. septiembre - 19:26 Mis reservas Mapa de mesas Disponibili…" at bounding box center [271, 127] width 542 height 255
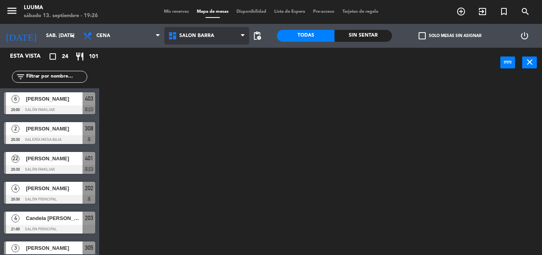
scroll to position [0, 0]
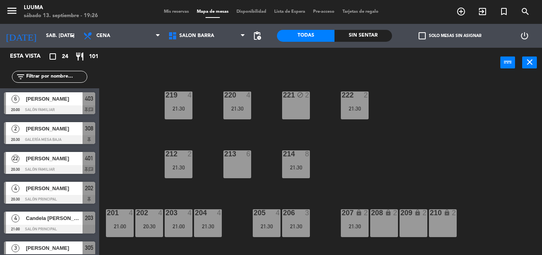
click at [355, 169] on div "220 4 21:30 221 block 2 219 4 21:30 222 2 21:30 213 6 214 8 21:30 212 2 21:30 2…" at bounding box center [324, 165] width 438 height 177
click at [236, 31] on span "Salon Barra" at bounding box center [206, 35] width 85 height 17
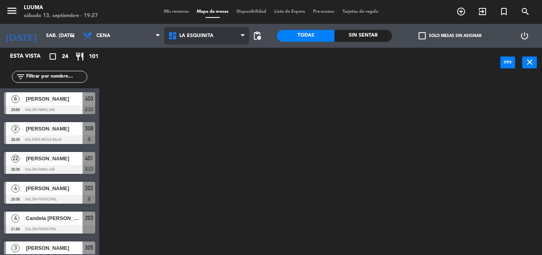
click at [220, 104] on ng-component "menu Luuma sábado 13. septiembre - 19:27 Mis reservas Mapa de mesas Disponibili…" at bounding box center [271, 127] width 542 height 255
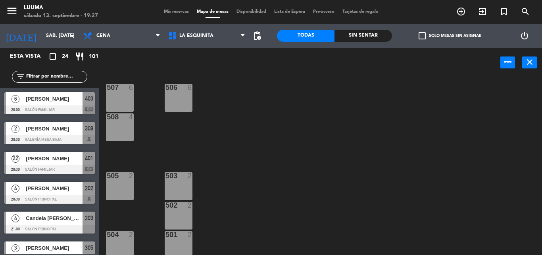
scroll to position [12, 0]
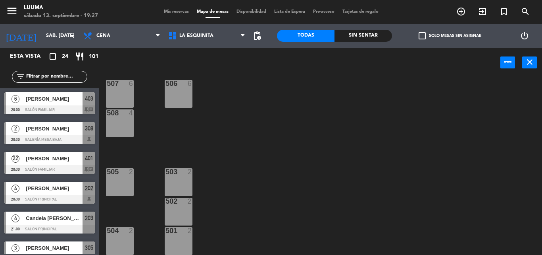
click at [184, 233] on div at bounding box center [178, 230] width 13 height 7
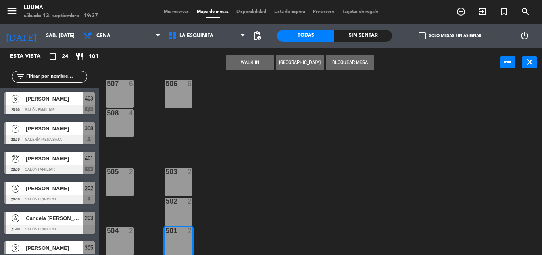
click at [299, 61] on button "[GEOGRAPHIC_DATA]" at bounding box center [300, 62] width 48 height 16
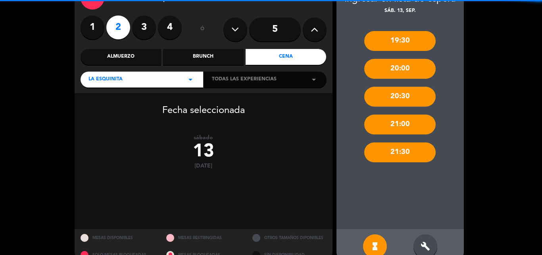
scroll to position [68, 0]
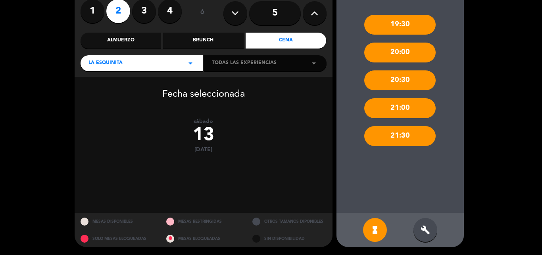
click at [427, 236] on div "build" at bounding box center [426, 230] width 24 height 24
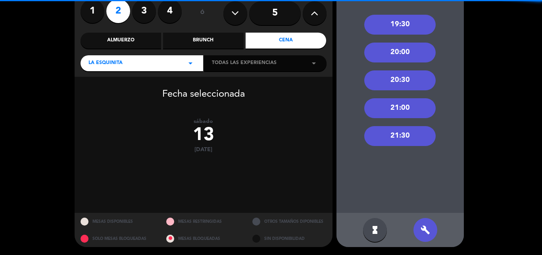
click at [405, 104] on div "21:00" at bounding box center [400, 108] width 71 height 20
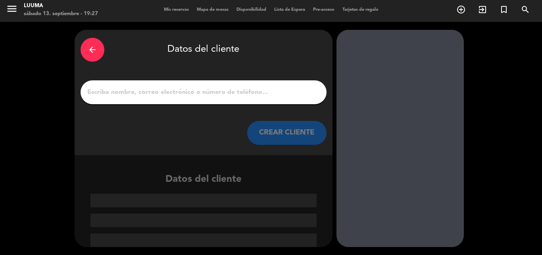
click at [236, 91] on input "1" at bounding box center [204, 92] width 234 height 11
paste input "[PERSON_NAME]"
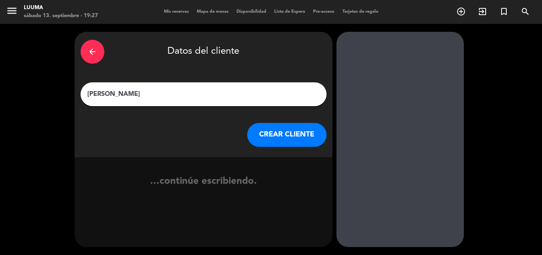
scroll to position [0, 0]
type input "[PERSON_NAME]"
click at [275, 136] on button "CREAR CLIENTE" at bounding box center [286, 135] width 79 height 24
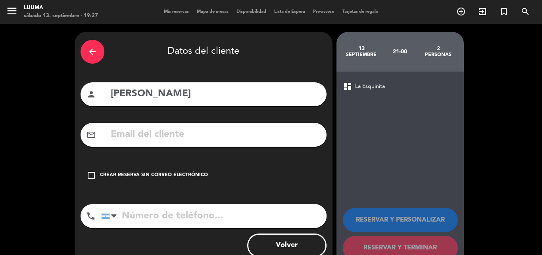
click at [160, 175] on div "Crear reserva sin correo electrónico" at bounding box center [154, 175] width 108 height 8
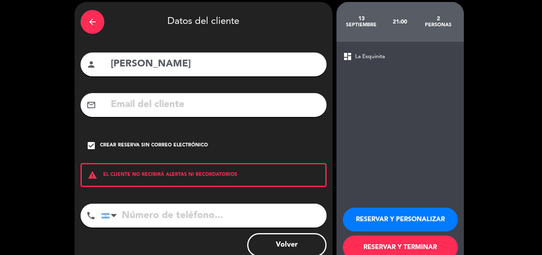
scroll to position [52, 0]
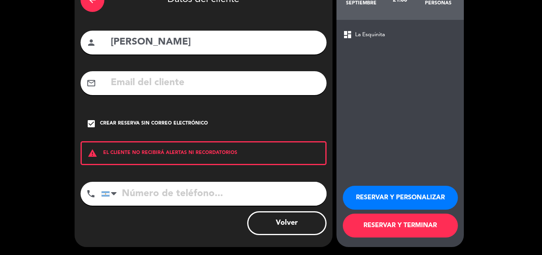
click at [392, 222] on button "RESERVAR Y TERMINAR" at bounding box center [400, 225] width 115 height 24
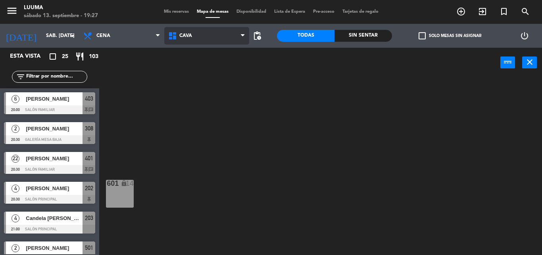
click at [217, 33] on span "Cava" at bounding box center [206, 35] width 85 height 17
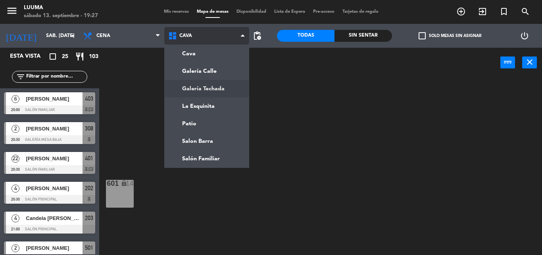
click at [212, 100] on ng-component "menu Luuma sábado 13. septiembre - 19:27 Mis reservas Mapa de mesas Disponibili…" at bounding box center [271, 127] width 542 height 255
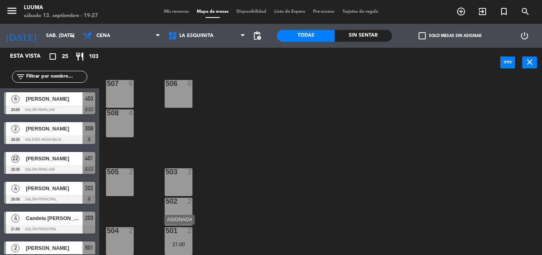
click at [187, 244] on div "21:00" at bounding box center [179, 244] width 28 height 6
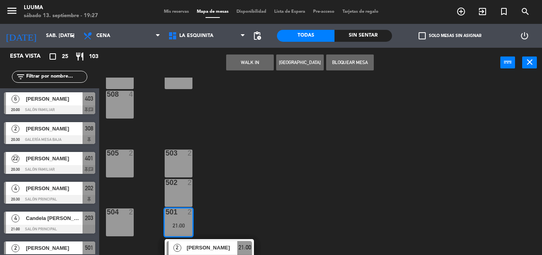
scroll to position [40, 0]
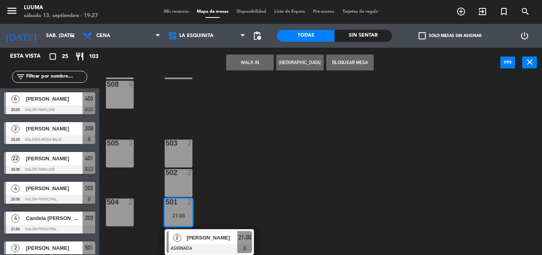
click at [254, 203] on div "507 6 506 6 508 4 505 2 503 2 502 2 504 2 501 2 21:00 2 [PERSON_NAME] ASIGNADA …" at bounding box center [324, 165] width 438 height 177
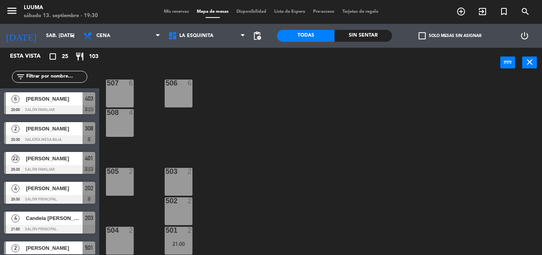
scroll to position [0, 0]
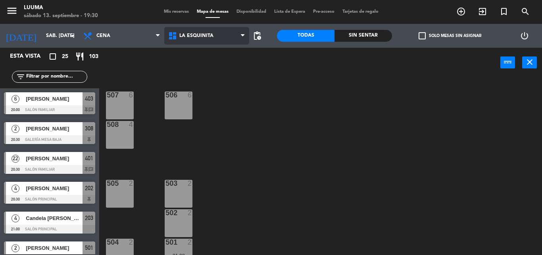
click at [215, 40] on span "La Esquinita" at bounding box center [206, 35] width 85 height 17
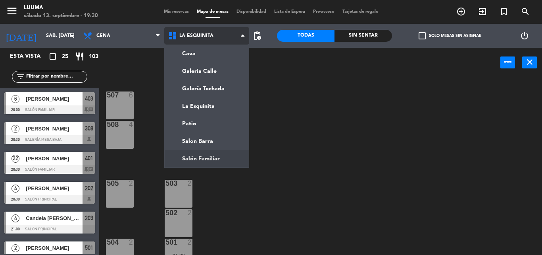
click at [221, 156] on ng-component "menu Luuma sábado 13. septiembre - 19:30 Mis reservas Mapa de mesas Disponibili…" at bounding box center [271, 127] width 542 height 255
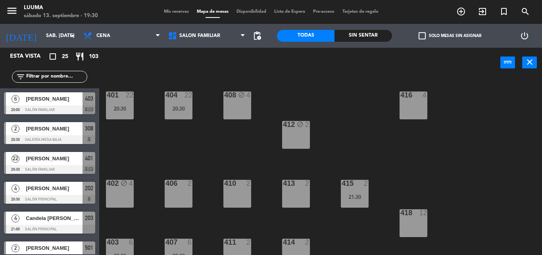
scroll to position [12, 0]
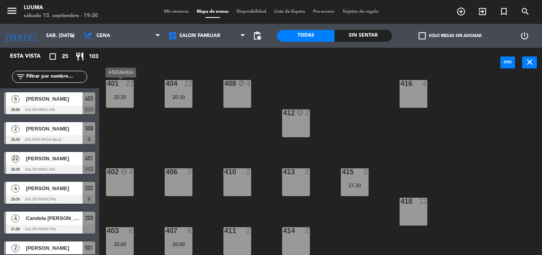
click at [130, 101] on div "401 22 20:30" at bounding box center [120, 94] width 28 height 28
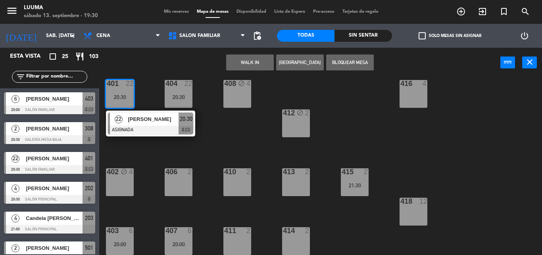
click at [419, 221] on div "418 12" at bounding box center [414, 211] width 28 height 28
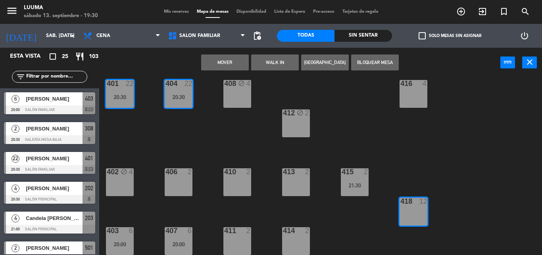
click at [371, 229] on div "401 22 20:30 404 22 20:30 408 block 4 416 4 412 block 2 402 block 4 406 2 410 2…" at bounding box center [324, 165] width 438 height 177
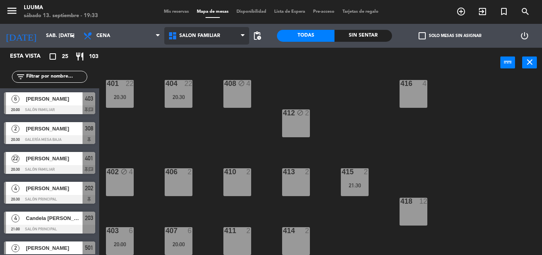
click at [208, 37] on span "Salón Familiar" at bounding box center [200, 36] width 41 height 6
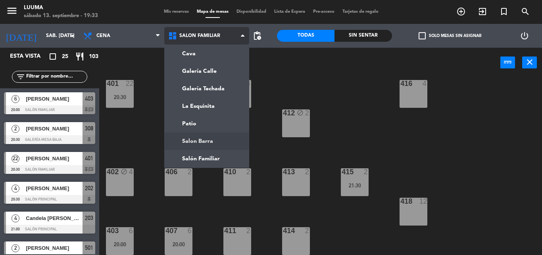
click at [220, 146] on ng-component "menu Luuma sábado 13. septiembre - 19:33 Mis reservas Mapa de mesas Disponibili…" at bounding box center [271, 127] width 542 height 255
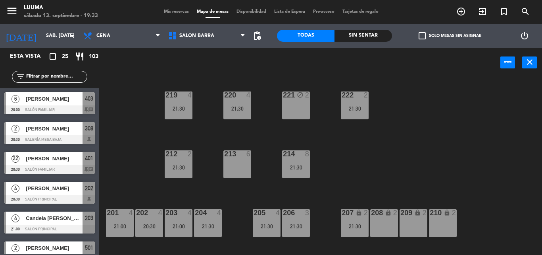
click at [294, 108] on div "221 block 2" at bounding box center [296, 105] width 28 height 28
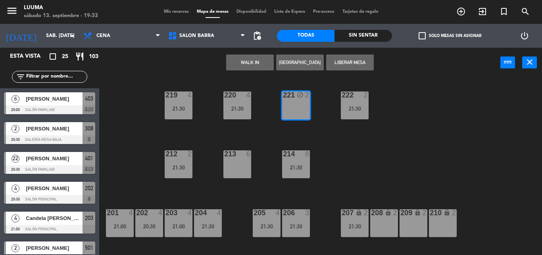
drag, startPoint x: 344, startPoint y: 144, endPoint x: 247, endPoint y: 50, distance: 134.8
click at [344, 145] on div "220 4 21:30 221 block 2 219 4 21:30 222 2 21:30 213 6 214 8 21:30 212 2 21:30 2…" at bounding box center [324, 165] width 438 height 177
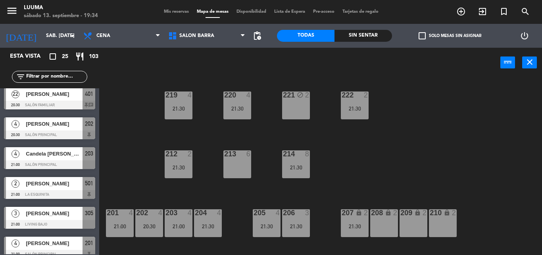
scroll to position [79, 0]
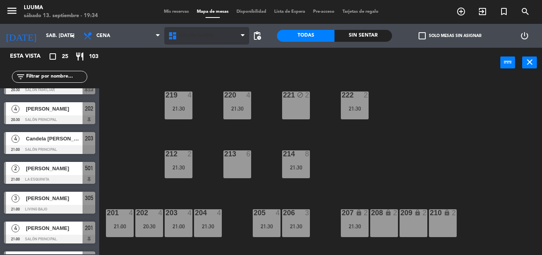
click at [177, 37] on icon at bounding box center [174, 36] width 12 height 10
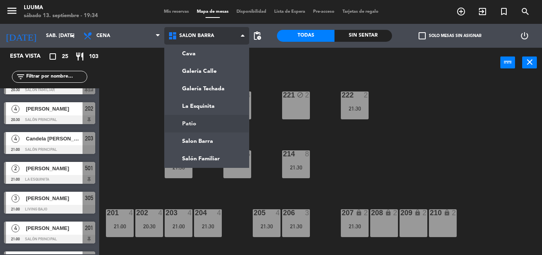
click at [195, 124] on ng-component "menu Luuma sábado 13. septiembre - 19:34 Mis reservas Mapa de mesas Disponibili…" at bounding box center [271, 127] width 542 height 255
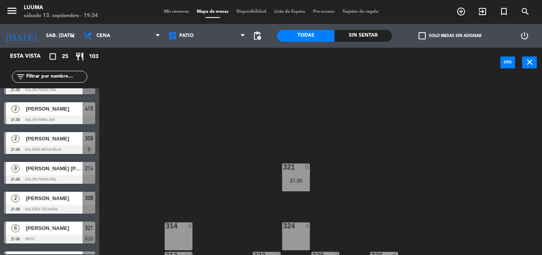
scroll to position [70, 0]
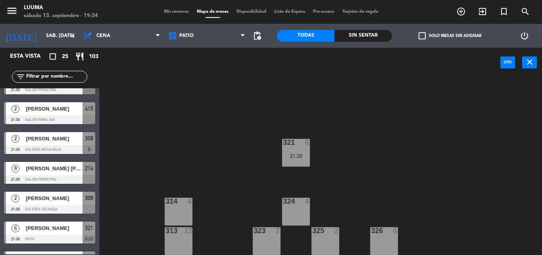
click at [58, 144] on div "[PERSON_NAME]" at bounding box center [54, 138] width 58 height 13
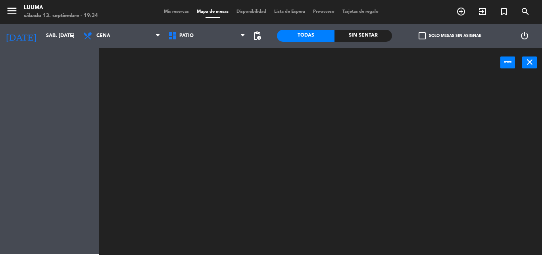
scroll to position [0, 0]
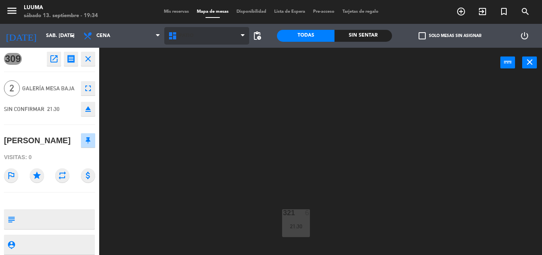
click at [206, 42] on span "Patio" at bounding box center [206, 35] width 85 height 17
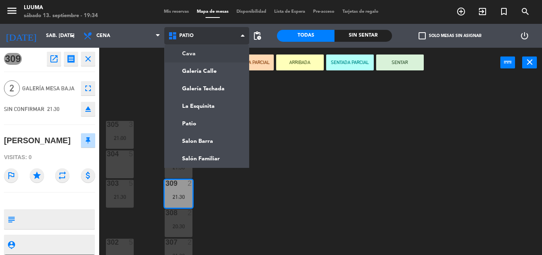
click at [210, 54] on ng-component "menu Luuma sábado 13. septiembre - 19:34 Mis reservas Mapa de mesas Disponibili…" at bounding box center [271, 127] width 542 height 255
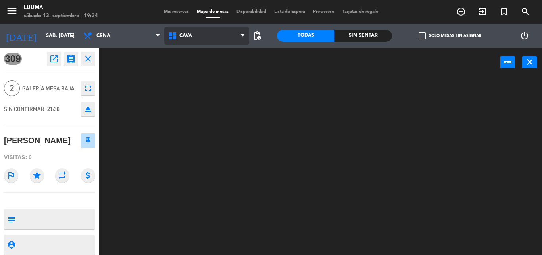
click at [197, 37] on span "Cava" at bounding box center [206, 35] width 85 height 17
click at [216, 144] on ng-component "menu Luuma sábado 13. septiembre - 19:34 Mis reservas Mapa de mesas Disponibili…" at bounding box center [271, 127] width 542 height 255
click at [208, 44] on span "Salon Barra" at bounding box center [206, 35] width 85 height 17
click at [207, 124] on ng-component "menu Luuma sábado 13. septiembre - 19:34 Mis reservas Mapa de mesas Disponibili…" at bounding box center [271, 127] width 542 height 255
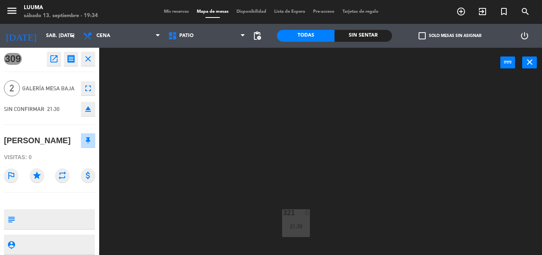
scroll to position [70, 0]
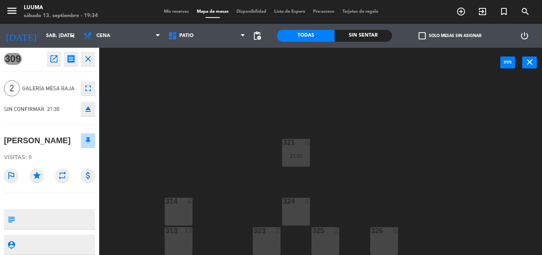
click at [260, 244] on div "323 2" at bounding box center [267, 241] width 28 height 28
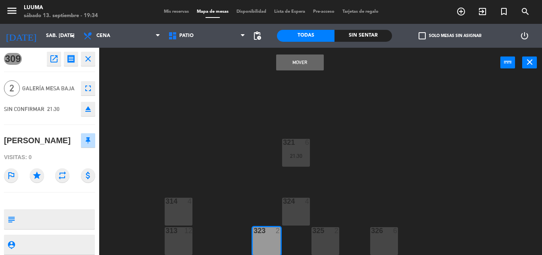
click at [300, 62] on button "Mover" at bounding box center [300, 62] width 48 height 16
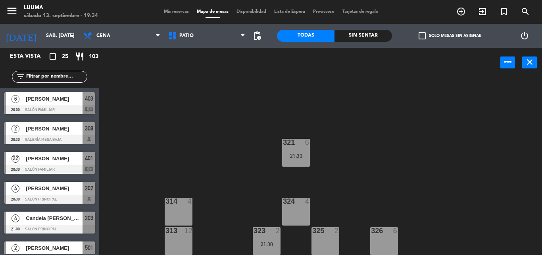
scroll to position [96, 0]
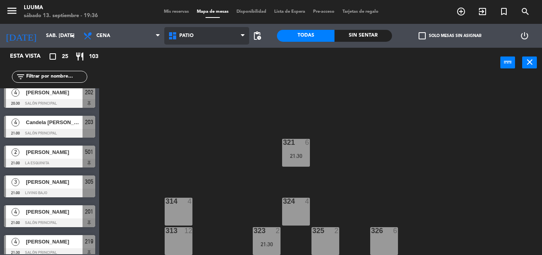
click at [208, 32] on span "Patio" at bounding box center [206, 35] width 85 height 17
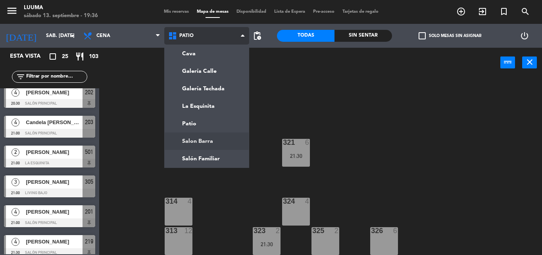
click at [211, 145] on ng-component "menu Luuma sábado 13. septiembre - 19:36 Mis reservas Mapa de mesas Disponibili…" at bounding box center [271, 127] width 542 height 255
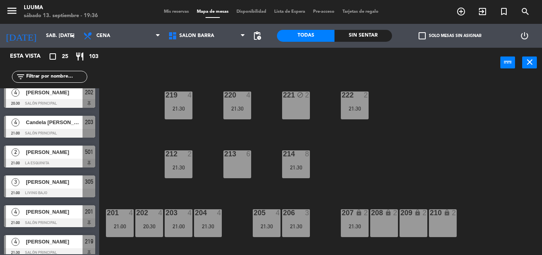
click at [292, 115] on div "221 block 2" at bounding box center [296, 105] width 28 height 28
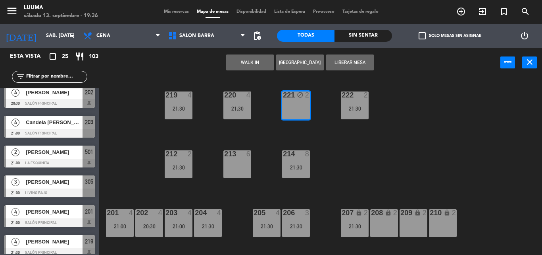
click at [341, 64] on button "Liberar Mesa" at bounding box center [350, 62] width 48 height 16
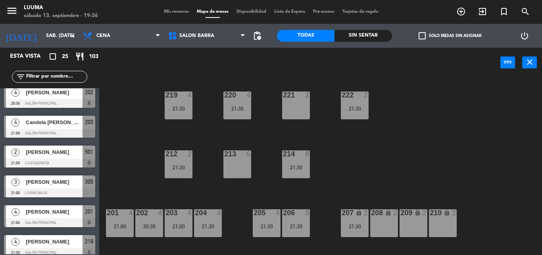
click at [299, 106] on div "221 2" at bounding box center [296, 105] width 28 height 28
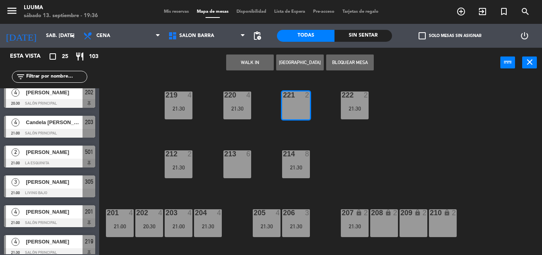
click at [299, 64] on button "[GEOGRAPHIC_DATA]" at bounding box center [300, 62] width 48 height 16
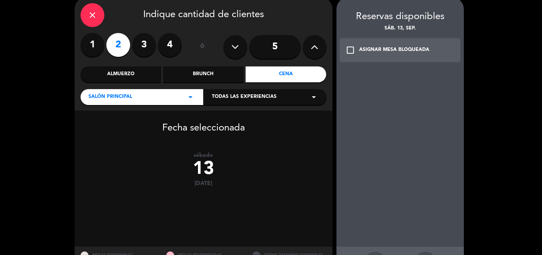
scroll to position [68, 0]
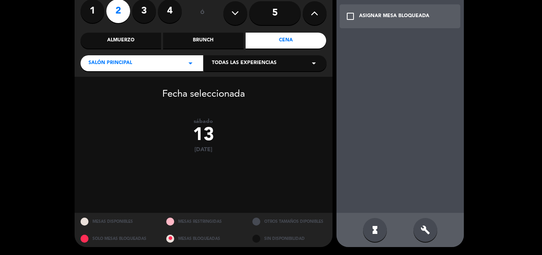
click at [431, 231] on div "build" at bounding box center [426, 230] width 24 height 24
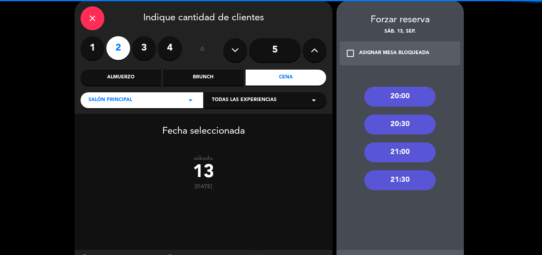
scroll to position [0, 0]
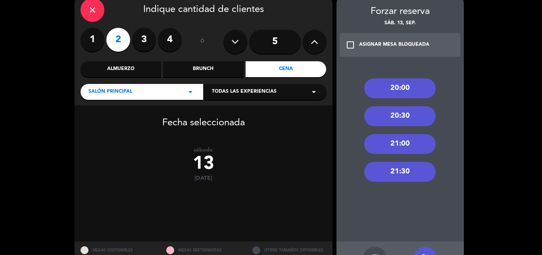
click at [399, 172] on div "21:30" at bounding box center [400, 172] width 71 height 20
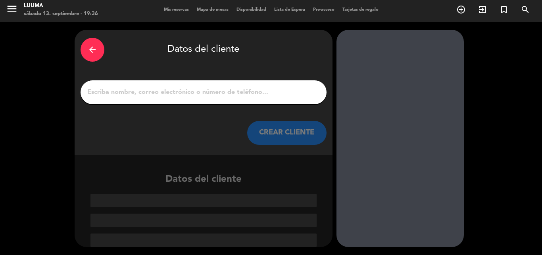
scroll to position [2, 0]
click at [199, 86] on div at bounding box center [204, 92] width 246 height 24
click at [202, 92] on input "1" at bounding box center [204, 92] width 234 height 11
paste input "[PERSON_NAME]"
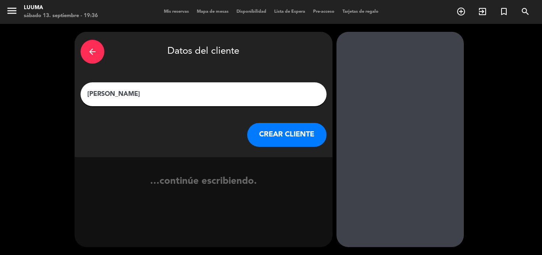
scroll to position [0, 0]
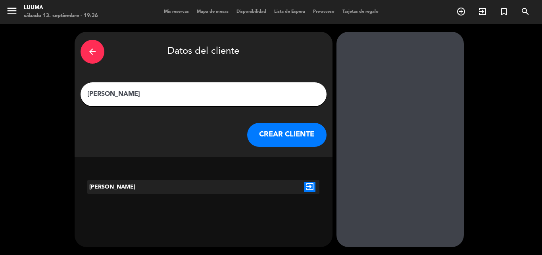
type input "[PERSON_NAME]"
click at [272, 134] on button "CREAR CLIENTE" at bounding box center [286, 135] width 79 height 24
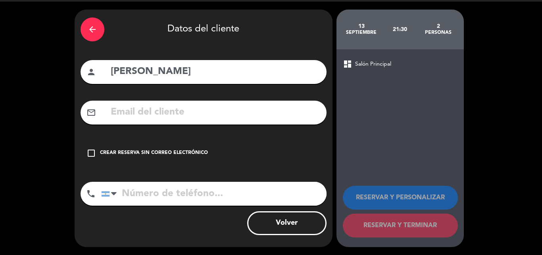
click at [176, 149] on div "check_box_outline_blank Crear reserva sin correo electrónico" at bounding box center [204, 153] width 246 height 24
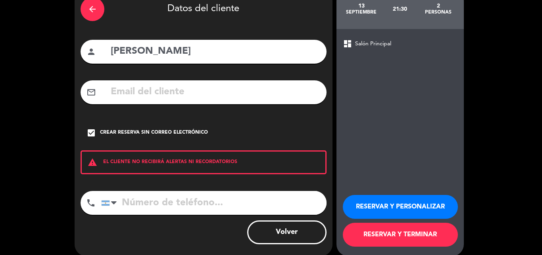
scroll to position [52, 0]
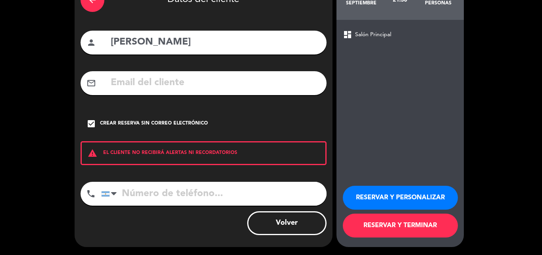
click at [380, 225] on button "RESERVAR Y TERMINAR" at bounding box center [400, 225] width 115 height 24
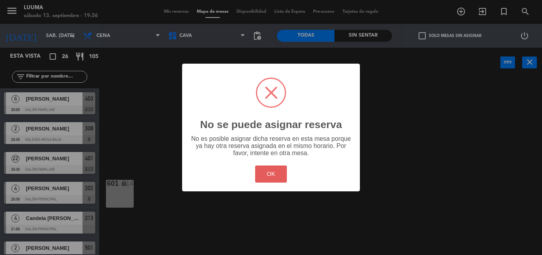
click at [275, 174] on button "OK" at bounding box center [271, 173] width 32 height 17
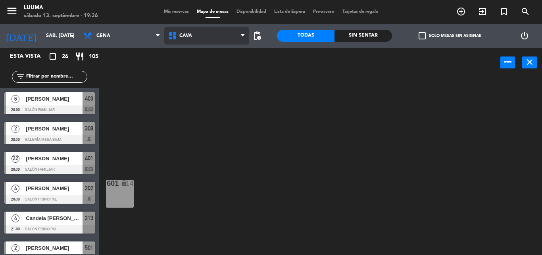
click at [201, 39] on span "Cava" at bounding box center [206, 35] width 85 height 17
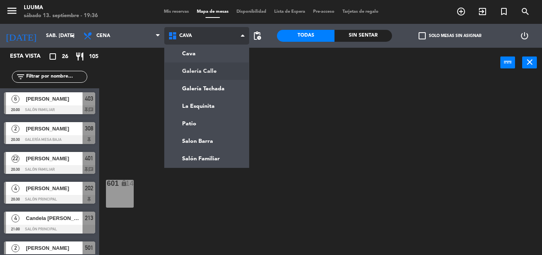
click at [215, 64] on ng-component "menu Luuma sábado 13. septiembre - 19:36 Mis reservas Mapa de mesas Disponibili…" at bounding box center [271, 127] width 542 height 255
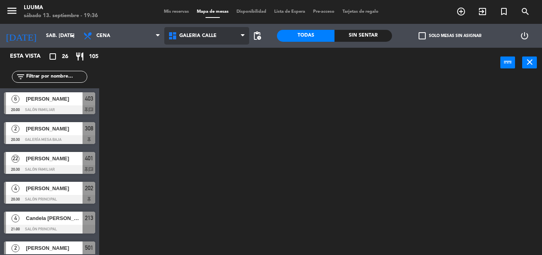
click at [202, 36] on span "Galería Calle" at bounding box center [198, 36] width 37 height 6
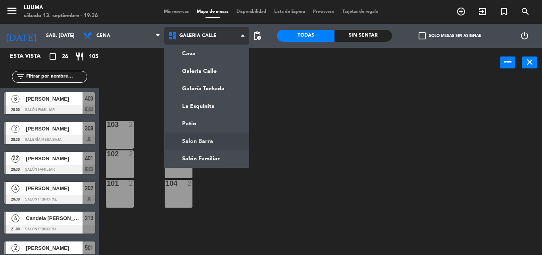
click at [213, 143] on ng-component "menu Luuma sábado 13. septiembre - 19:36 Mis reservas Mapa de mesas Disponibili…" at bounding box center [271, 127] width 542 height 255
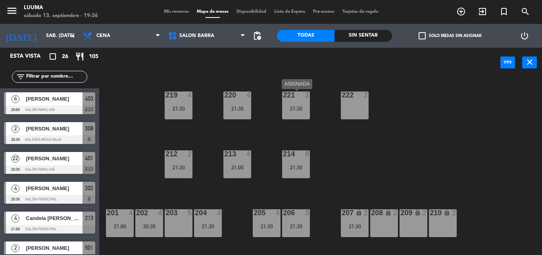
click at [288, 110] on div "21:30" at bounding box center [296, 109] width 28 height 6
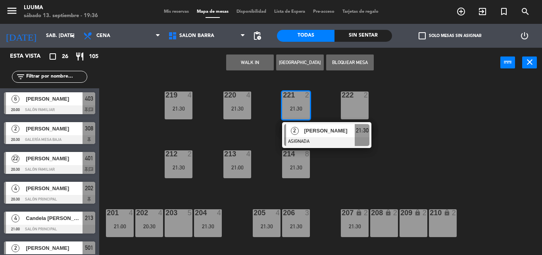
click at [341, 174] on div "220 4 21:30 221 2 21:30 2 [PERSON_NAME] ASIGNADA 21:30 219 4 21:30 222 2 213 4 …" at bounding box center [324, 165] width 438 height 177
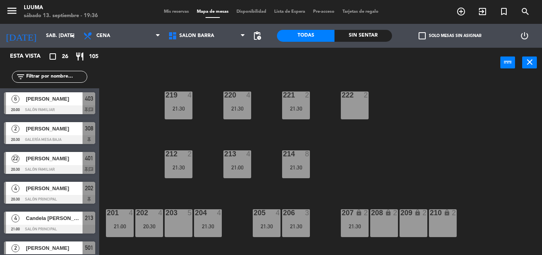
click at [295, 114] on div "221 2 21:30" at bounding box center [296, 105] width 28 height 28
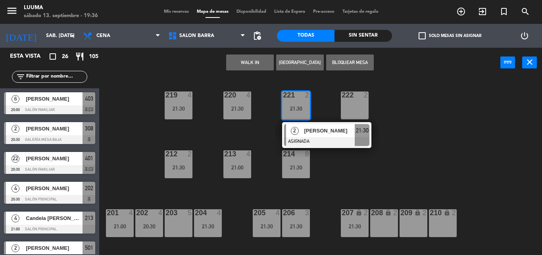
click at [324, 175] on div "220 4 21:30 221 2 21:30 2 [PERSON_NAME] ASIGNADA 21:30 219 4 21:30 222 2 213 4 …" at bounding box center [324, 165] width 438 height 177
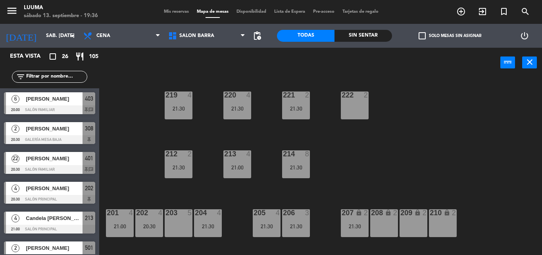
click at [304, 111] on div "21:30" at bounding box center [296, 109] width 28 height 6
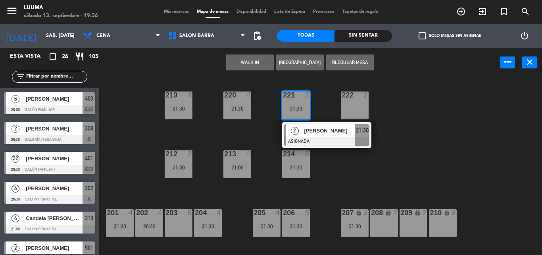
click at [338, 164] on div "220 4 21:30 221 2 21:30 2 [PERSON_NAME] ASIGNADA 21:30 219 4 21:30 222 2 213 4 …" at bounding box center [324, 165] width 438 height 177
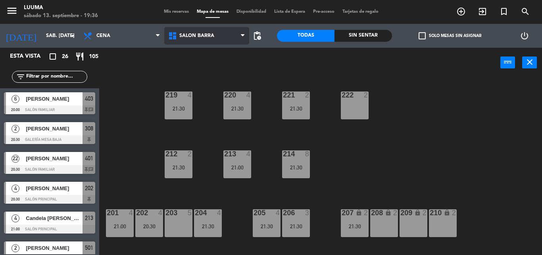
click at [184, 37] on span "Salon Barra" at bounding box center [197, 36] width 35 height 6
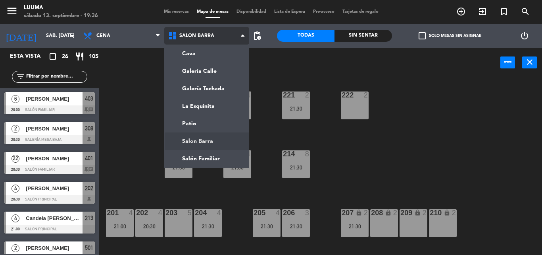
click at [184, 37] on span "Salon Barra" at bounding box center [197, 36] width 35 height 6
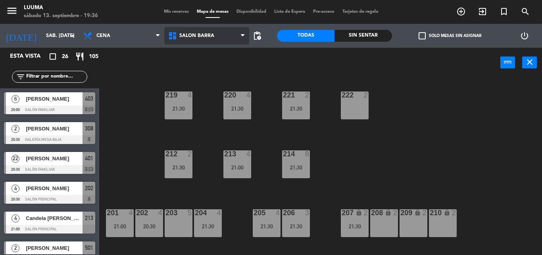
click at [198, 42] on span "Salon Barra" at bounding box center [206, 35] width 85 height 17
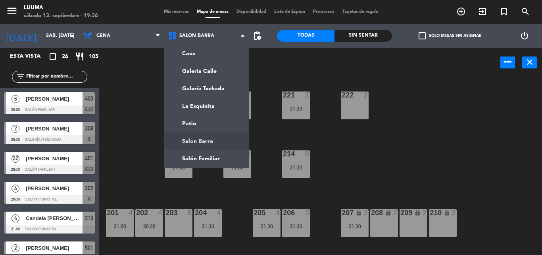
click at [340, 140] on div "220 4 21:30 221 2 21:30 219 4 21:30 222 2 213 4 21:00 214 8 21:30 212 2 21:30 2…" at bounding box center [324, 165] width 438 height 177
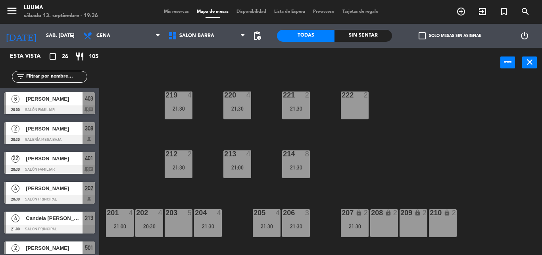
click at [309, 110] on div "21:30" at bounding box center [296, 109] width 28 height 6
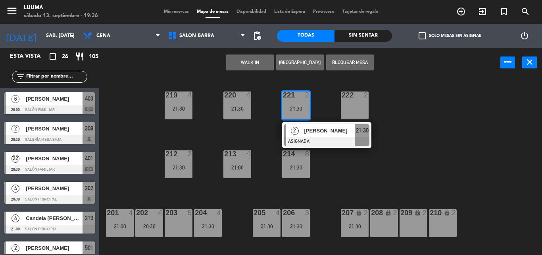
click at [353, 102] on div "222 2" at bounding box center [355, 105] width 28 height 28
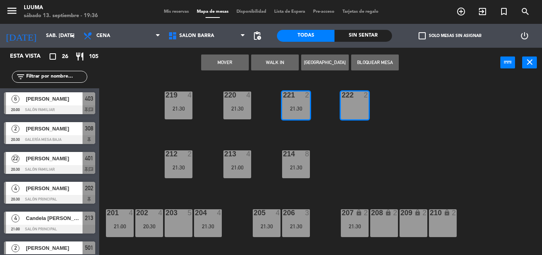
drag, startPoint x: 350, startPoint y: 144, endPoint x: 342, endPoint y: 115, distance: 30.3
click at [350, 144] on div "220 4 21:30 221 2 21:30 219 4 21:30 222 2 213 4 21:00 214 8 21:30 212 2 21:30 2…" at bounding box center [324, 165] width 438 height 177
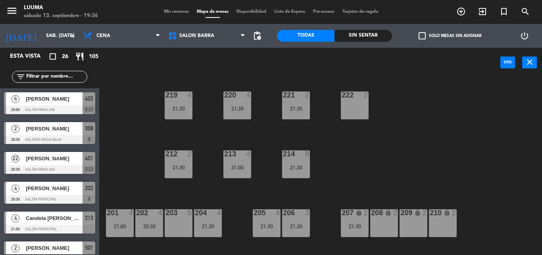
click at [351, 110] on div "222 2" at bounding box center [355, 105] width 28 height 28
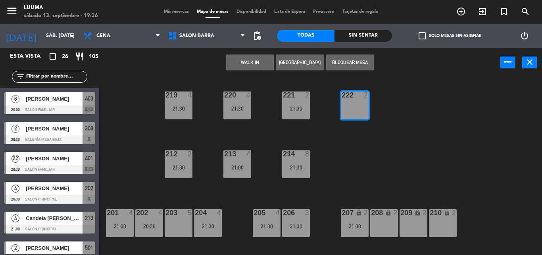
click at [341, 64] on button "Bloquear Mesa" at bounding box center [350, 62] width 48 height 16
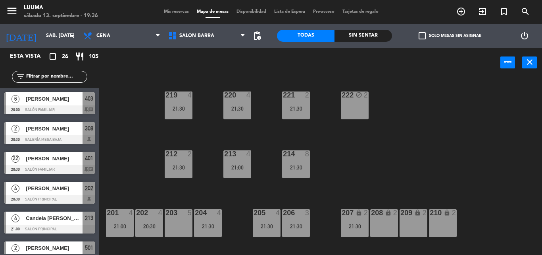
click at [187, 220] on div "203 5" at bounding box center [179, 223] width 28 height 28
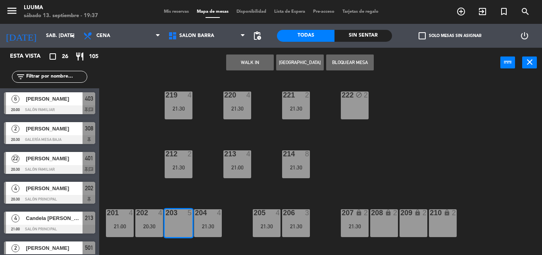
click at [361, 177] on div "220 4 21:30 221 2 21:30 219 4 21:30 222 block 2 213 4 21:00 214 8 21:30 212 2 2…" at bounding box center [324, 165] width 438 height 177
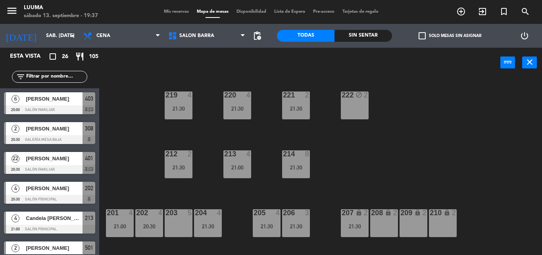
click at [352, 112] on div "222 block 2" at bounding box center [355, 105] width 28 height 28
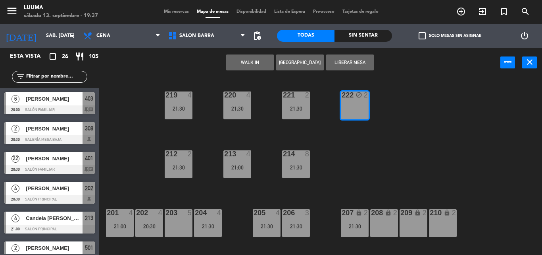
click at [357, 158] on div "220 4 21:30 221 2 21:30 219 4 21:30 222 block 2 213 4 21:00 214 8 21:30 212 2 2…" at bounding box center [324, 165] width 438 height 177
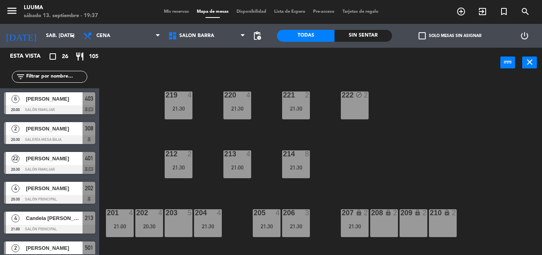
click at [297, 106] on div "21:30" at bounding box center [296, 109] width 28 height 6
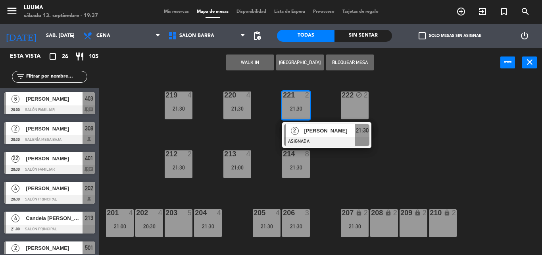
click at [360, 105] on div "222 block 2" at bounding box center [355, 105] width 28 height 28
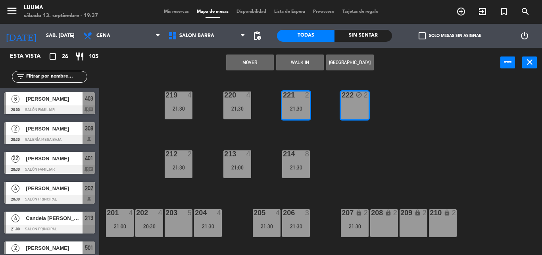
click at [350, 143] on div "220 4 21:30 221 2 21:30 219 4 21:30 222 block 2 213 4 21:00 214 8 21:30 212 2 2…" at bounding box center [324, 165] width 438 height 177
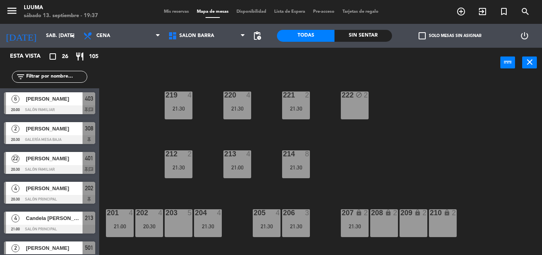
click at [370, 111] on div "220 4 21:30 221 2 21:30 219 4 21:30 222 block 2 213 4 21:00 214 8 21:30 212 2 2…" at bounding box center [324, 165] width 438 height 177
click at [355, 111] on div "222 block 2" at bounding box center [355, 105] width 28 height 28
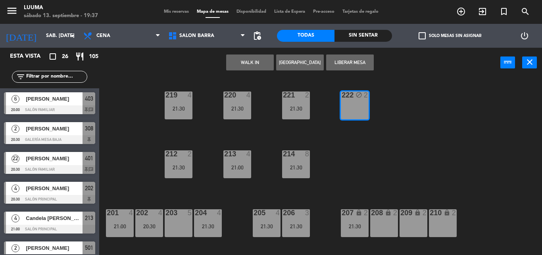
click at [345, 58] on button "Liberar Mesa" at bounding box center [350, 62] width 48 height 16
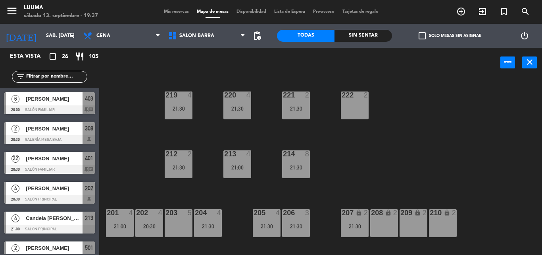
click at [299, 113] on div "221 2 21:30" at bounding box center [296, 105] width 28 height 28
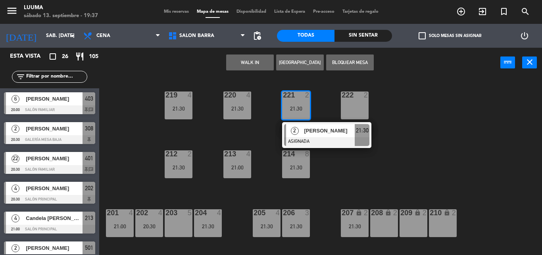
click at [359, 110] on div "222 2" at bounding box center [355, 105] width 28 height 28
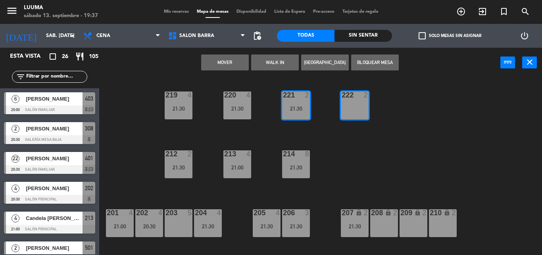
click at [237, 65] on button "Mover" at bounding box center [225, 62] width 48 height 16
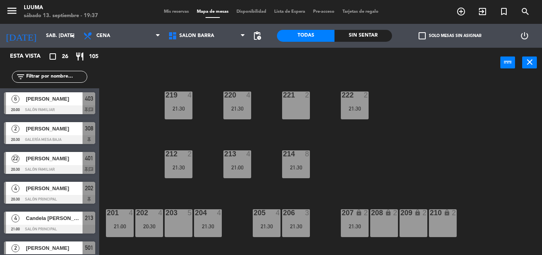
drag, startPoint x: 334, startPoint y: 158, endPoint x: 334, endPoint y: 151, distance: 7.1
click at [334, 151] on div "220 4 21:30 221 2 219 4 21:30 222 2 21:30 213 4 21:00 214 8 21:30 212 2 21:30 2…" at bounding box center [324, 165] width 438 height 177
click at [306, 110] on div "221 2" at bounding box center [296, 105] width 28 height 28
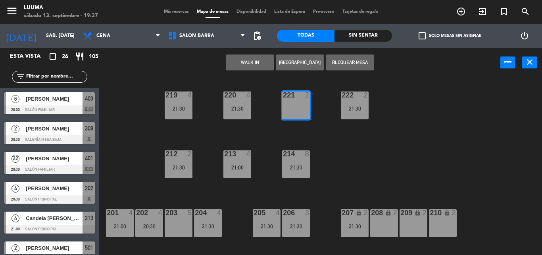
click at [299, 66] on button "[GEOGRAPHIC_DATA]" at bounding box center [300, 62] width 48 height 16
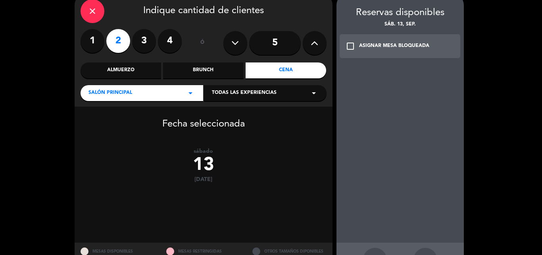
scroll to position [68, 0]
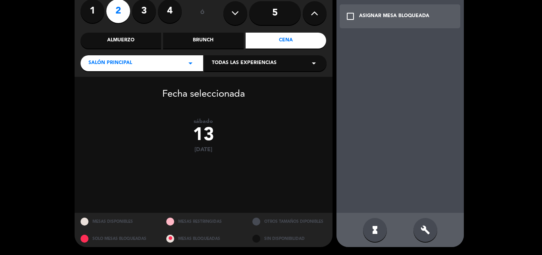
drag, startPoint x: 437, startPoint y: 237, endPoint x: 418, endPoint y: 227, distance: 21.5
click at [431, 233] on div "hourglass_full build" at bounding box center [400, 229] width 127 height 34
click at [418, 227] on div "build" at bounding box center [426, 230] width 24 height 24
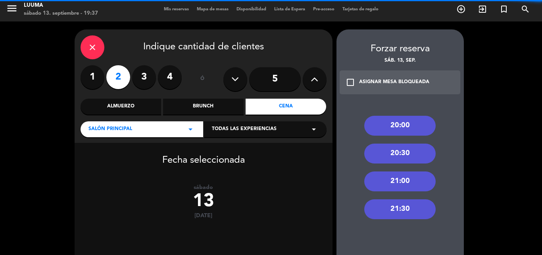
scroll to position [0, 0]
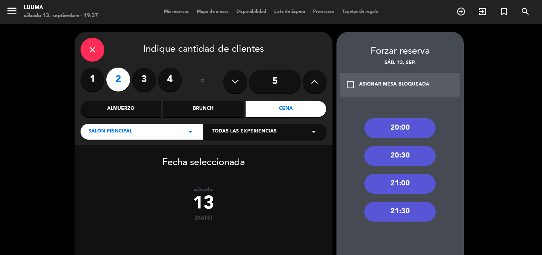
click at [376, 87] on div "ASIGNAR MESA BLOQUEADA" at bounding box center [394, 85] width 70 height 8
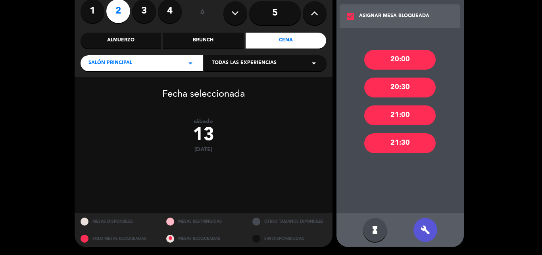
click at [405, 135] on div "21:30" at bounding box center [400, 143] width 71 height 20
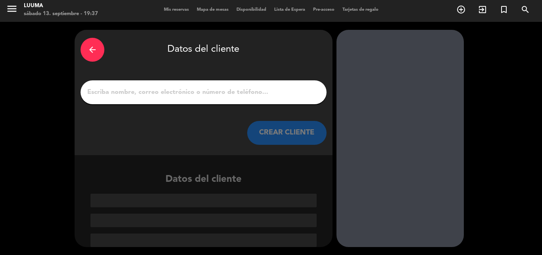
scroll to position [2, 0]
click at [217, 94] on input "1" at bounding box center [204, 92] width 234 height 11
paste input "[PERSON_NAME]"
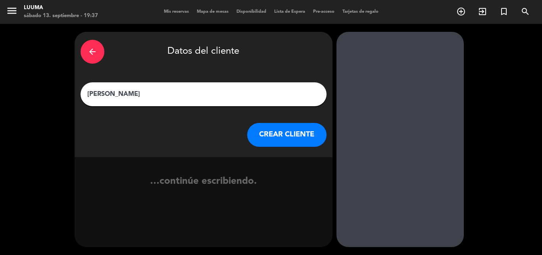
scroll to position [0, 0]
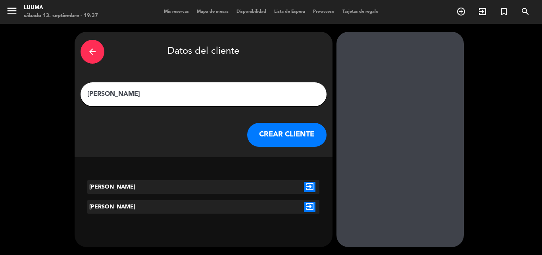
type input "[PERSON_NAME]"
click at [279, 134] on button "CREAR CLIENTE" at bounding box center [286, 135] width 79 height 24
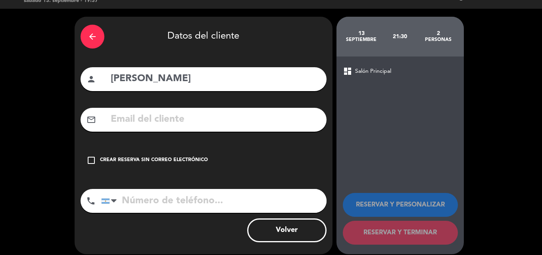
scroll to position [22, 0]
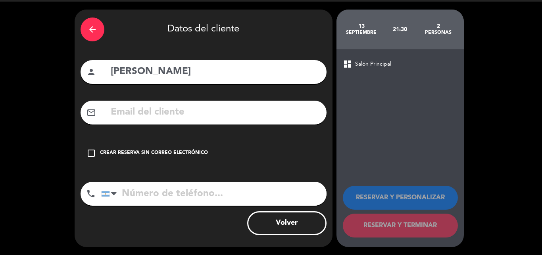
click at [185, 161] on div "check_box_outline_blank Crear reserva sin correo electrónico" at bounding box center [204, 153] width 246 height 24
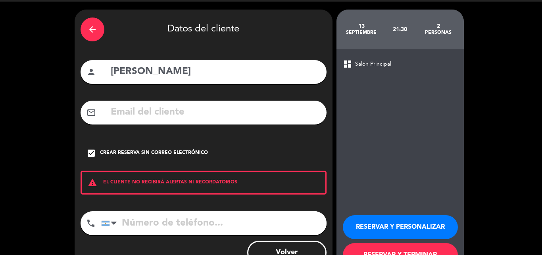
click at [386, 247] on button "RESERVAR Y TERMINAR" at bounding box center [400, 255] width 115 height 24
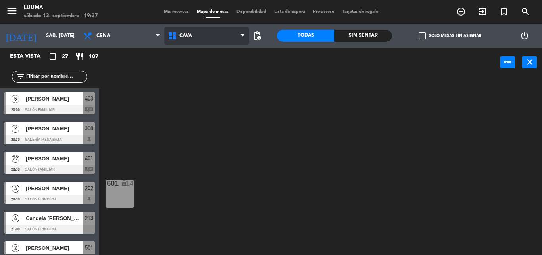
click at [194, 41] on span "Cava" at bounding box center [206, 35] width 85 height 17
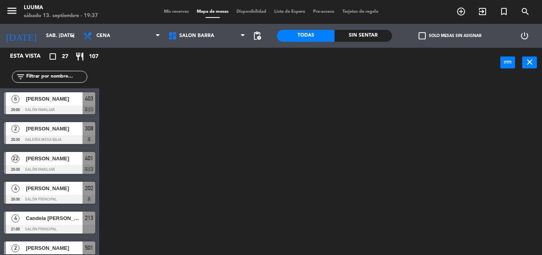
click at [191, 139] on ng-component "menu Luuma sábado 13. septiembre - 19:37 Mis reservas Mapa de mesas Disponibili…" at bounding box center [271, 127] width 542 height 255
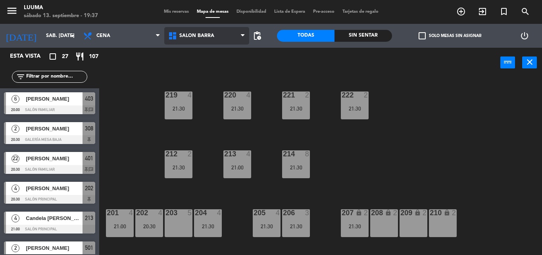
click at [214, 39] on span "Salon Barra" at bounding box center [206, 35] width 85 height 17
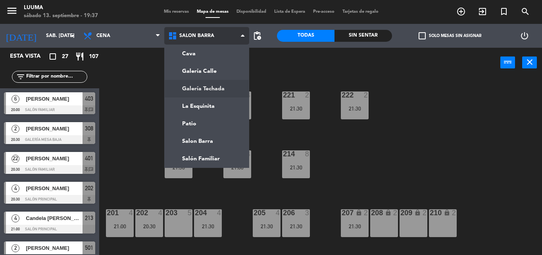
click at [217, 93] on ng-component "menu Luuma sábado 13. septiembre - 19:37 Mis reservas Mapa de mesas Disponibili…" at bounding box center [271, 127] width 542 height 255
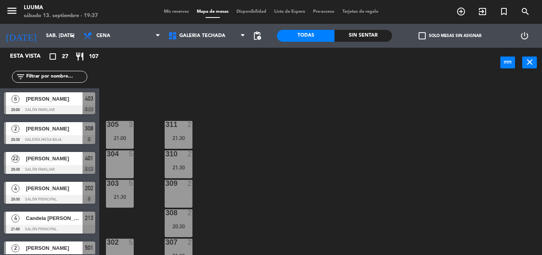
click at [169, 9] on div "menu Luuma sábado 13. septiembre - 19:37 Mis reservas Mapa de mesas Disponibili…" at bounding box center [271, 12] width 542 height 24
click at [174, 13] on span "Mis reservas" at bounding box center [176, 12] width 33 height 4
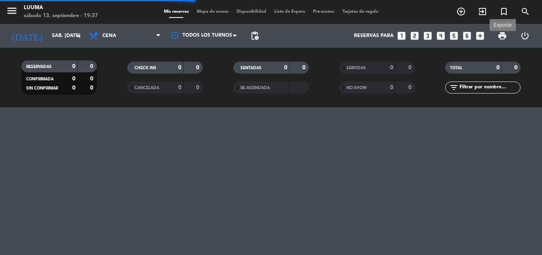
click at [501, 39] on span "print" at bounding box center [503, 36] width 10 height 10
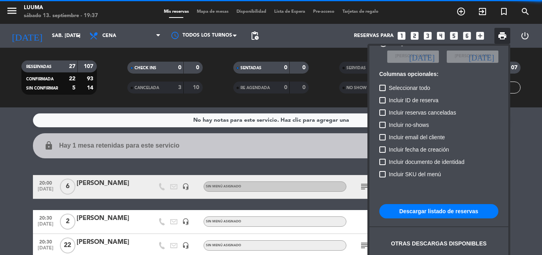
scroll to position [48, 0]
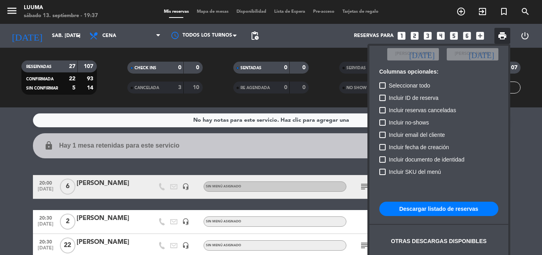
click at [431, 210] on button "Descargar listado de reservas" at bounding box center [439, 208] width 119 height 14
click at [0, 181] on div at bounding box center [271, 127] width 542 height 255
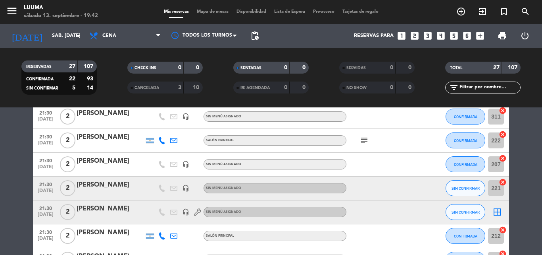
scroll to position [477, 0]
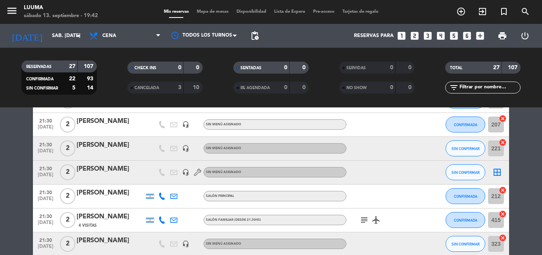
click at [97, 170] on div "[PERSON_NAME]" at bounding box center [111, 169] width 68 height 10
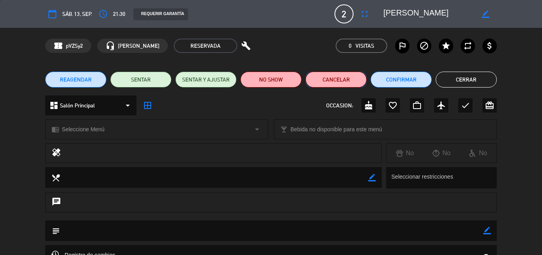
click at [338, 81] on button "Cancelar" at bounding box center [336, 79] width 61 height 16
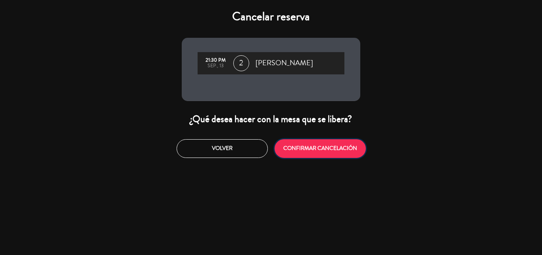
click at [324, 143] on button "CONFIRMAR CANCELACIÓN" at bounding box center [320, 148] width 91 height 19
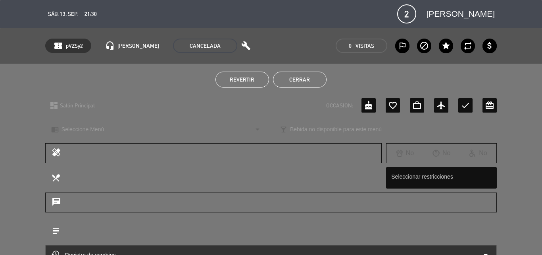
click at [315, 83] on button "Cerrar" at bounding box center [300, 79] width 54 height 16
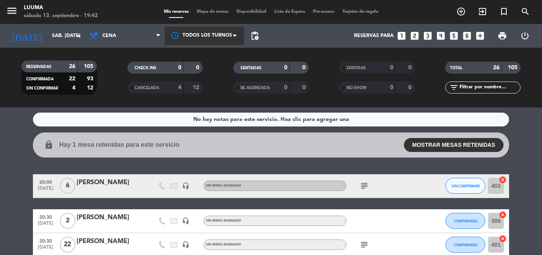
scroll to position [0, 0]
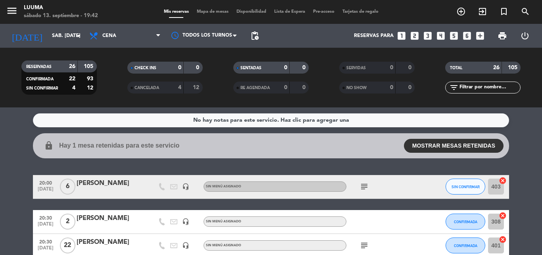
click at [208, 14] on span "Mapa de mesas" at bounding box center [213, 12] width 40 height 4
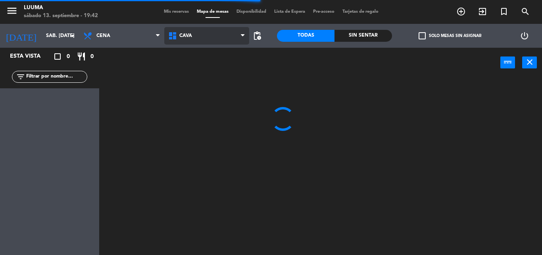
click at [176, 37] on icon at bounding box center [174, 36] width 12 height 10
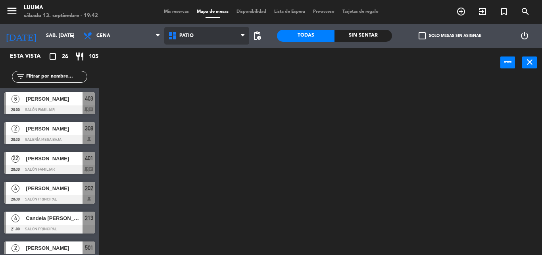
click at [204, 122] on ng-component "menu Luuma sábado 13. septiembre - 19:42 Mis reservas Mapa de mesas Disponibili…" at bounding box center [271, 127] width 542 height 255
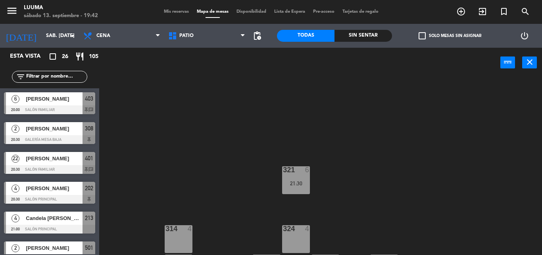
scroll to position [70, 0]
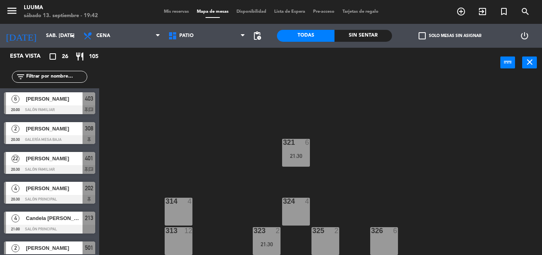
click at [265, 248] on div "323 2 21:30" at bounding box center [267, 241] width 28 height 28
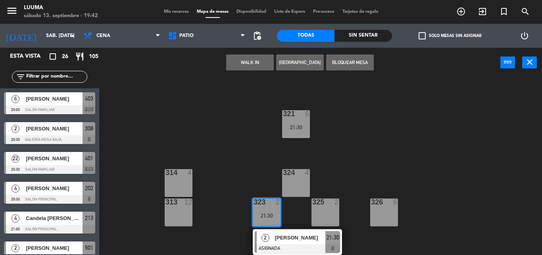
click at [240, 211] on div "321 6 21:30 314 4 324 4 313 12 323 2 21:30 2 Maxi renny ASIGNADA 21:30 325 2 32…" at bounding box center [324, 165] width 438 height 177
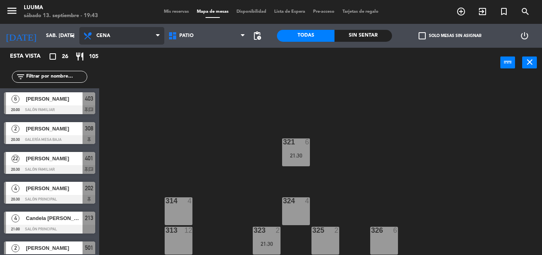
click at [144, 37] on span "Cena" at bounding box center [121, 35] width 85 height 17
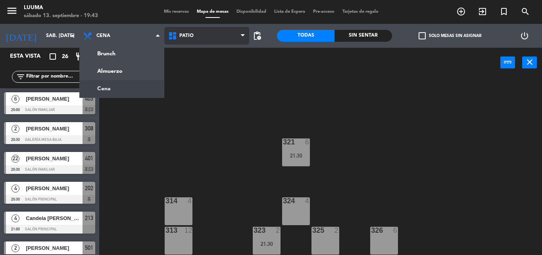
click at [192, 35] on span "Patio" at bounding box center [187, 36] width 14 height 6
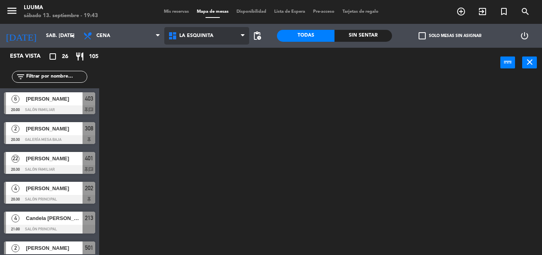
click at [216, 108] on ng-component "menu Luuma sábado 13. septiembre - 19:43 Mis reservas Mapa de mesas Disponibili…" at bounding box center [271, 127] width 542 height 255
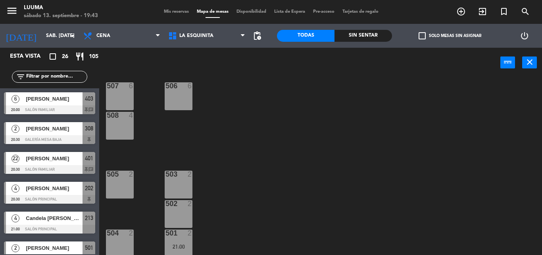
scroll to position [12, 0]
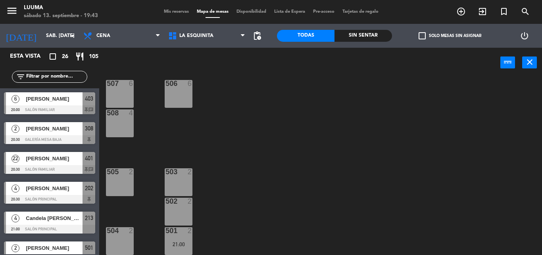
click at [122, 127] on div "508 4" at bounding box center [120, 123] width 28 height 28
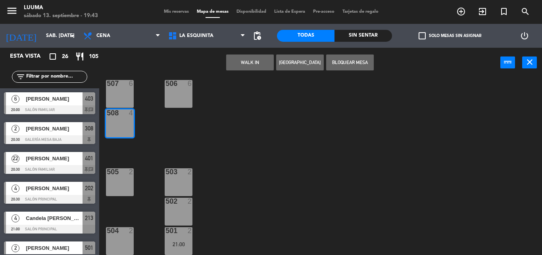
click at [300, 66] on button "[GEOGRAPHIC_DATA]" at bounding box center [300, 62] width 48 height 16
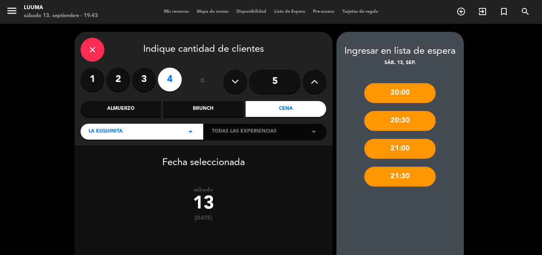
scroll to position [68, 0]
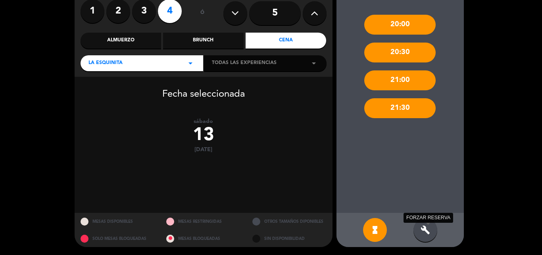
click at [428, 231] on icon "build" at bounding box center [426, 230] width 10 height 10
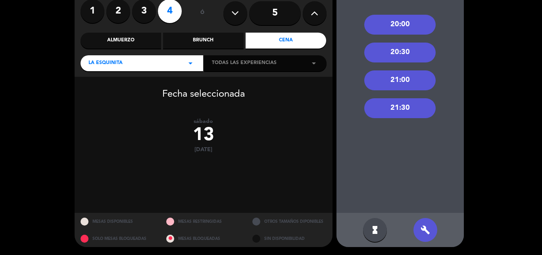
click at [407, 82] on div "21:00" at bounding box center [400, 80] width 71 height 20
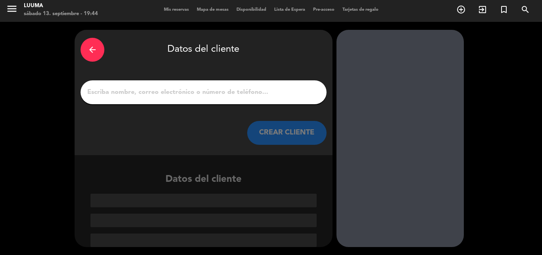
click at [231, 95] on input "1" at bounding box center [204, 92] width 234 height 11
click at [97, 50] on icon "arrow_back" at bounding box center [93, 50] width 10 height 10
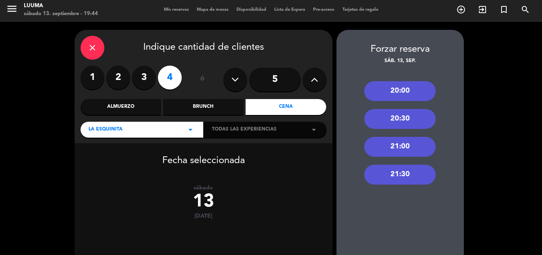
click at [146, 77] on label "3" at bounding box center [144, 78] width 24 height 24
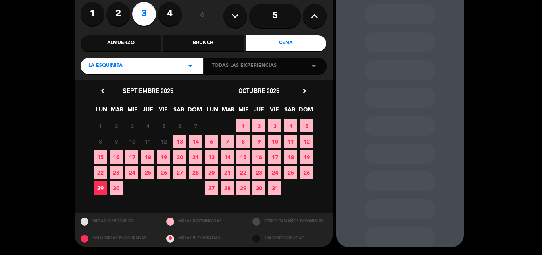
click at [180, 138] on span "13" at bounding box center [179, 141] width 13 height 13
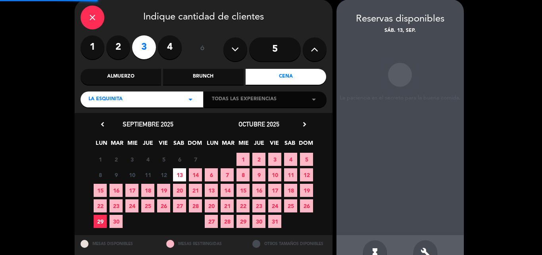
scroll to position [32, 0]
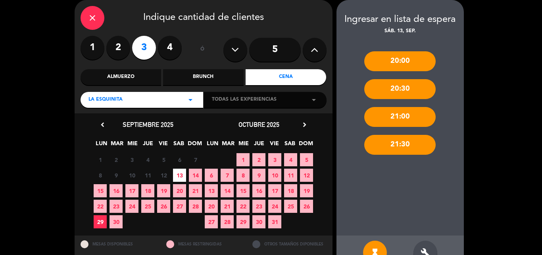
click at [431, 249] on div "build" at bounding box center [426, 252] width 24 height 24
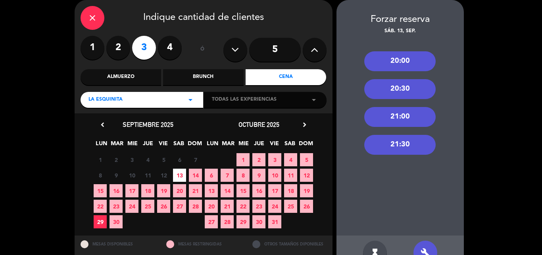
click at [400, 121] on div "21:00" at bounding box center [400, 117] width 71 height 20
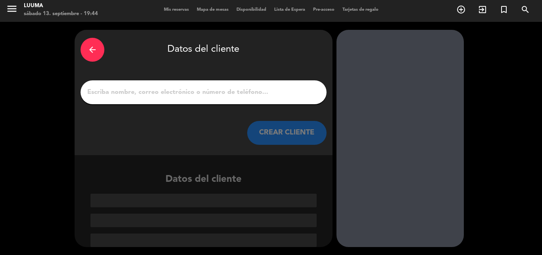
scroll to position [2, 0]
click at [222, 93] on input "1" at bounding box center [204, 92] width 234 height 11
paste input "[PERSON_NAME]"
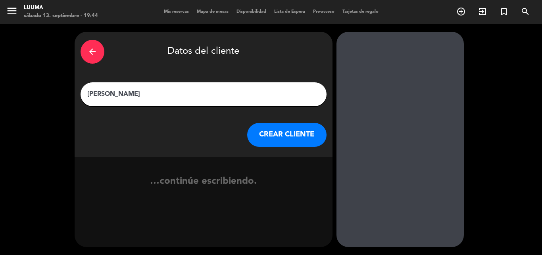
scroll to position [0, 0]
type input "[PERSON_NAME]"
click at [293, 137] on button "CREAR CLIENTE" at bounding box center [286, 135] width 79 height 24
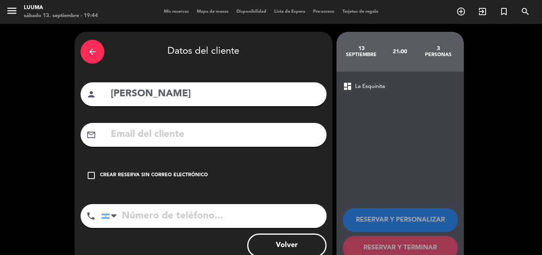
click at [165, 175] on div "Crear reserva sin correo electrónico" at bounding box center [154, 175] width 108 height 8
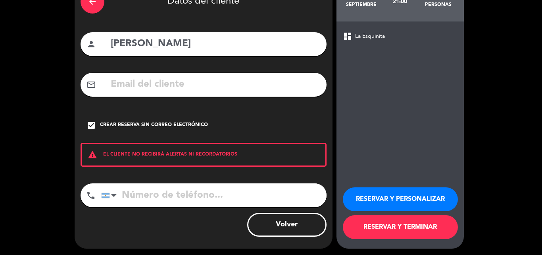
scroll to position [52, 0]
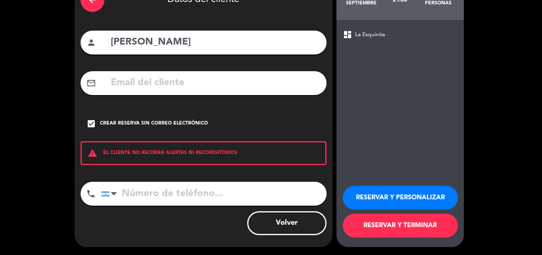
click at [396, 228] on button "RESERVAR Y TERMINAR" at bounding box center [400, 225] width 115 height 24
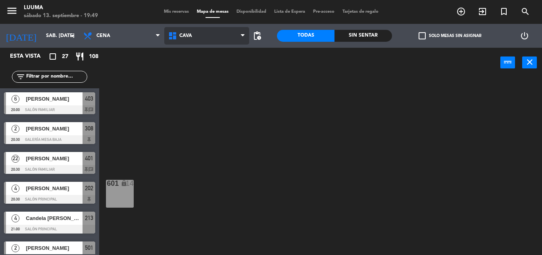
click at [185, 39] on span "Cava" at bounding box center [206, 35] width 85 height 17
click at [223, 106] on ng-component "menu Luuma sábado 13. septiembre - 19:49 Mis reservas Mapa de mesas Disponibili…" at bounding box center [271, 127] width 542 height 255
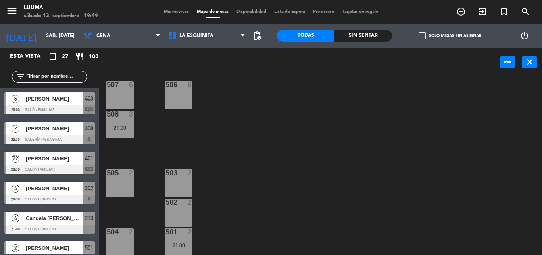
scroll to position [12, 0]
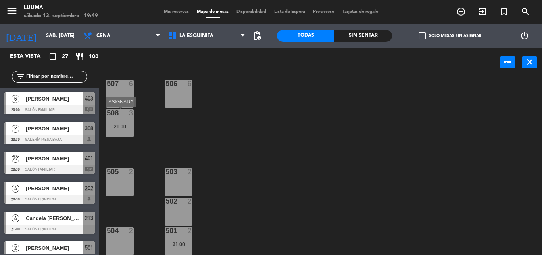
click at [123, 126] on div "21:00" at bounding box center [120, 127] width 28 height 6
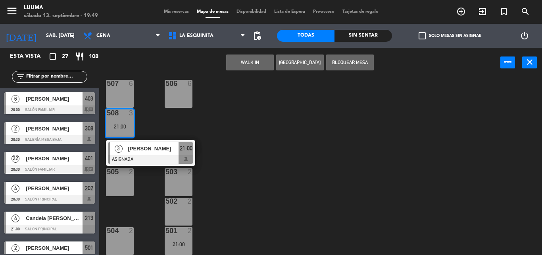
click at [202, 125] on div "507 6 506 6 508 3 21:00 3 [PERSON_NAME] ASIGNADA 21:00 505 2 503 2 502 2 504 2 …" at bounding box center [324, 165] width 438 height 177
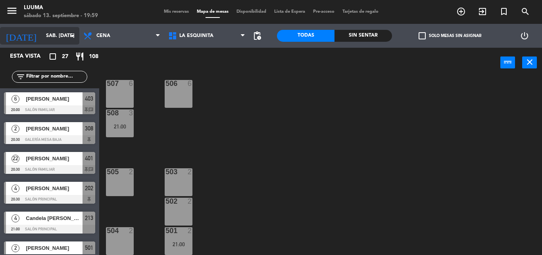
click at [65, 37] on input "sáb. [DATE]" at bounding box center [75, 36] width 67 height 14
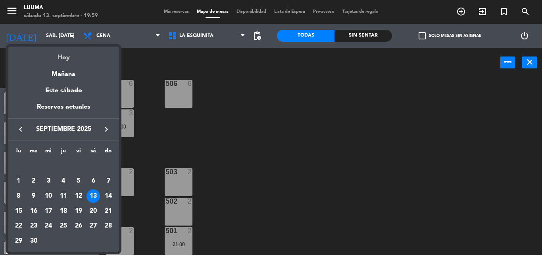
click at [71, 56] on div "Hoy" at bounding box center [63, 54] width 111 height 16
